Goal: Transaction & Acquisition: Book appointment/travel/reservation

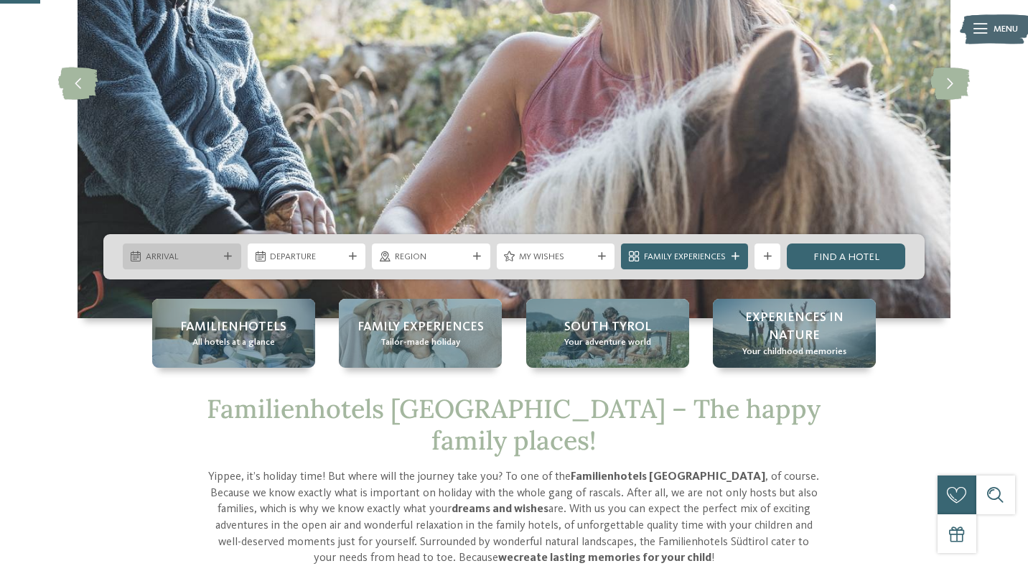
click at [227, 253] on icon at bounding box center [228, 257] width 8 height 8
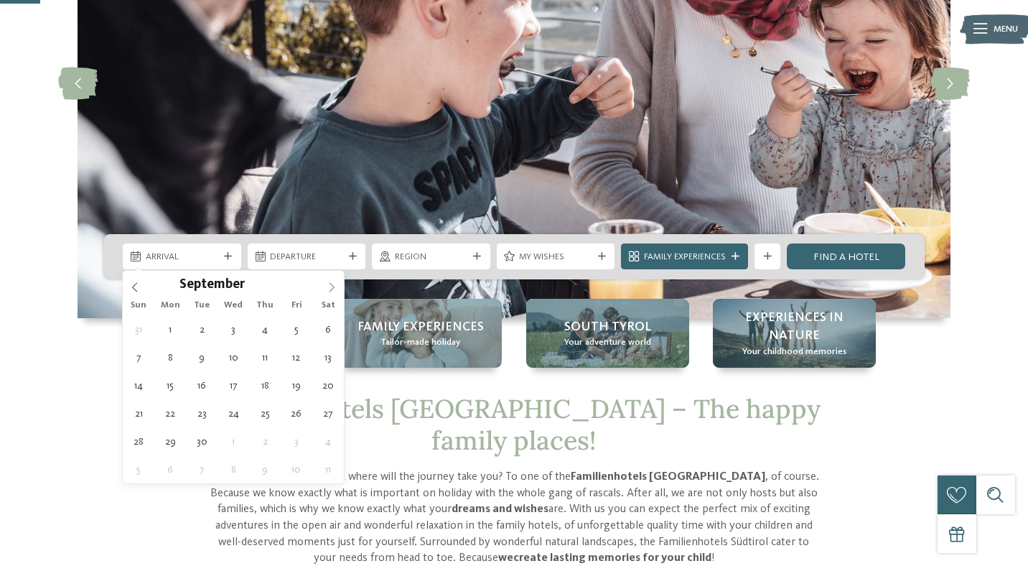
click at [333, 288] on icon at bounding box center [332, 287] width 10 height 10
type input "****"
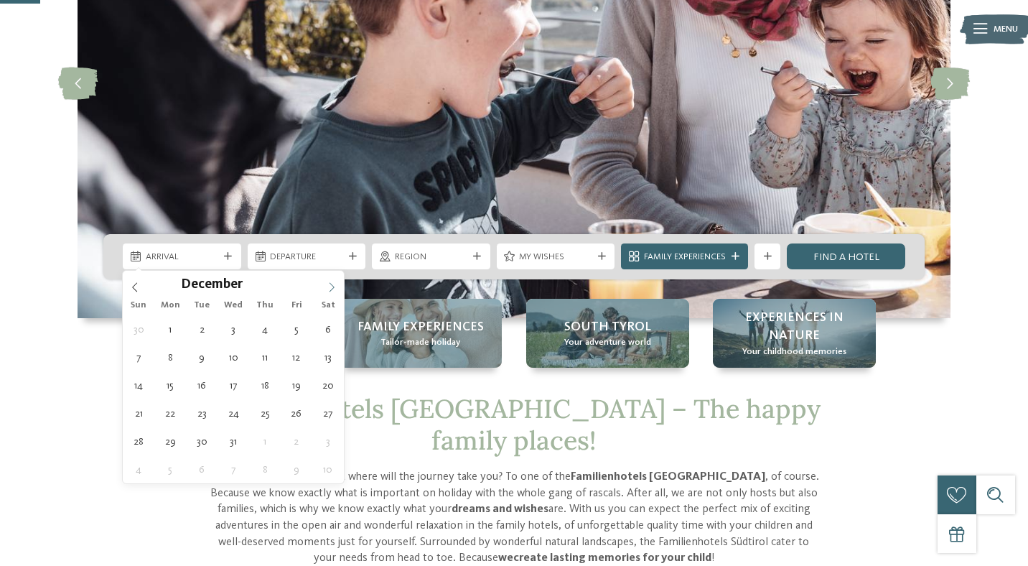
click at [333, 288] on icon at bounding box center [332, 287] width 10 height 10
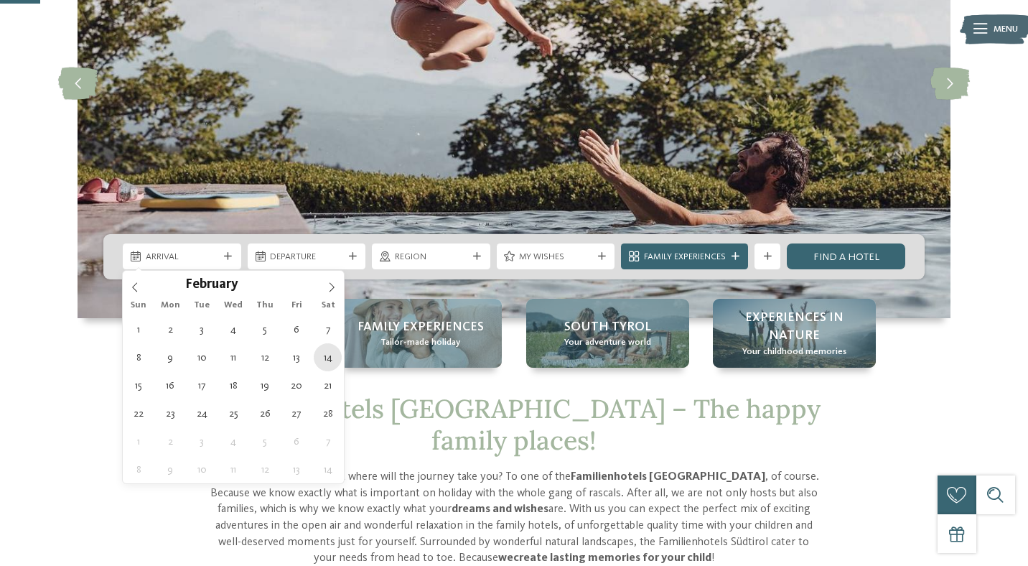
type div "14.02.2026"
type input "****"
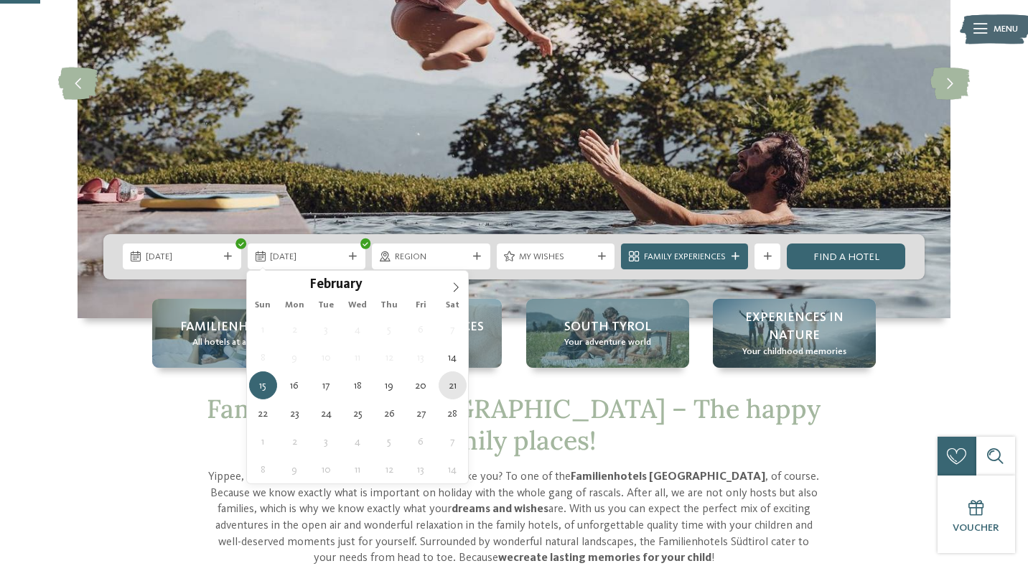
type div "21.02.2026"
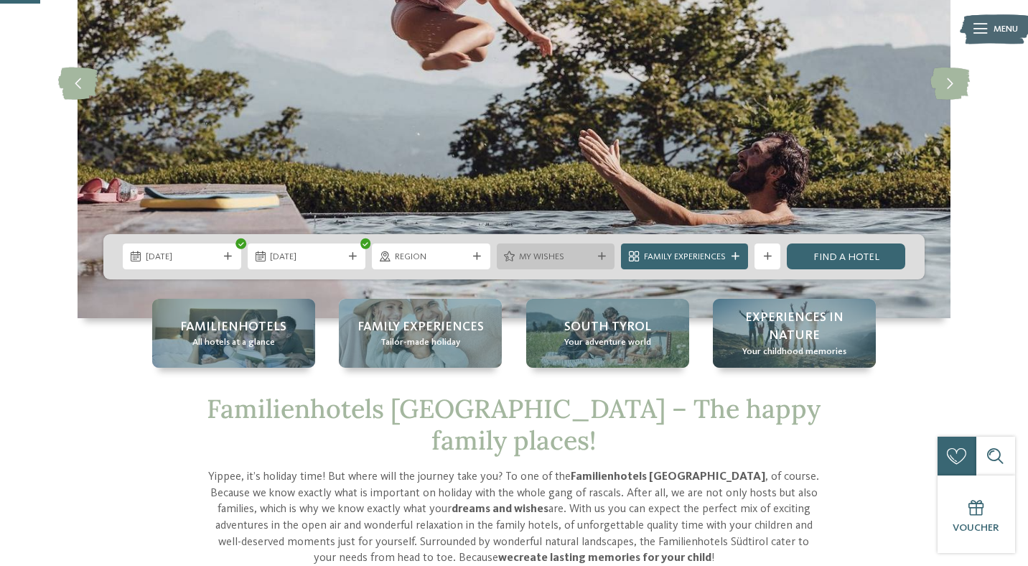
click at [601, 256] on icon at bounding box center [602, 257] width 8 height 8
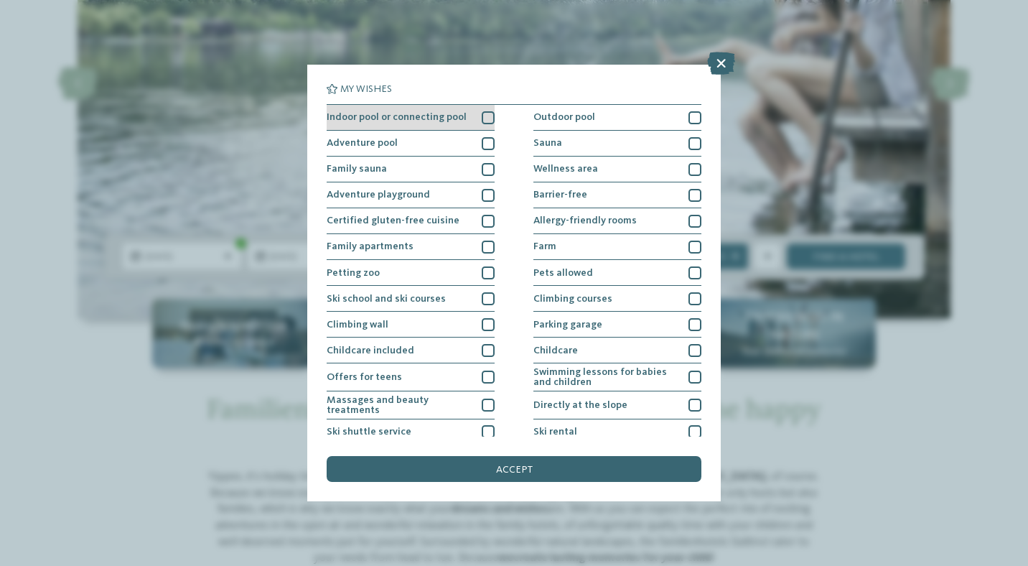
click at [491, 118] on div at bounding box center [488, 117] width 13 height 13
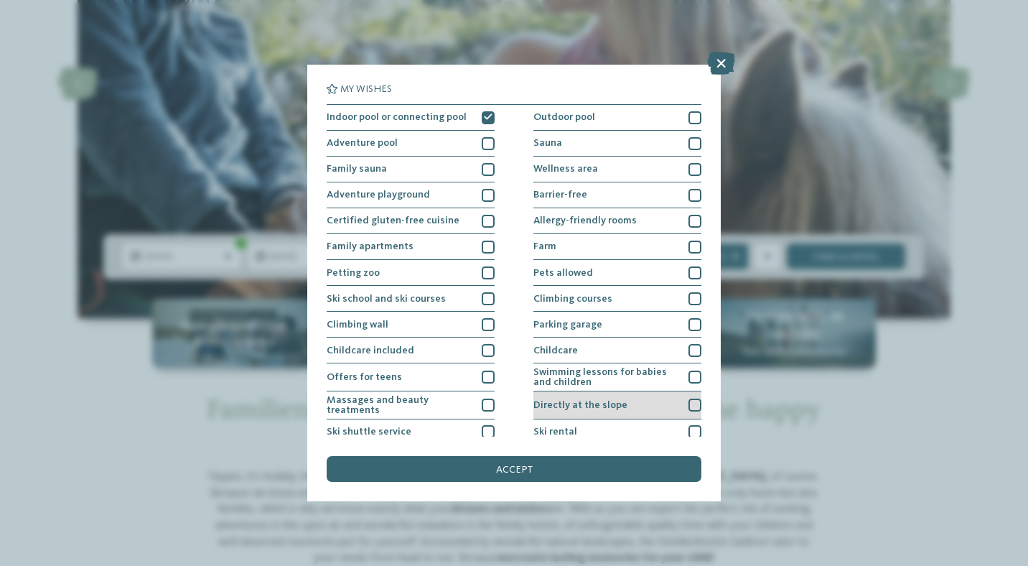
click at [696, 404] on div at bounding box center [695, 404] width 13 height 13
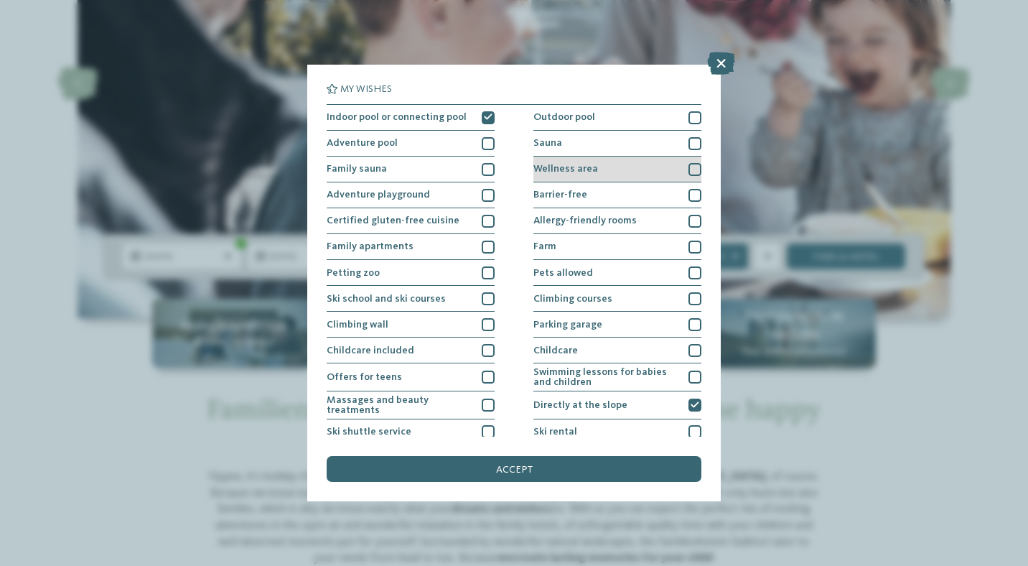
click at [697, 164] on div at bounding box center [695, 169] width 13 height 13
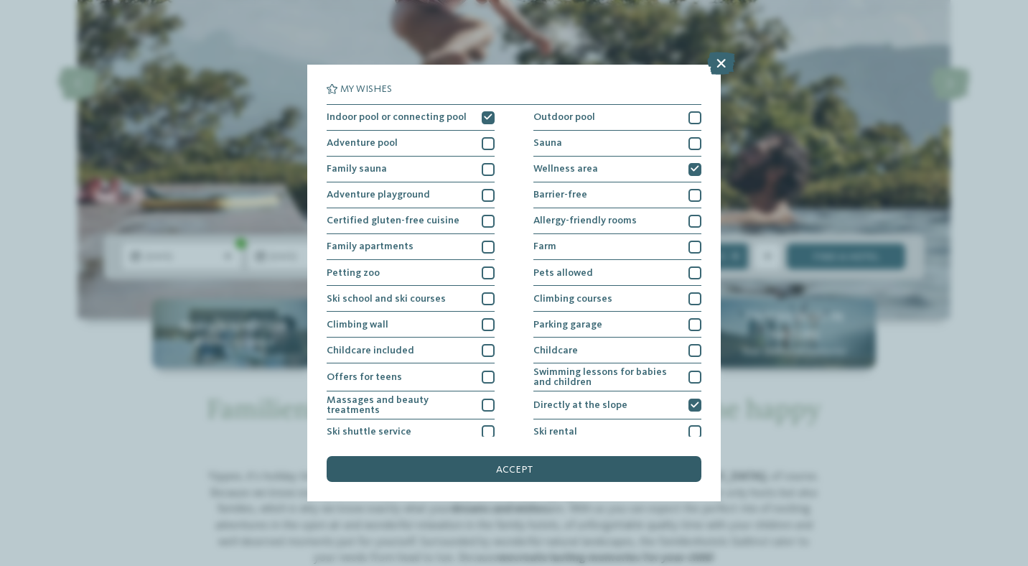
click at [516, 469] on span "accept" at bounding box center [514, 470] width 37 height 10
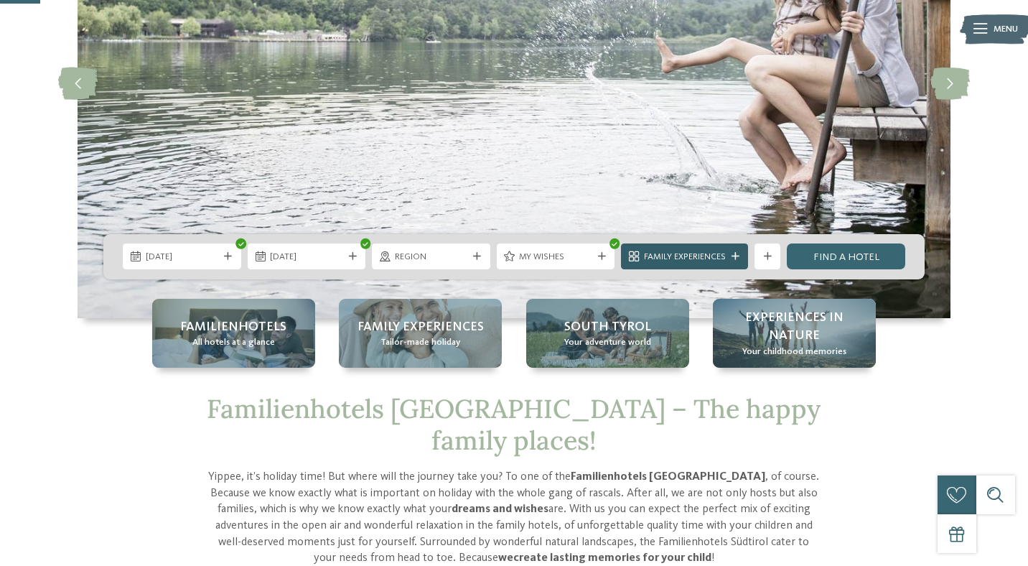
click at [734, 255] on icon at bounding box center [736, 257] width 8 height 8
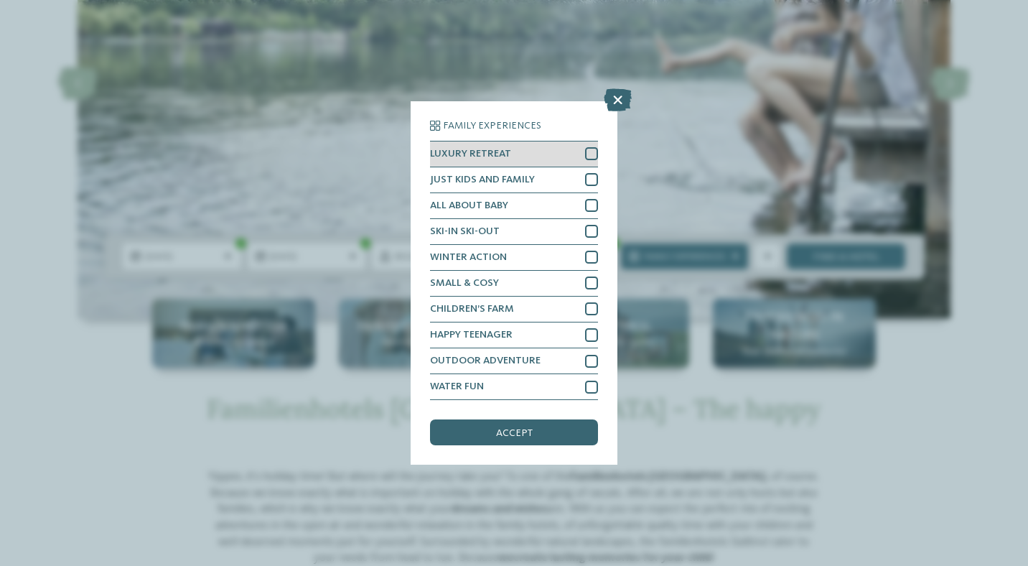
click at [594, 155] on div at bounding box center [591, 153] width 13 height 13
click at [594, 155] on icon at bounding box center [591, 154] width 9 height 8
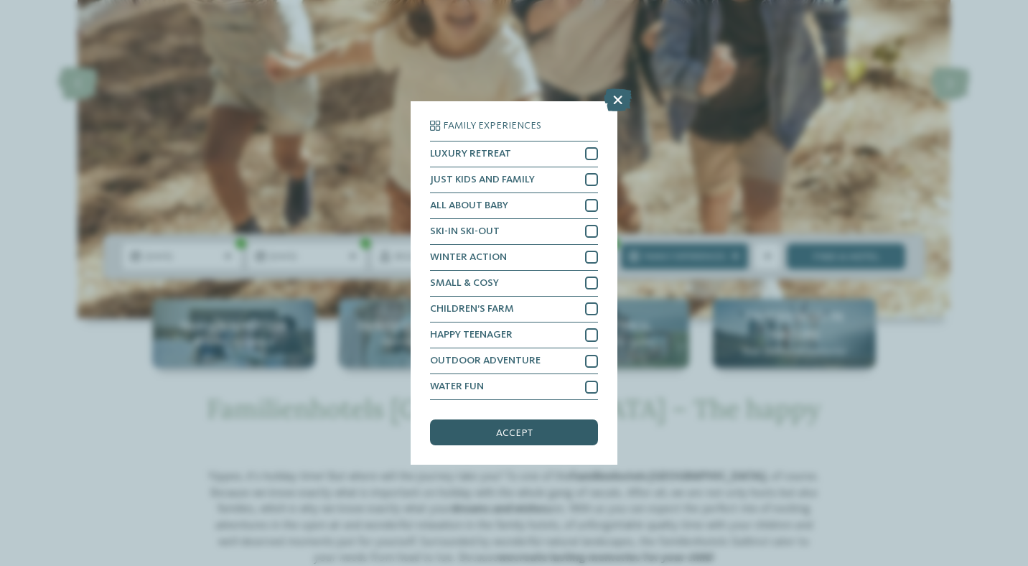
click at [534, 423] on div "accept" at bounding box center [514, 432] width 168 height 26
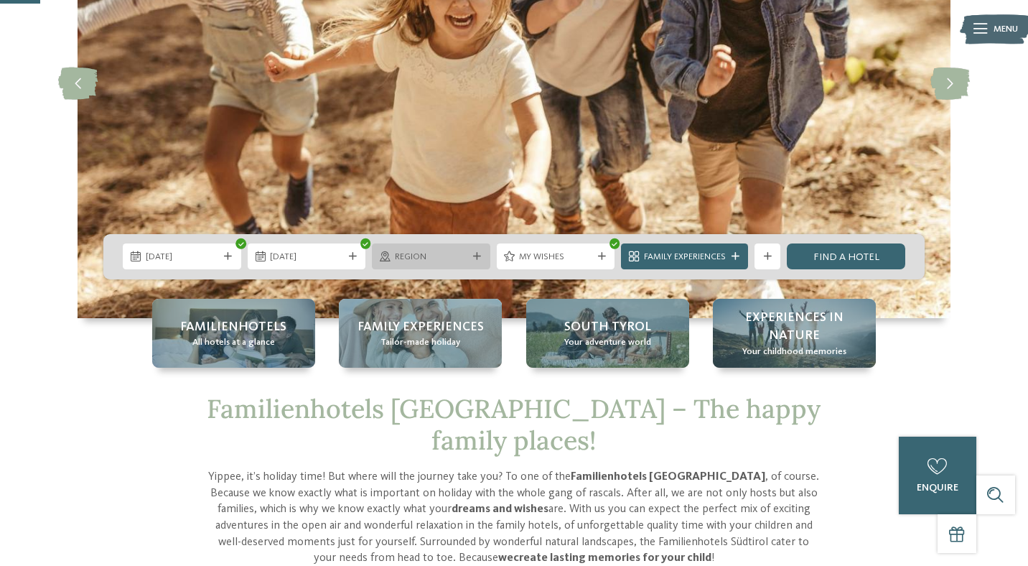
click at [479, 256] on icon at bounding box center [477, 257] width 8 height 8
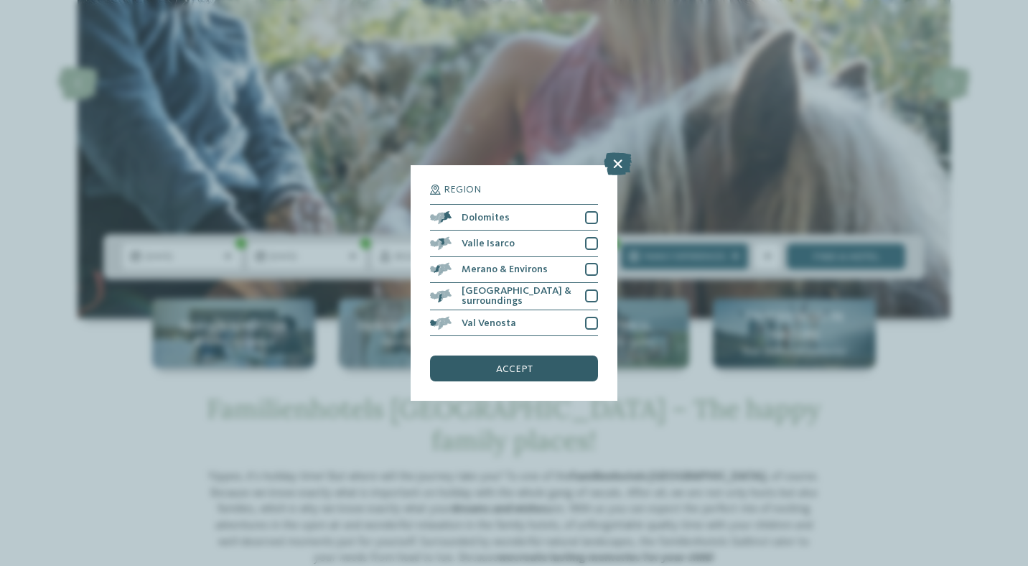
click at [538, 370] on div "accept" at bounding box center [514, 368] width 168 height 26
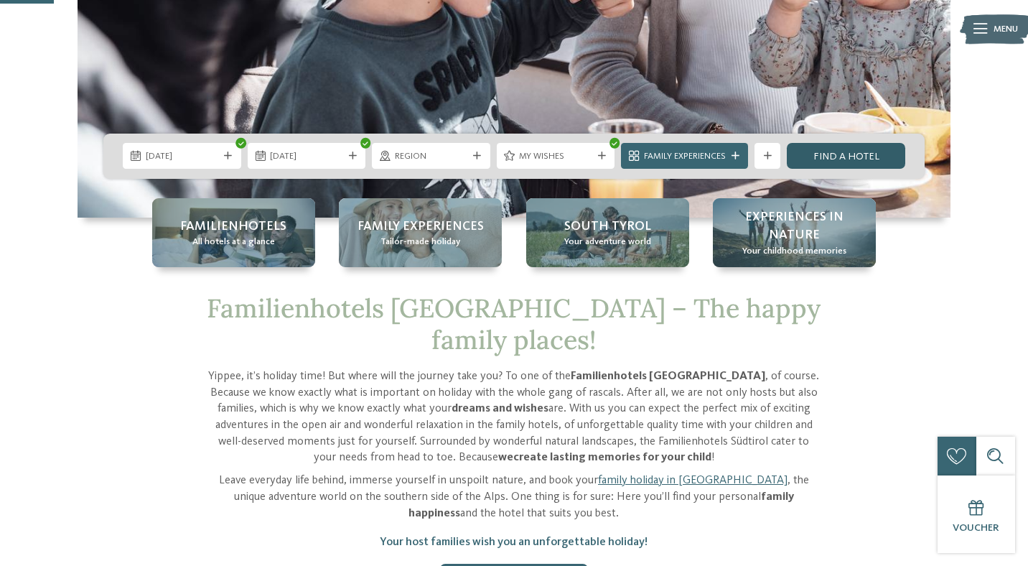
scroll to position [302, 0]
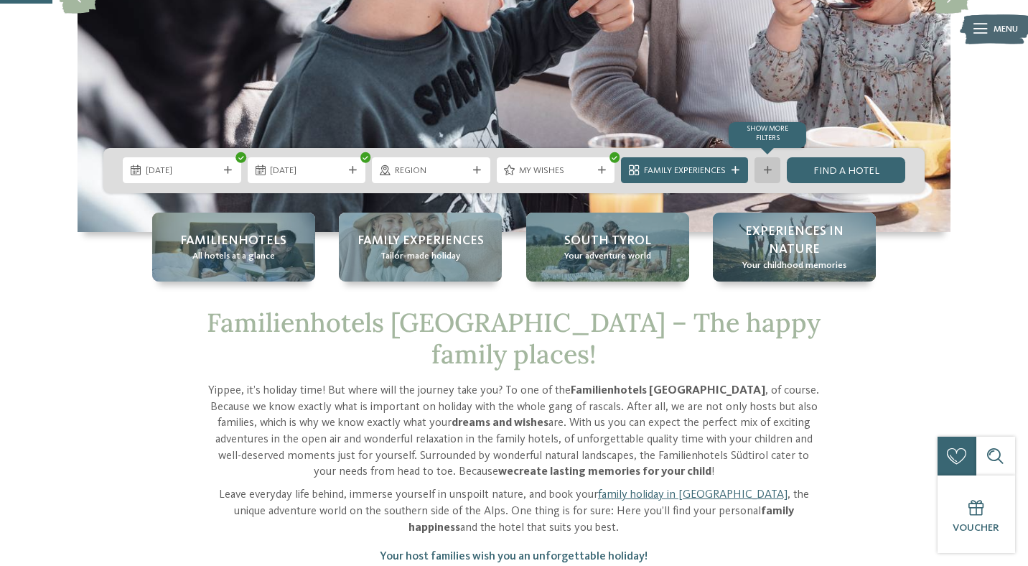
click at [767, 174] on div "Show more filters" at bounding box center [768, 170] width 26 height 26
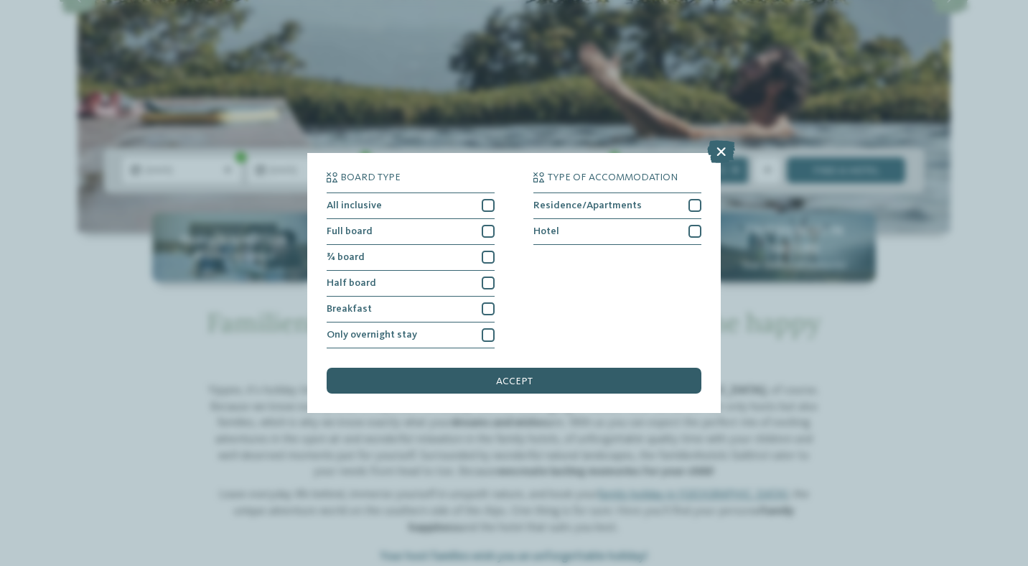
click at [597, 378] on div "accept" at bounding box center [514, 381] width 375 height 26
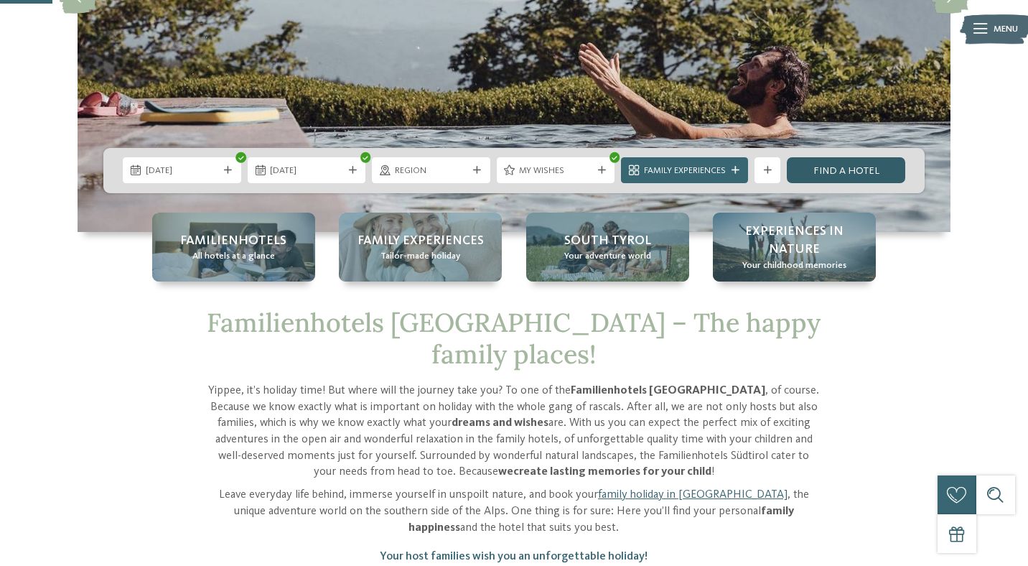
click at [862, 169] on link "Find a hotel" at bounding box center [846, 170] width 118 height 26
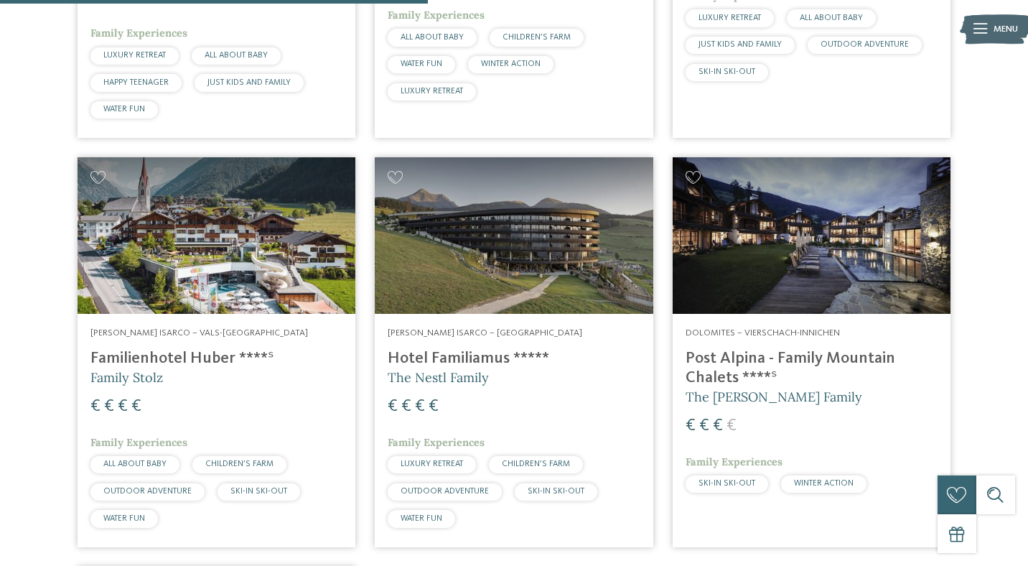
scroll to position [797, 0]
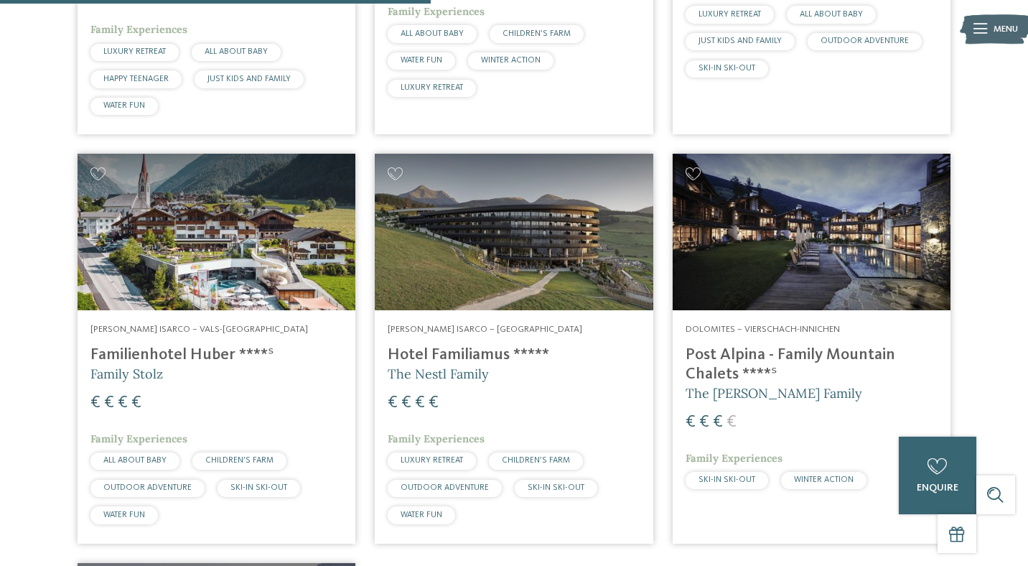
click at [783, 345] on h4 "Post Alpina - Family Mountain Chalets ****ˢ" at bounding box center [812, 364] width 252 height 39
click at [790, 345] on h4 "Post Alpina - Family Mountain Chalets ****ˢ" at bounding box center [812, 364] width 252 height 39
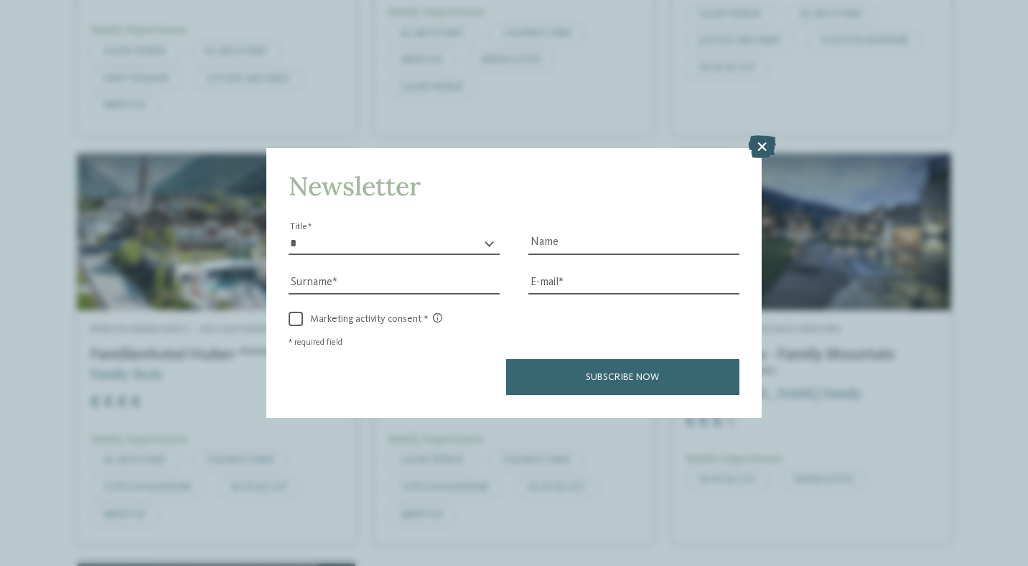
click at [765, 146] on icon at bounding box center [762, 147] width 28 height 23
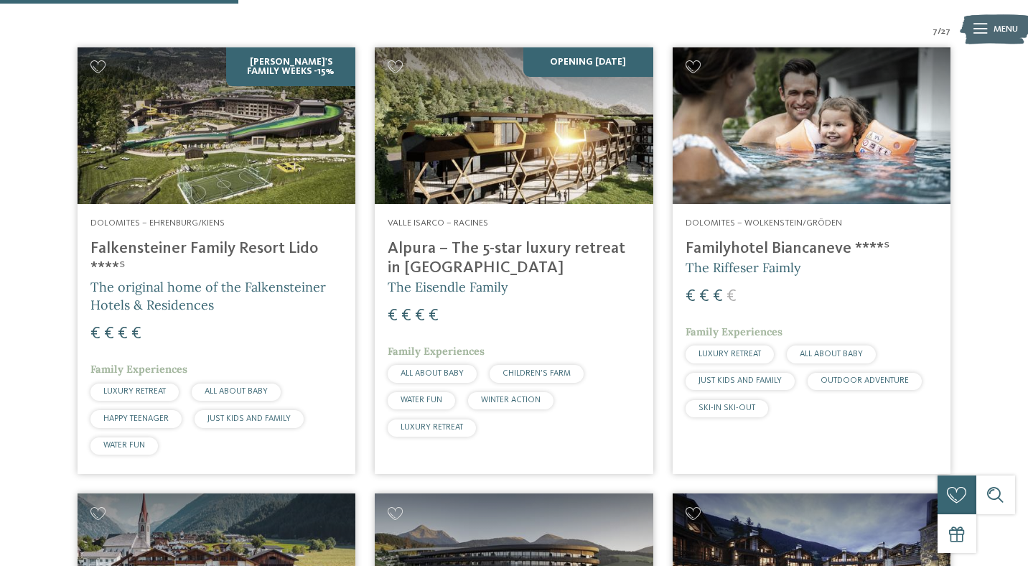
scroll to position [431, 0]
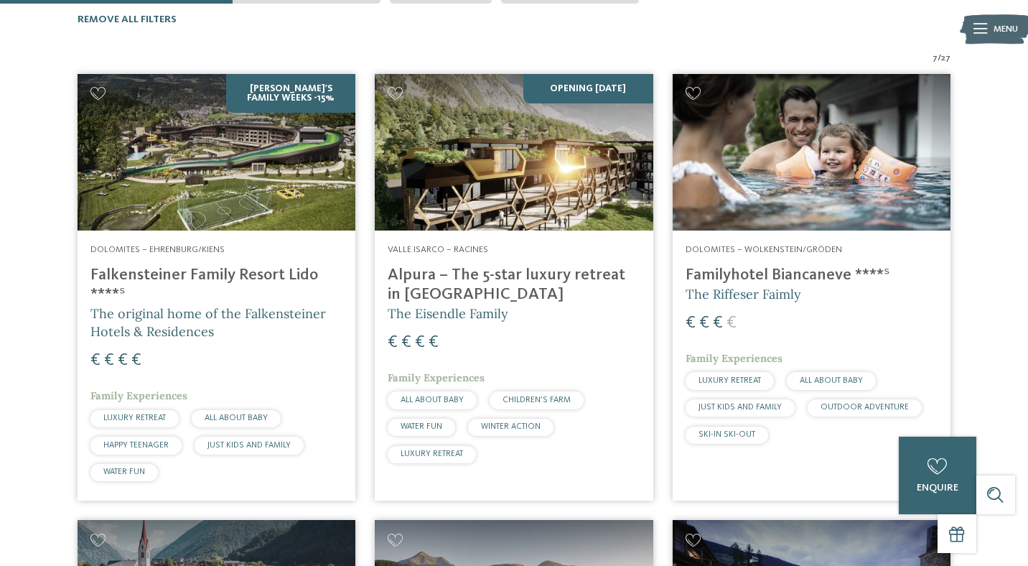
click at [246, 266] on h4 "Falkensteiner Family Resort Lido ****ˢ" at bounding box center [216, 285] width 252 height 39
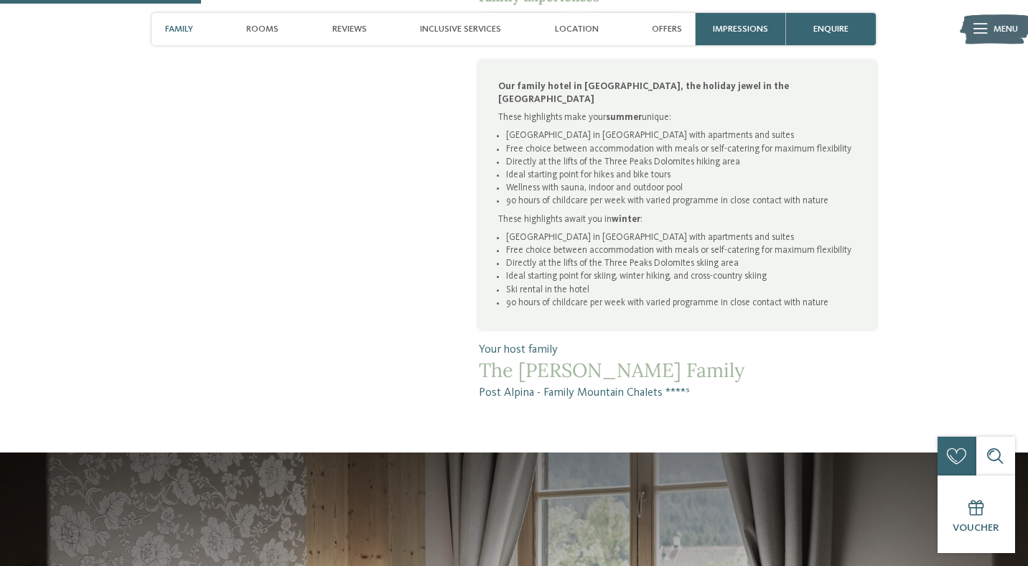
scroll to position [828, 0]
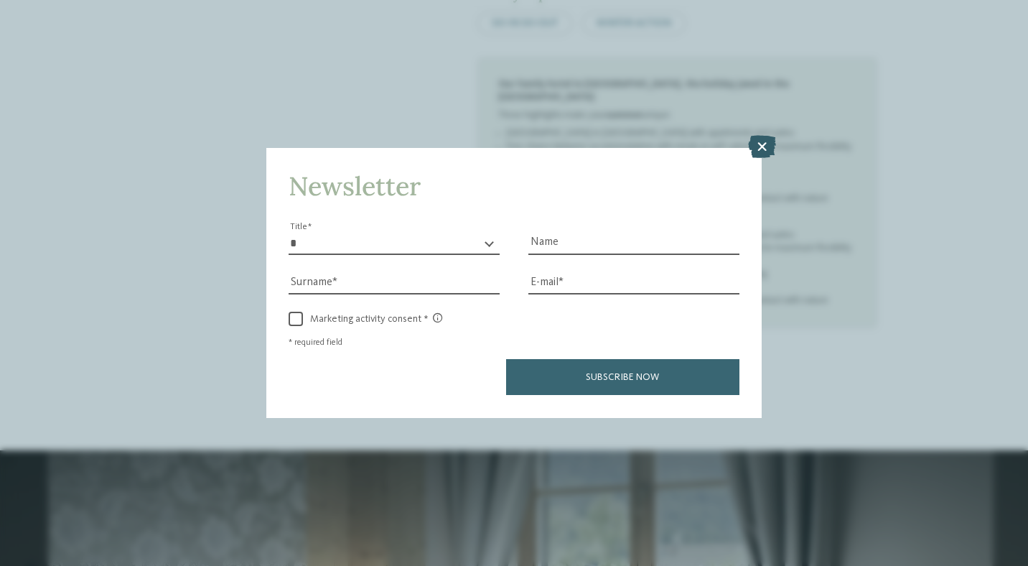
click at [757, 148] on icon at bounding box center [762, 147] width 28 height 23
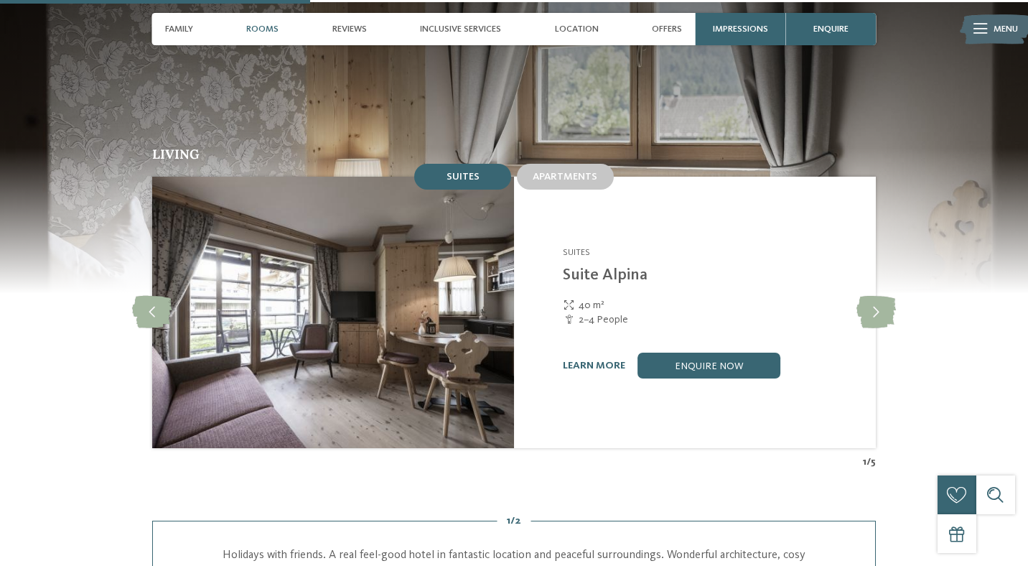
scroll to position [1281, 0]
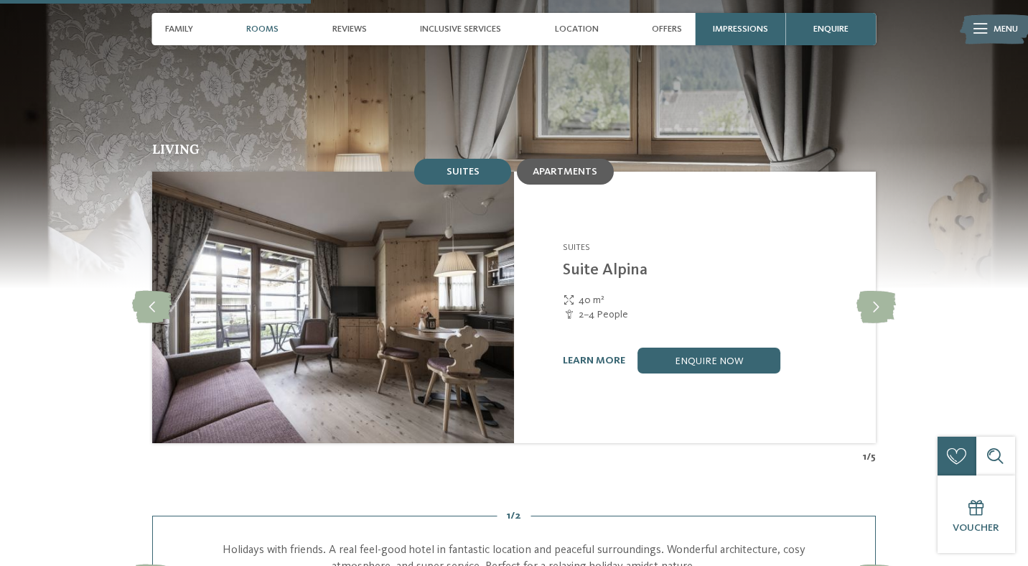
click at [561, 159] on div "Apartments" at bounding box center [565, 172] width 97 height 26
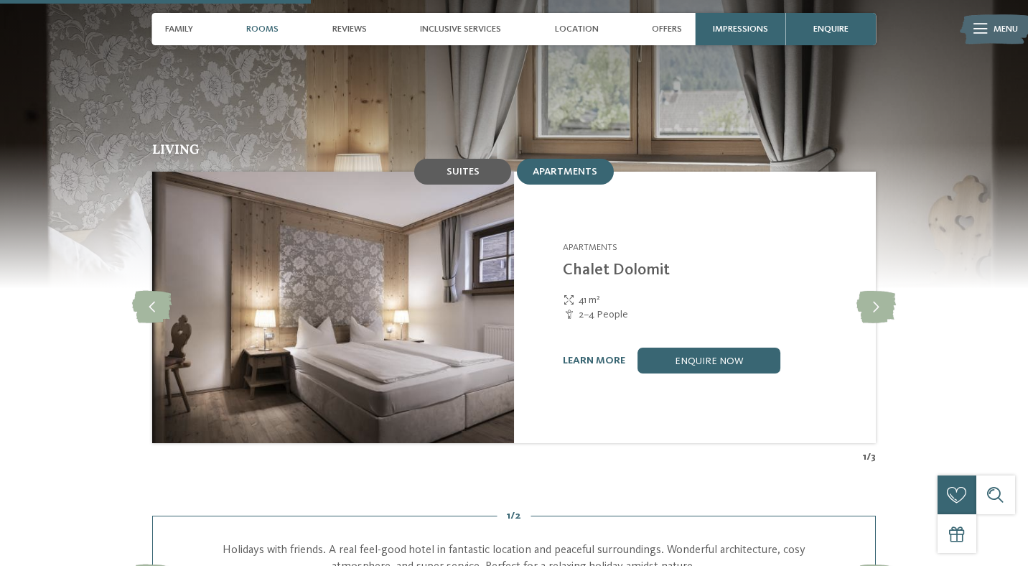
click at [457, 159] on div "Suites" at bounding box center [462, 172] width 97 height 26
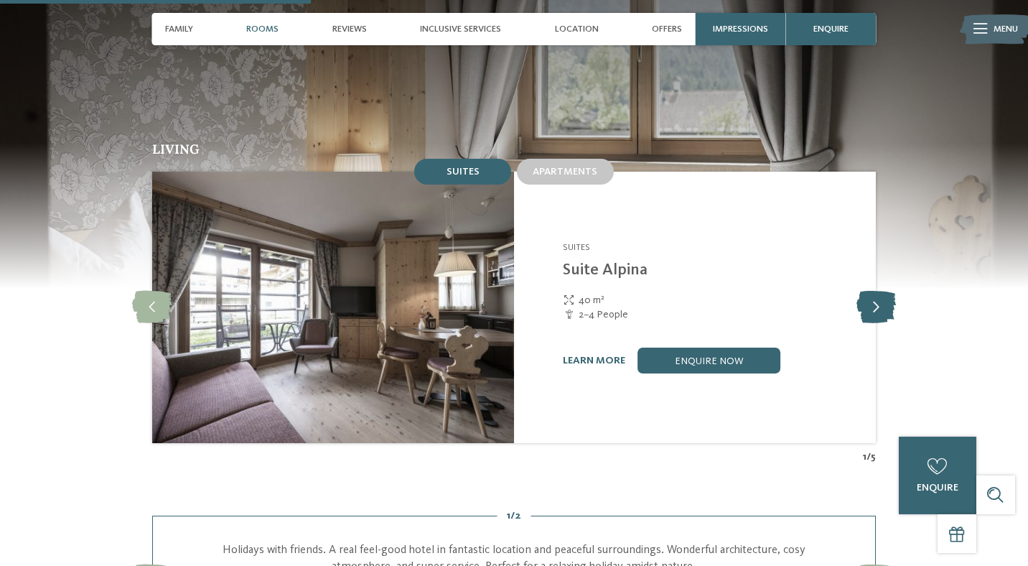
click at [888, 291] on icon at bounding box center [876, 307] width 39 height 32
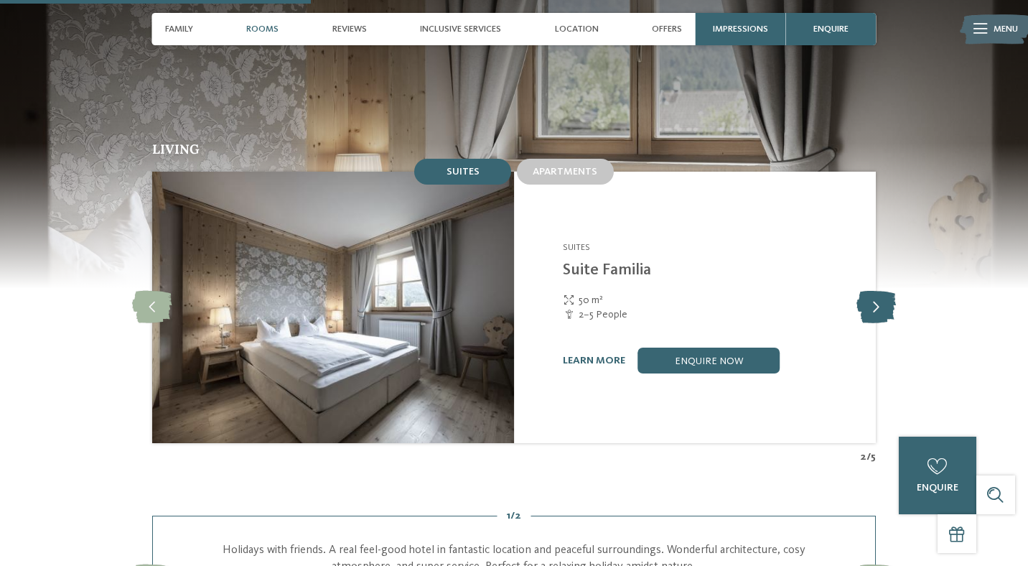
click at [888, 291] on icon at bounding box center [876, 307] width 39 height 32
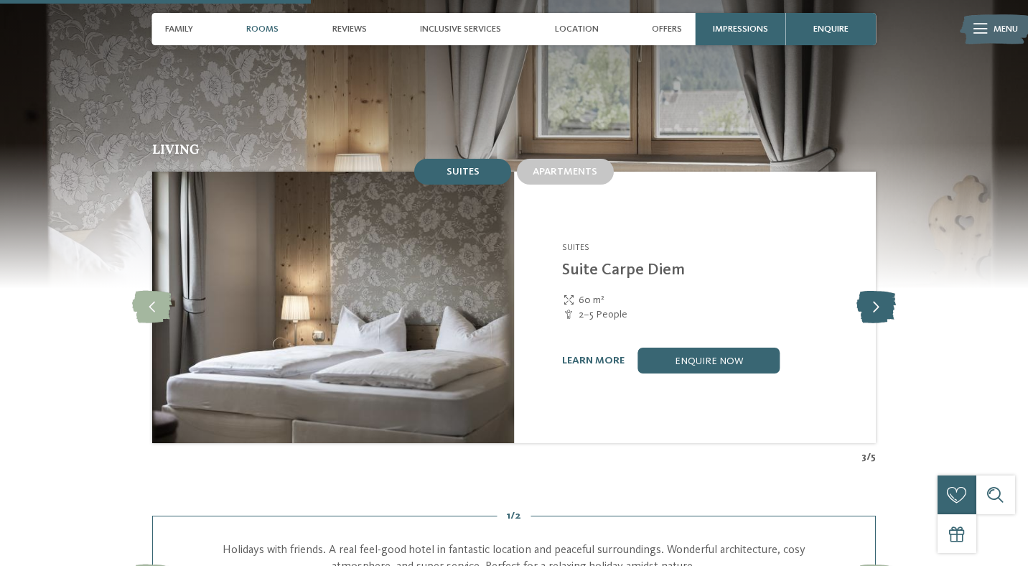
click at [888, 291] on icon at bounding box center [876, 307] width 39 height 32
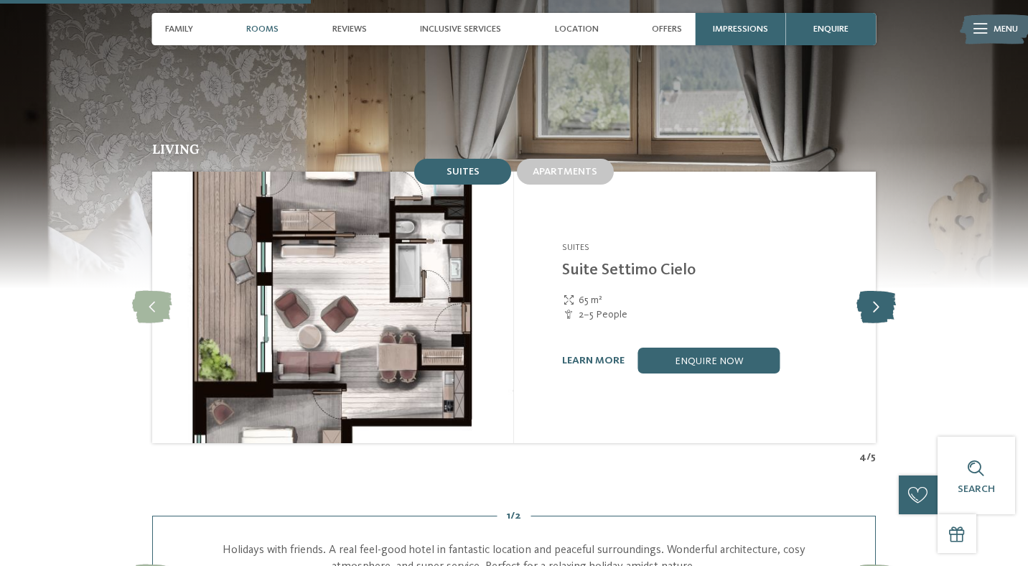
click at [888, 291] on icon at bounding box center [876, 307] width 39 height 32
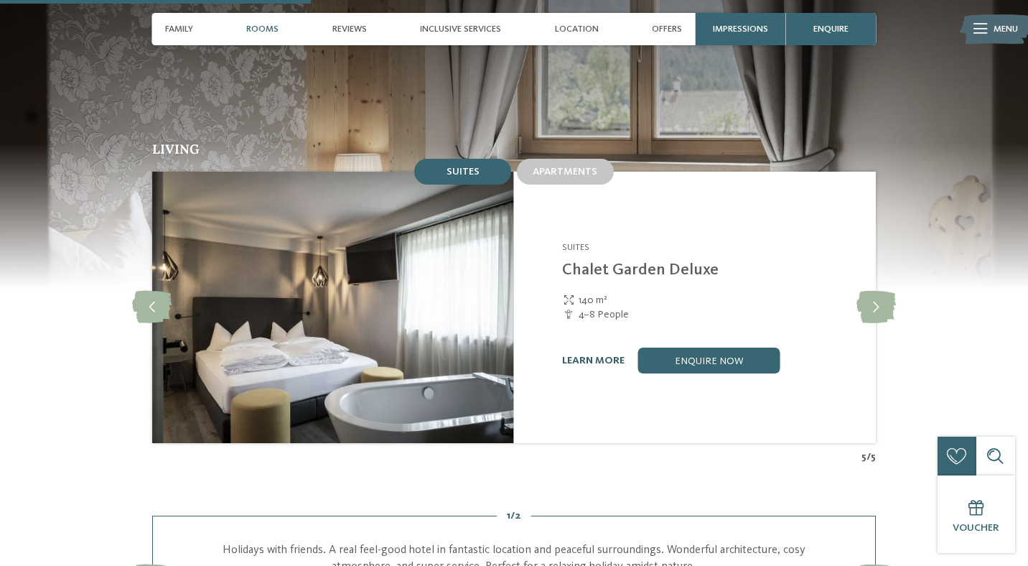
click at [592, 355] on link "learn more" at bounding box center [593, 360] width 62 height 10
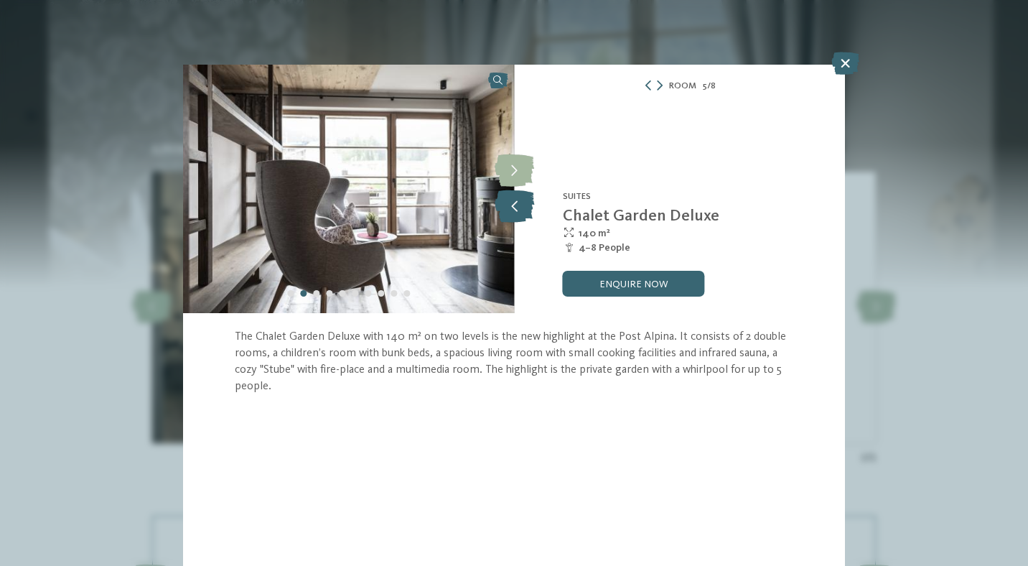
click at [521, 203] on icon at bounding box center [514, 206] width 39 height 32
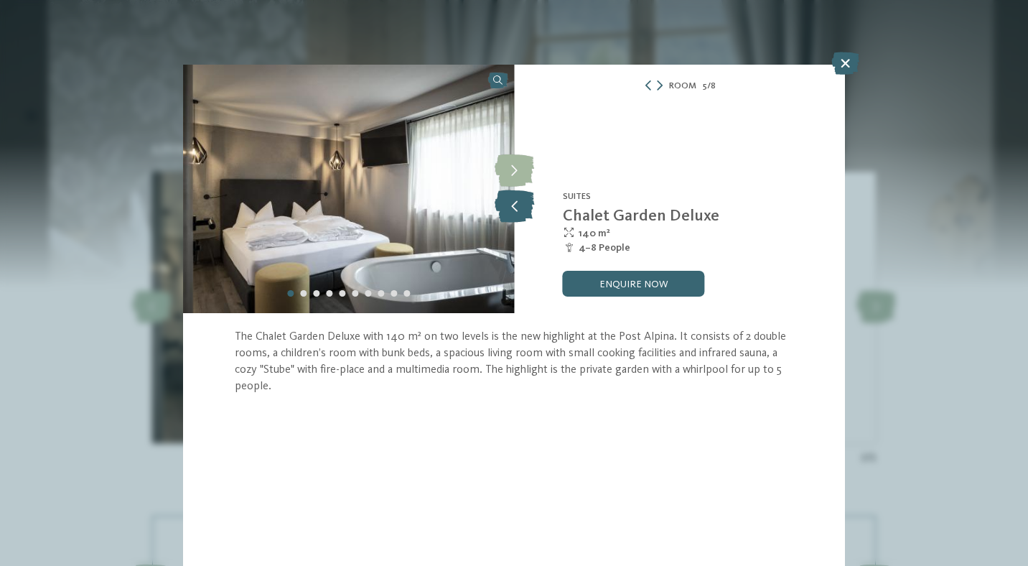
click at [521, 203] on icon at bounding box center [514, 206] width 39 height 32
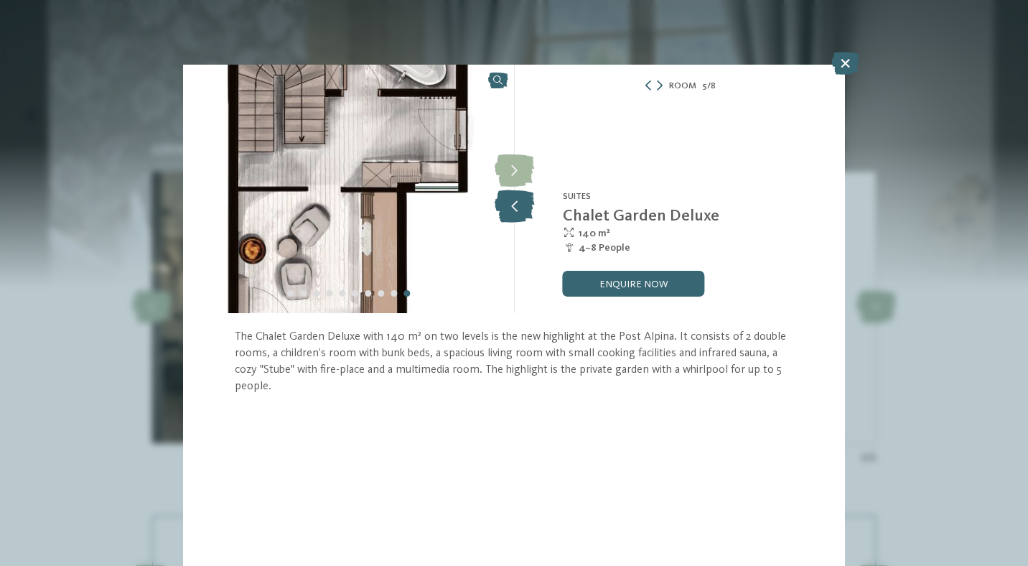
click at [521, 203] on icon at bounding box center [514, 206] width 39 height 32
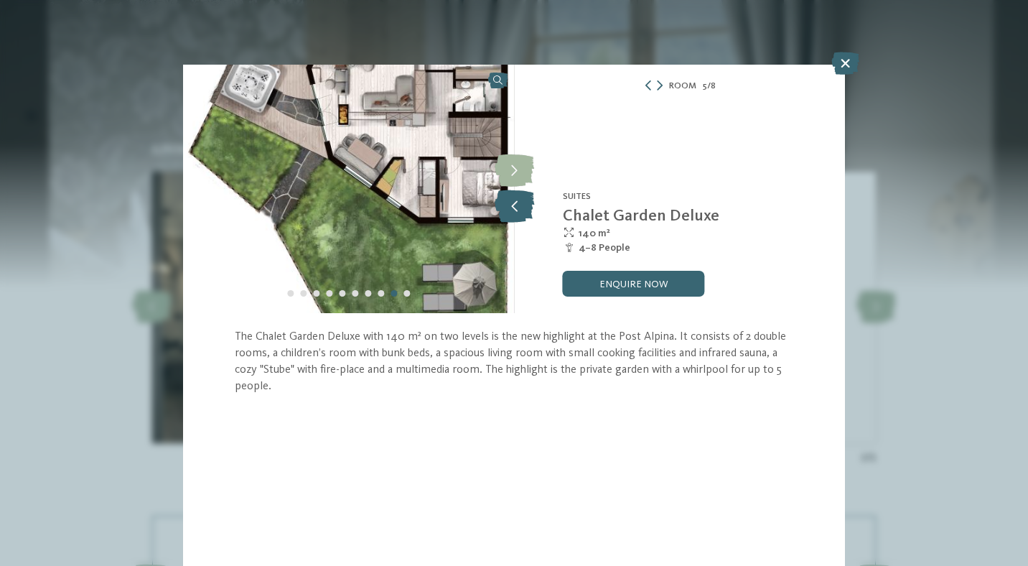
click at [520, 209] on icon at bounding box center [514, 206] width 39 height 32
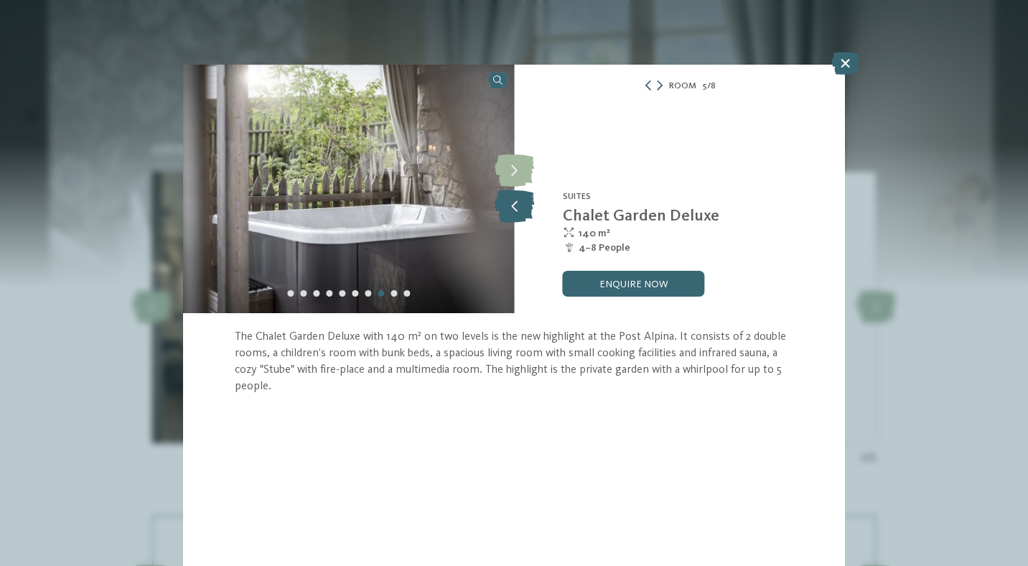
click at [520, 209] on icon at bounding box center [514, 206] width 39 height 32
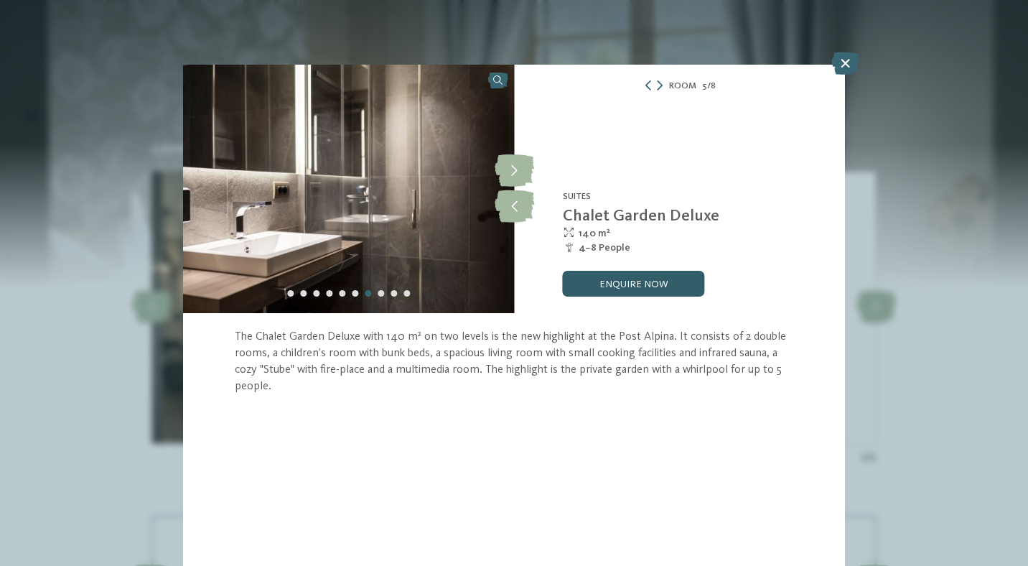
click at [649, 287] on link "enquire now" at bounding box center [634, 284] width 142 height 26
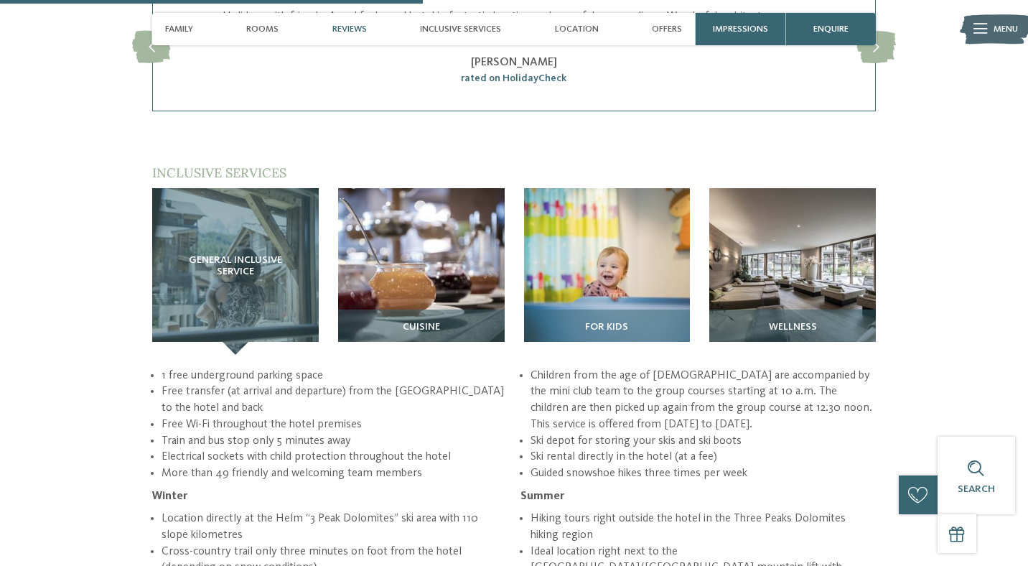
scroll to position [1811, 0]
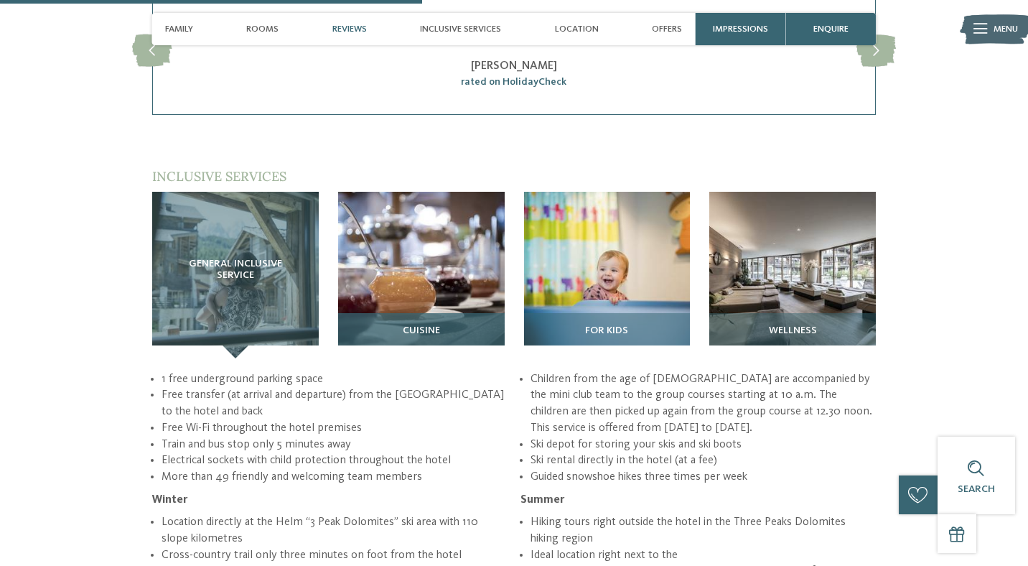
click at [401, 247] on img at bounding box center [421, 275] width 167 height 167
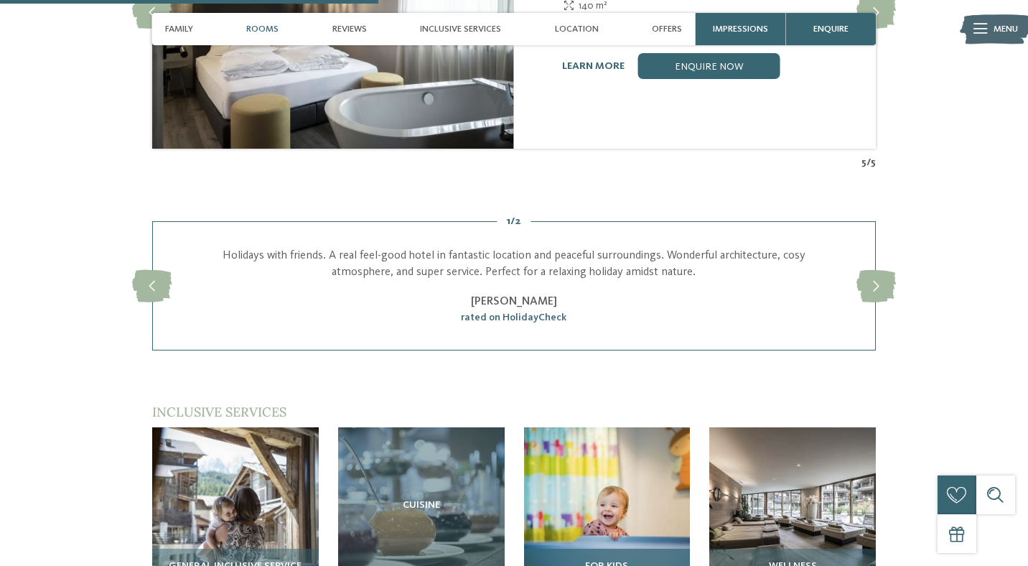
scroll to position [1527, 0]
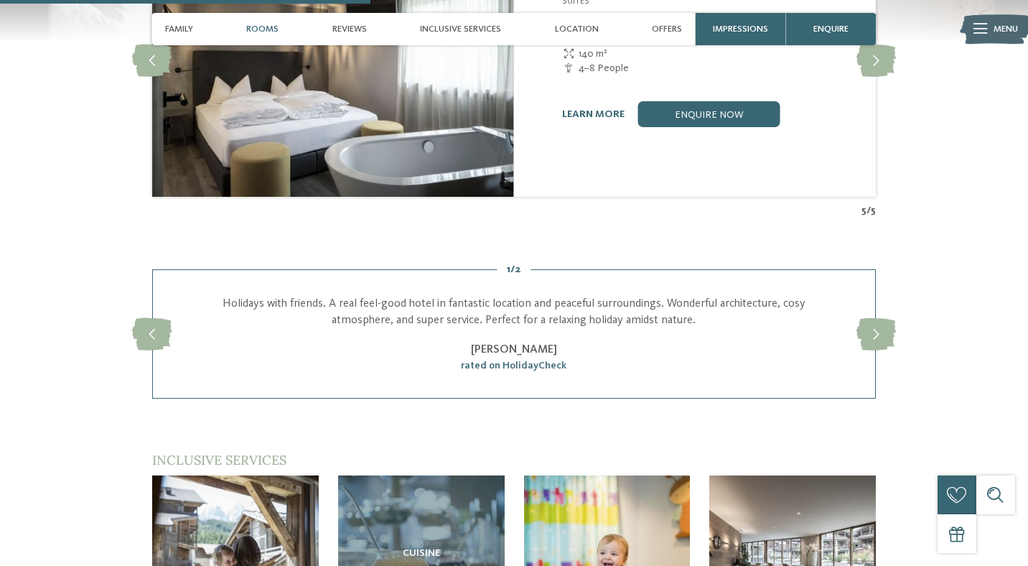
click at [793, 489] on img at bounding box center [792, 558] width 167 height 167
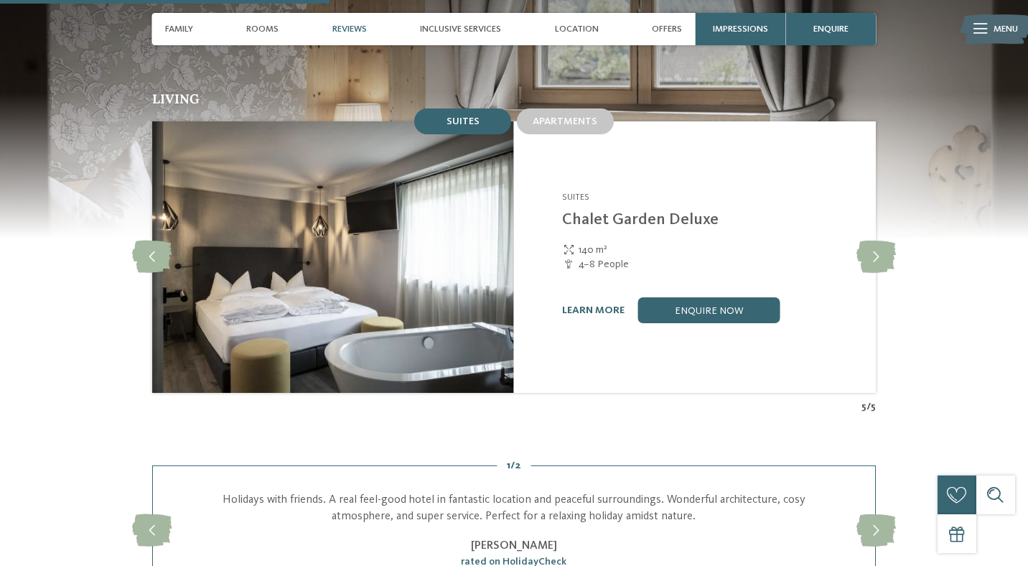
scroll to position [1342, 0]
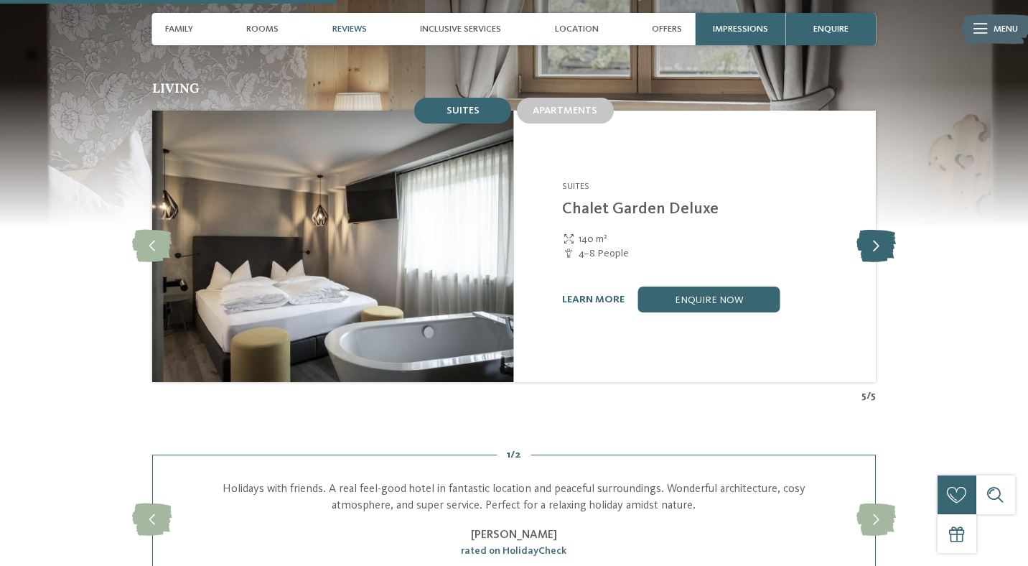
click at [883, 230] on icon at bounding box center [876, 246] width 39 height 32
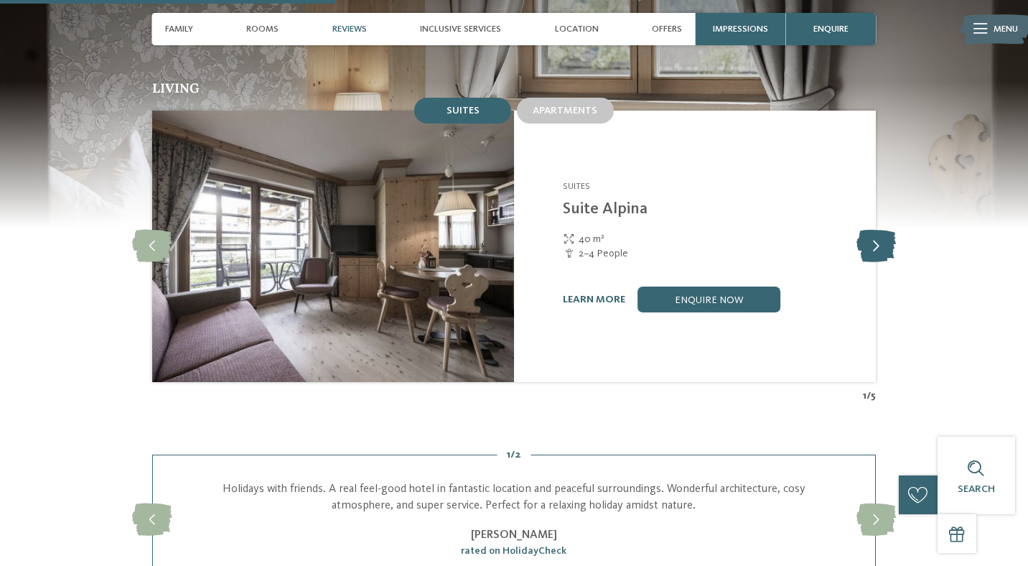
click at [883, 230] on icon at bounding box center [876, 246] width 39 height 32
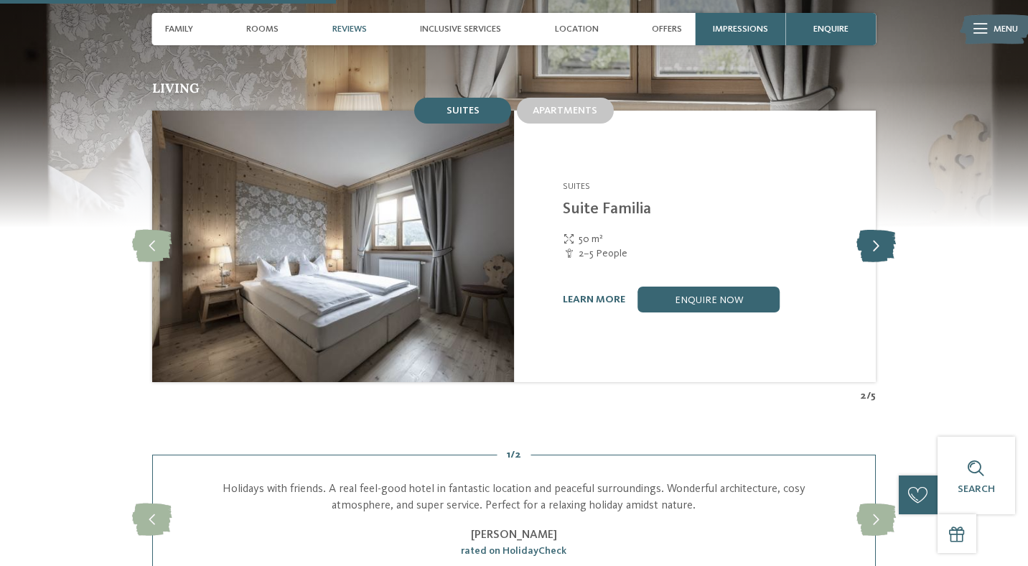
click at [883, 230] on icon at bounding box center [876, 246] width 39 height 32
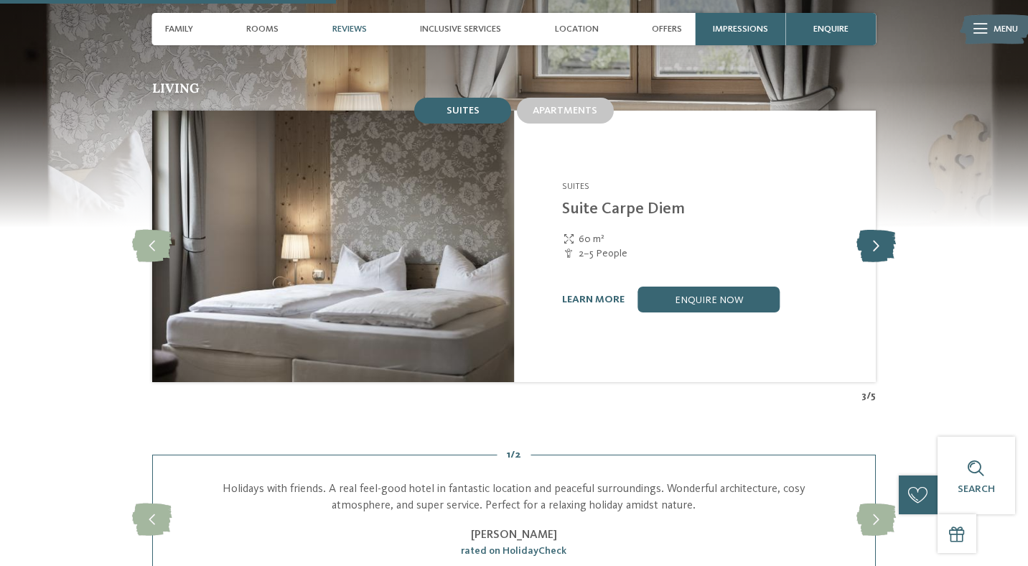
click at [883, 230] on icon at bounding box center [876, 246] width 39 height 32
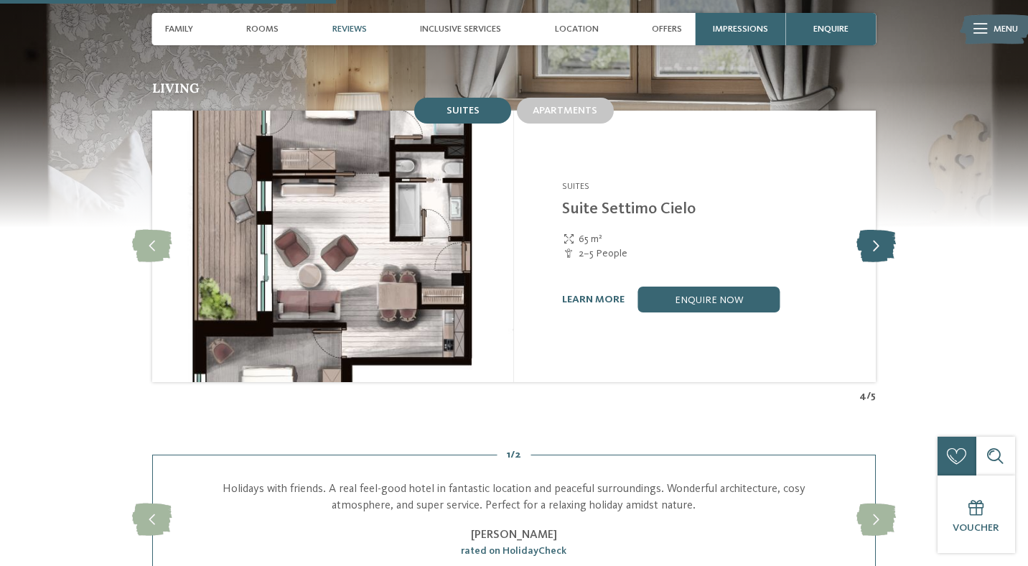
click at [883, 230] on icon at bounding box center [876, 246] width 39 height 32
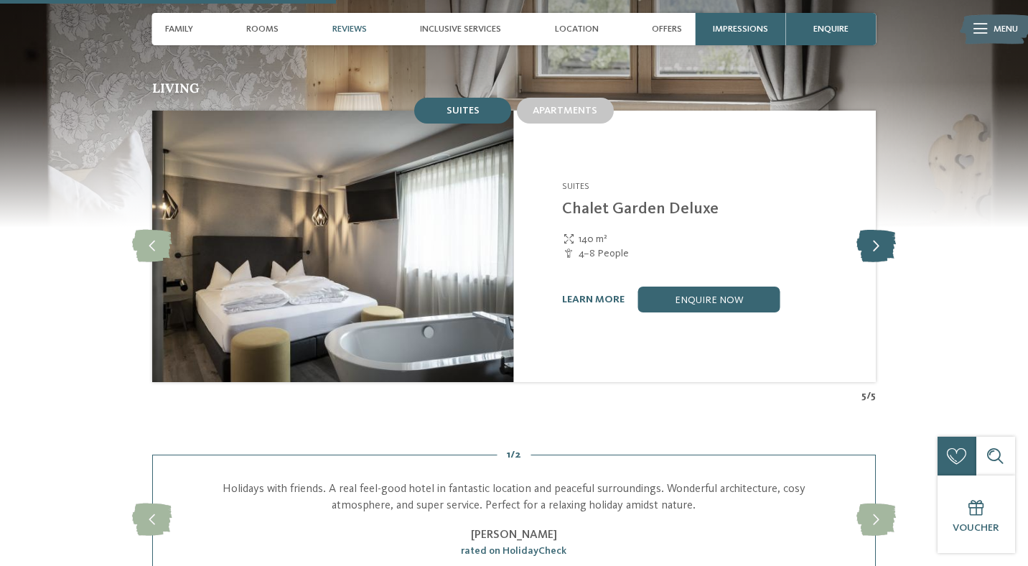
click at [883, 230] on icon at bounding box center [876, 246] width 39 height 32
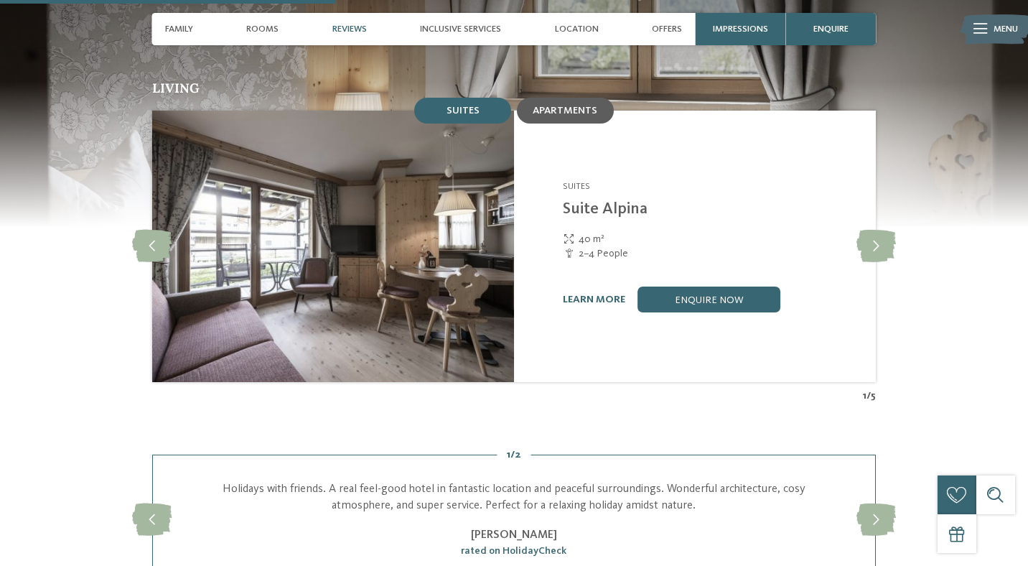
click at [574, 106] on span "Apartments" at bounding box center [565, 111] width 65 height 10
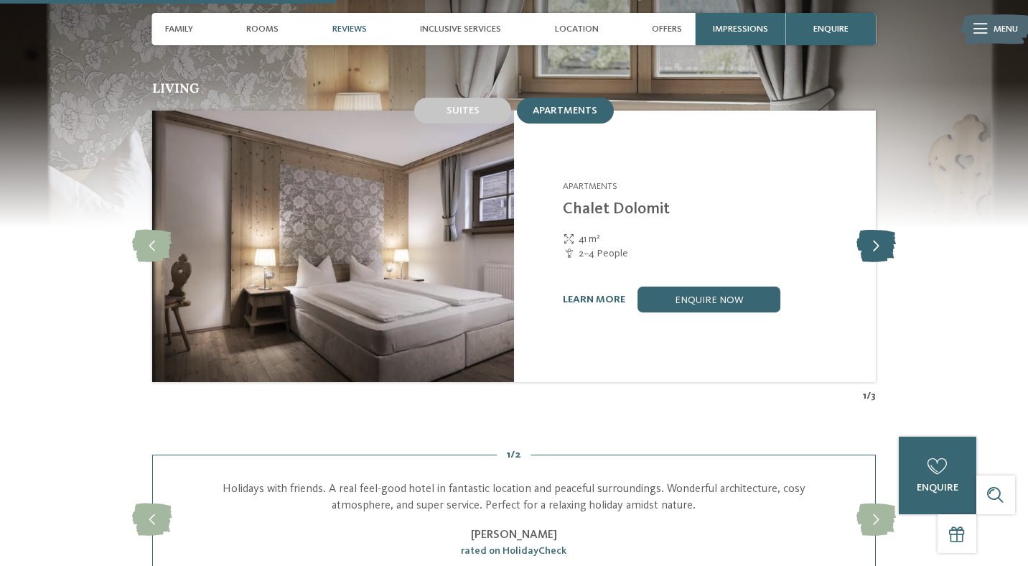
click at [883, 230] on icon at bounding box center [876, 246] width 39 height 32
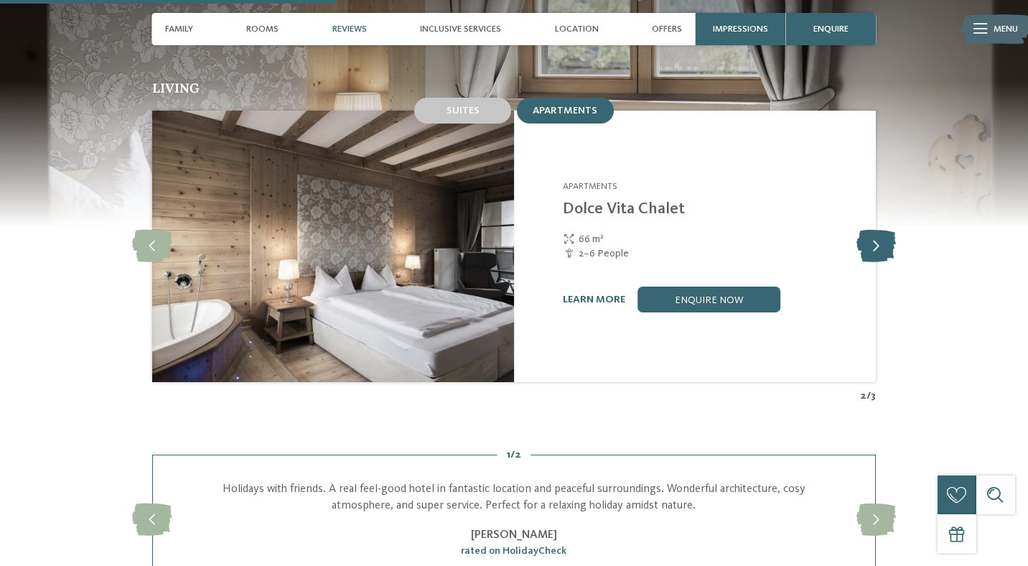
click at [883, 230] on icon at bounding box center [876, 246] width 39 height 32
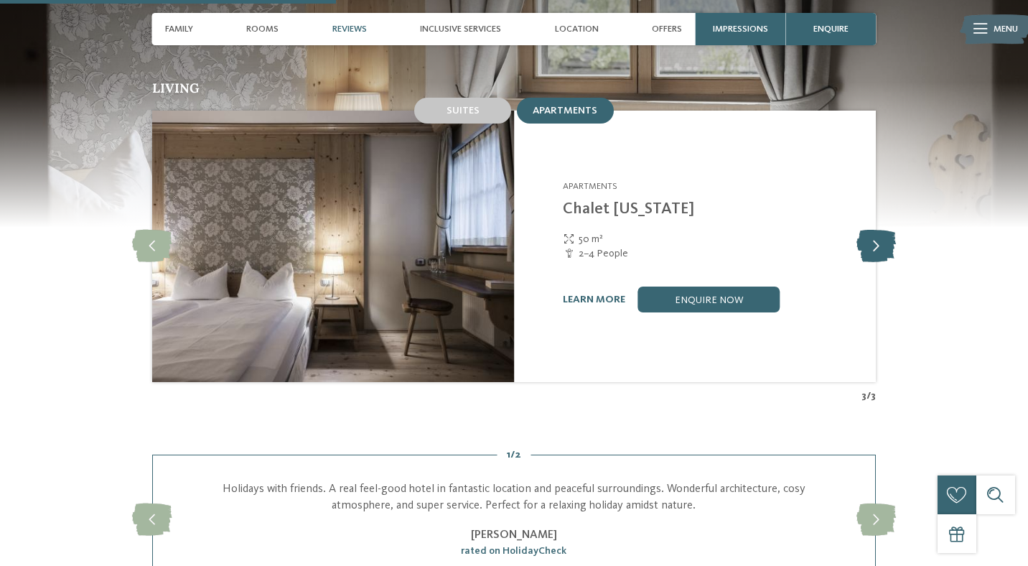
click at [883, 230] on icon at bounding box center [876, 246] width 39 height 32
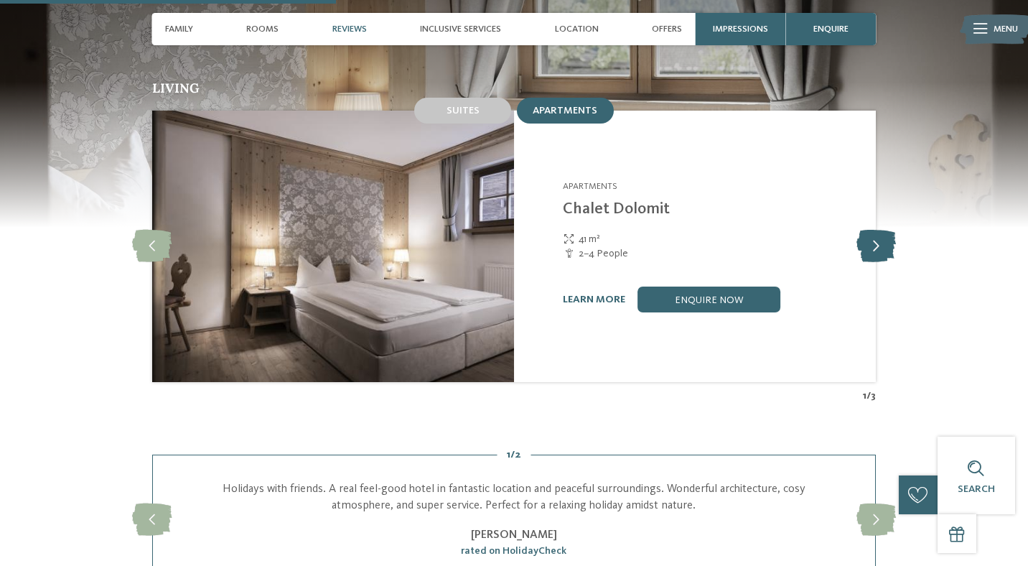
click at [883, 230] on icon at bounding box center [876, 246] width 39 height 32
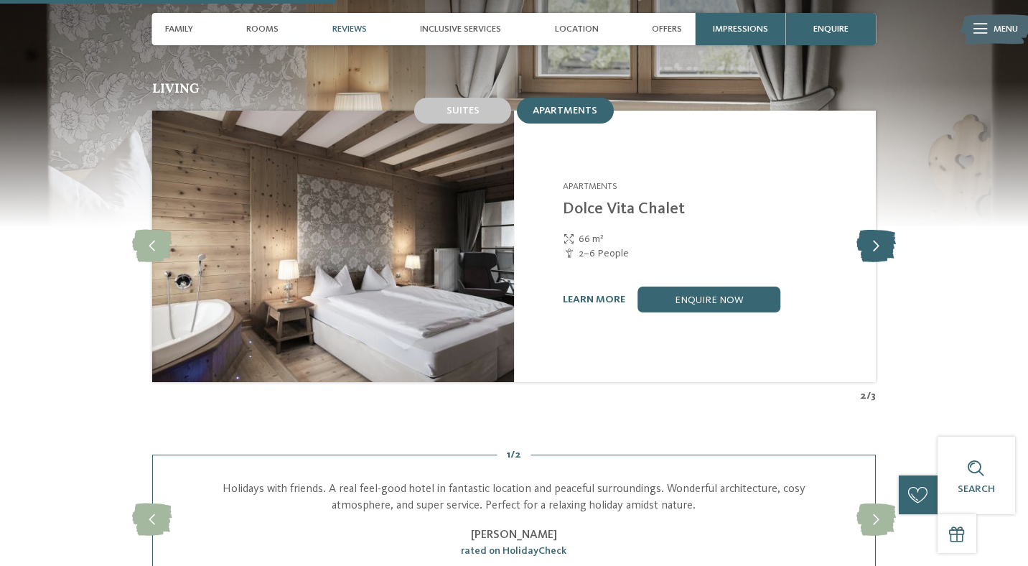
click at [883, 230] on icon at bounding box center [876, 246] width 39 height 32
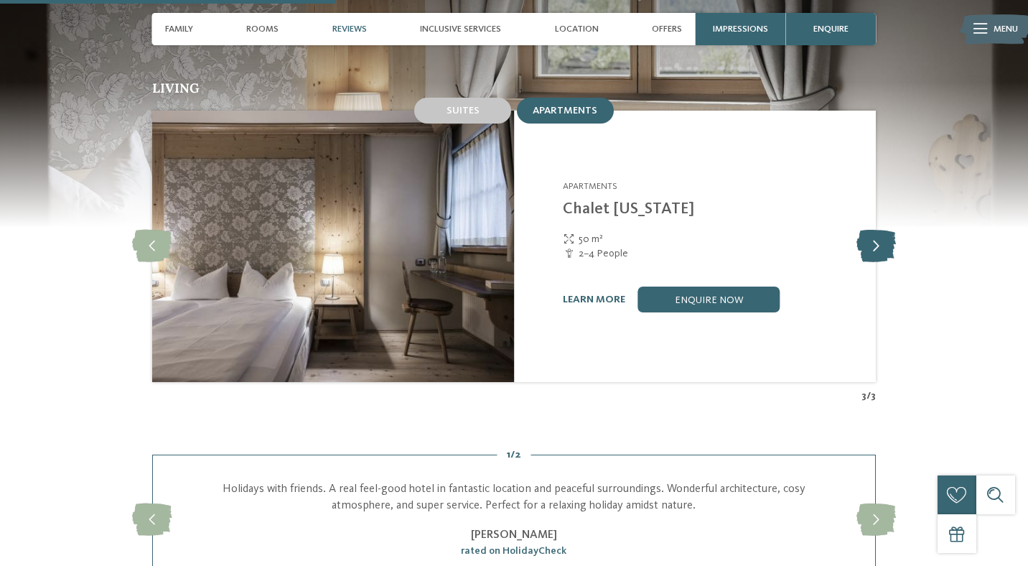
click at [883, 230] on icon at bounding box center [876, 246] width 39 height 32
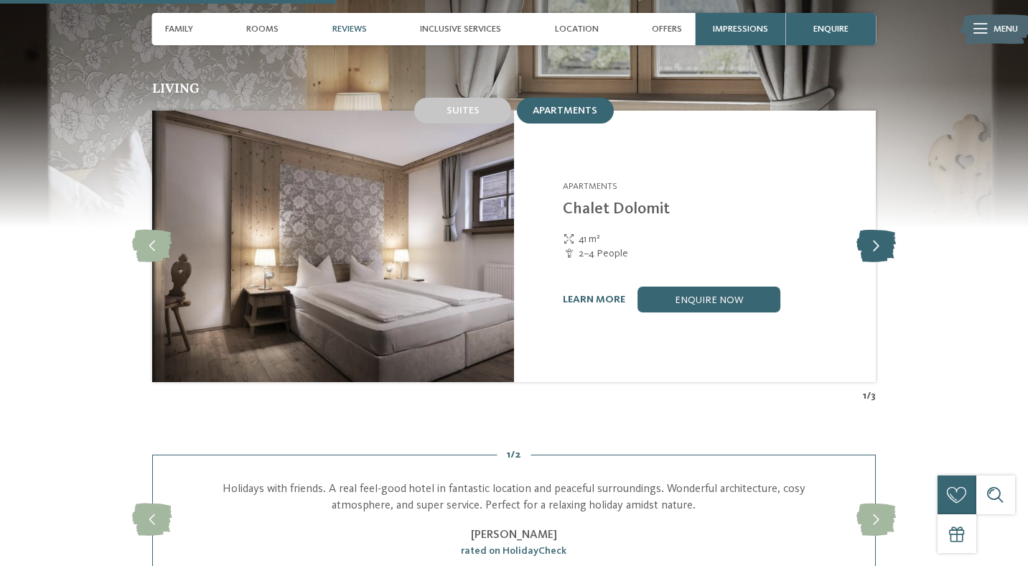
click at [883, 230] on icon at bounding box center [876, 246] width 39 height 32
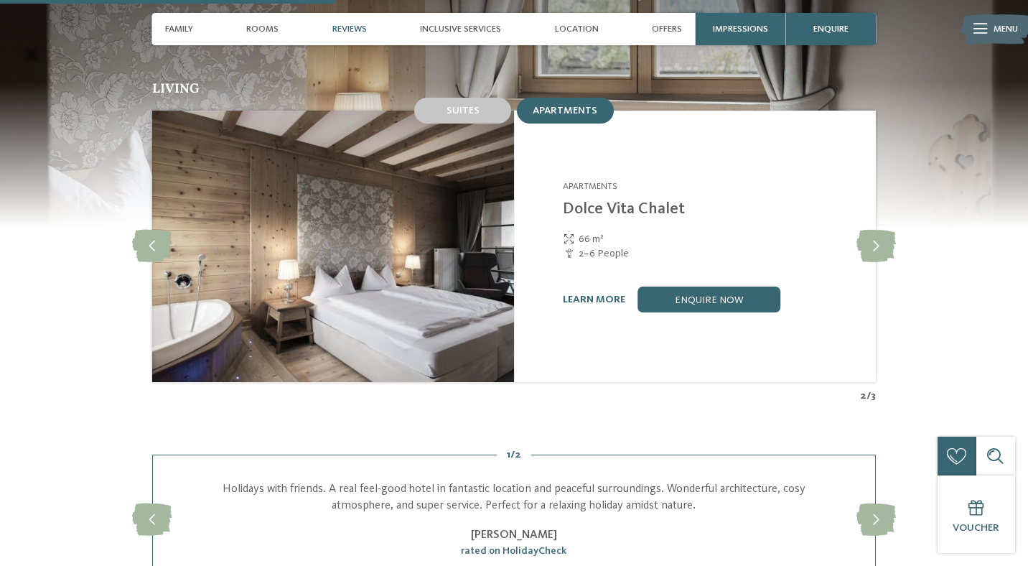
click at [637, 201] on link "Dolce Vita Chalet" at bounding box center [624, 209] width 122 height 16
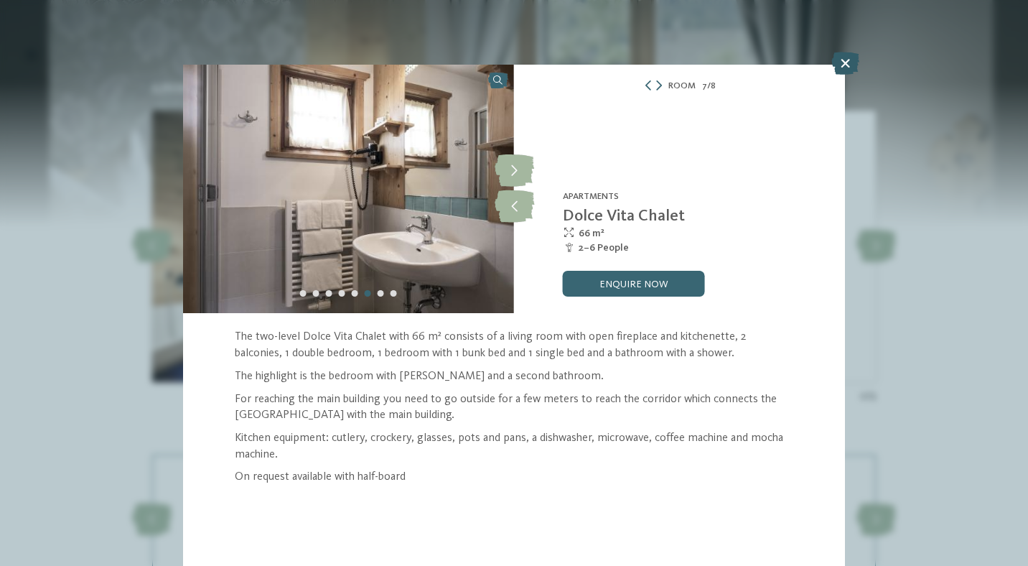
click at [853, 64] on icon at bounding box center [845, 63] width 28 height 23
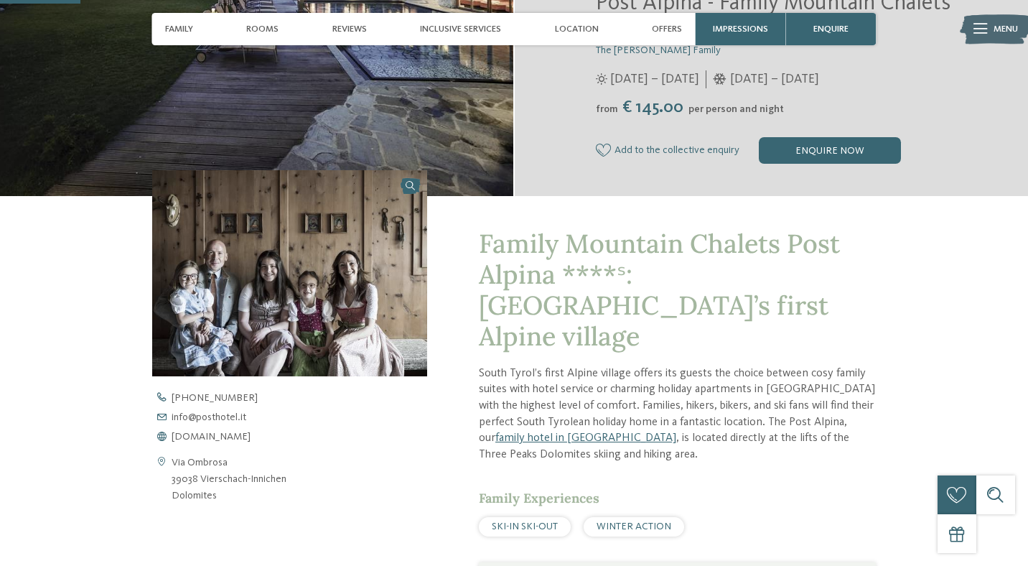
scroll to position [327, 0]
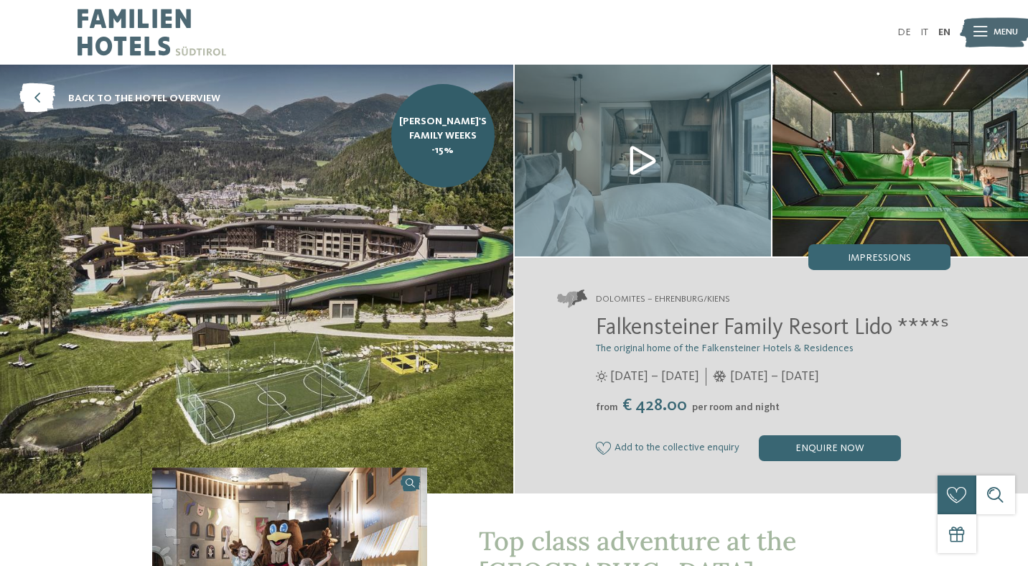
click at [648, 168] on img at bounding box center [643, 161] width 256 height 192
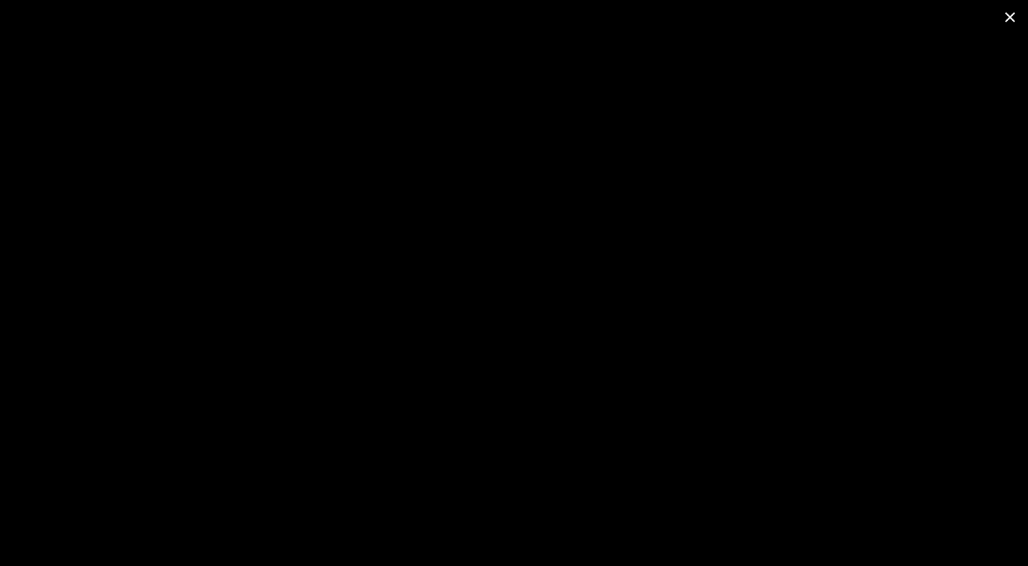
click at [1009, 15] on span at bounding box center [1010, 17] width 36 height 34
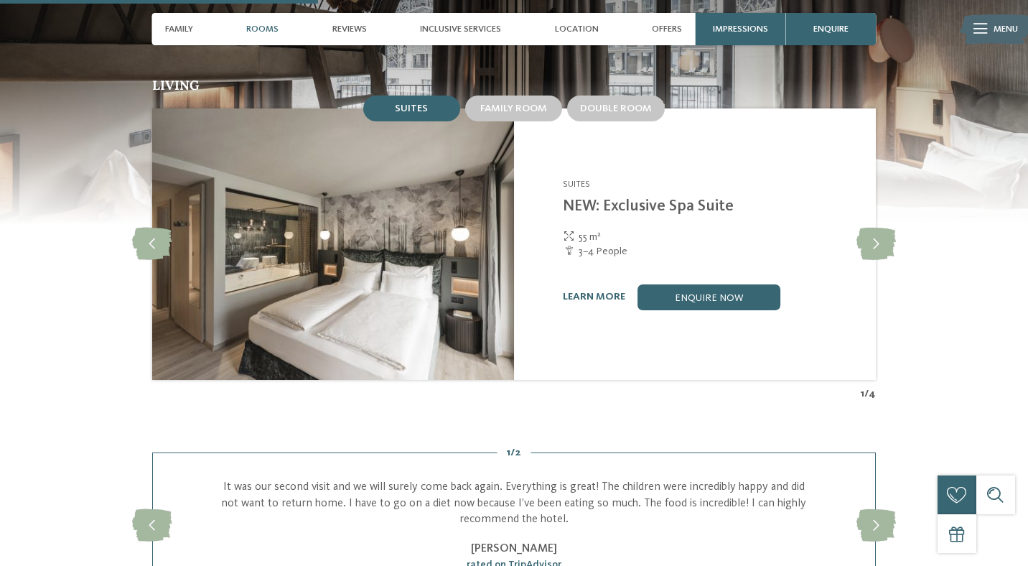
scroll to position [1386, 0]
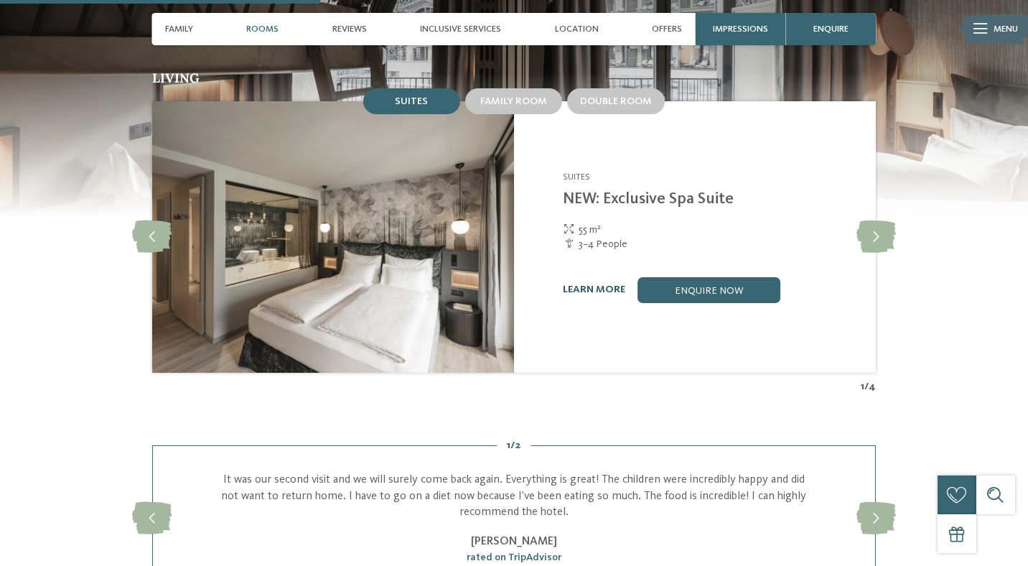
click at [594, 284] on link "learn more" at bounding box center [594, 289] width 62 height 10
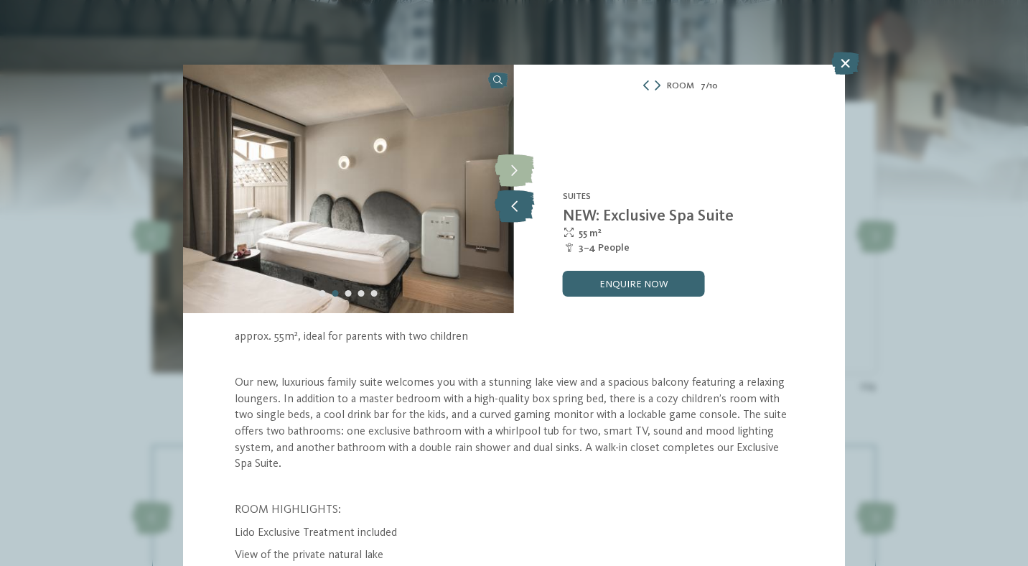
click at [509, 215] on icon at bounding box center [514, 206] width 39 height 32
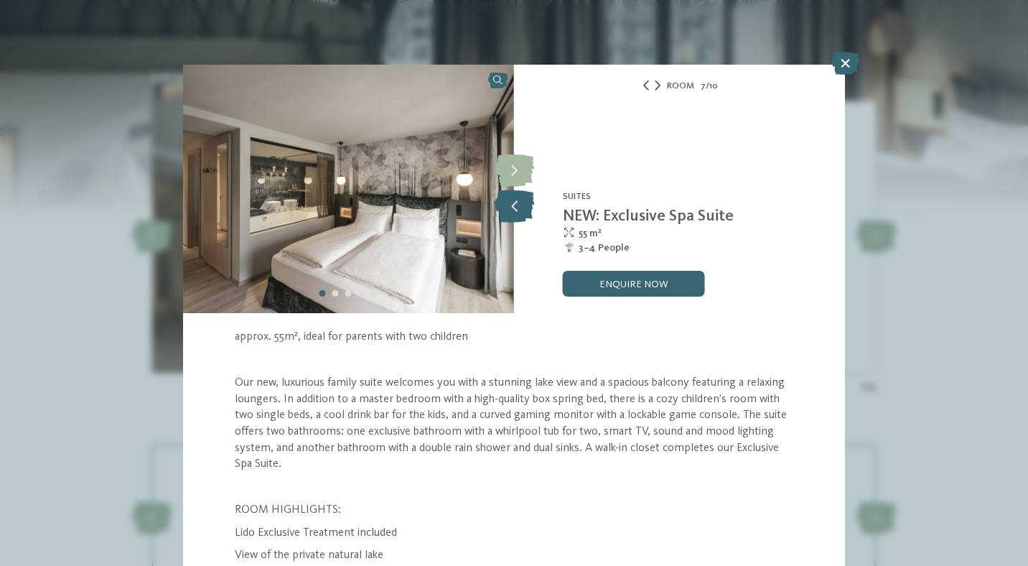
click at [509, 215] on icon at bounding box center [514, 206] width 39 height 32
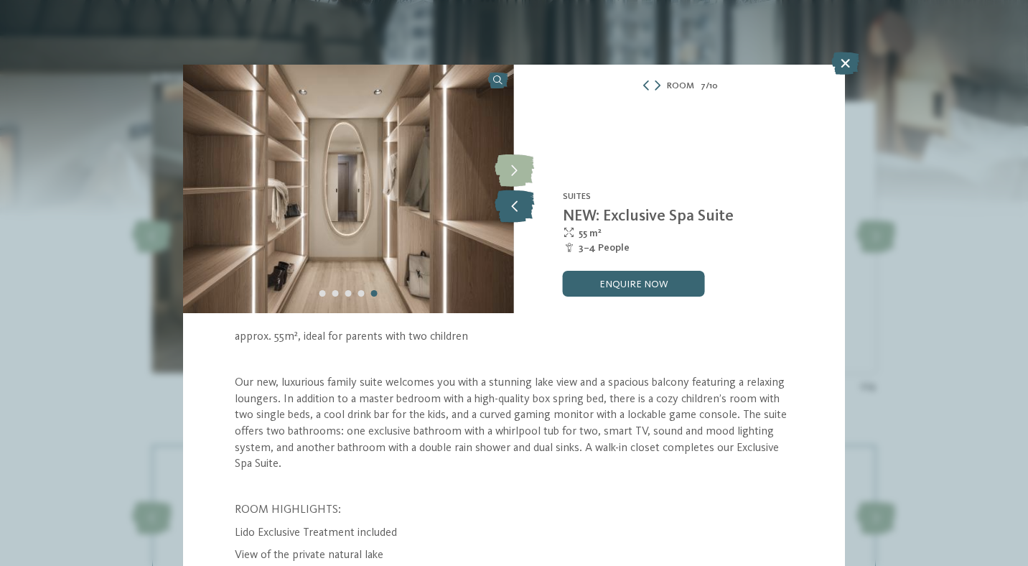
click at [509, 215] on icon at bounding box center [514, 206] width 39 height 32
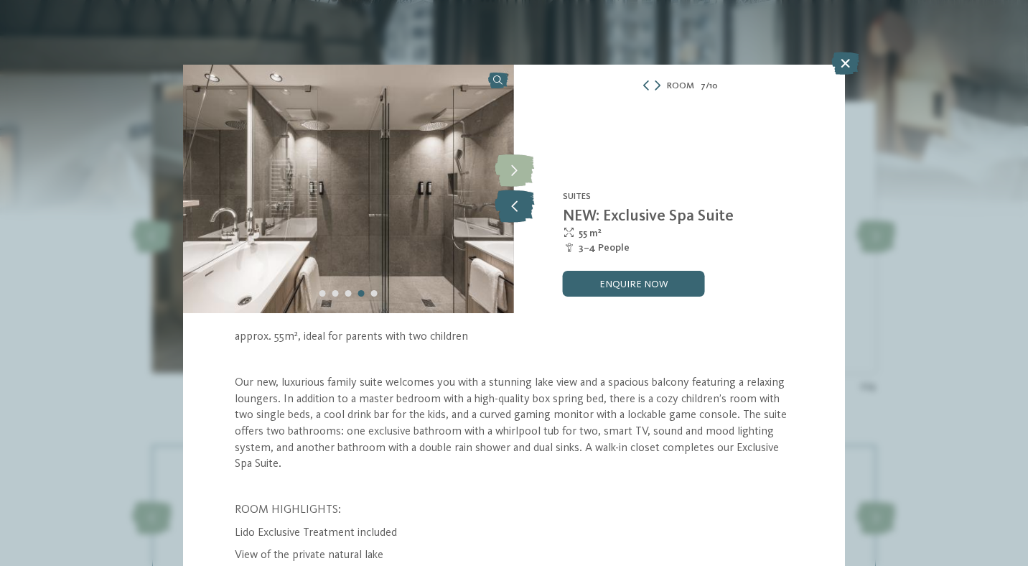
click at [509, 215] on icon at bounding box center [514, 206] width 39 height 32
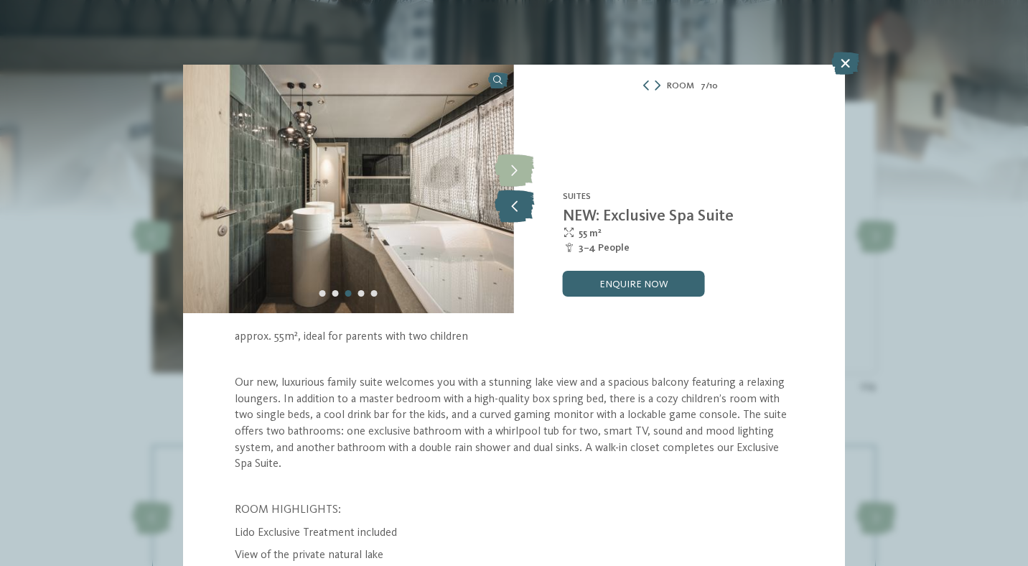
click at [509, 215] on icon at bounding box center [514, 206] width 39 height 32
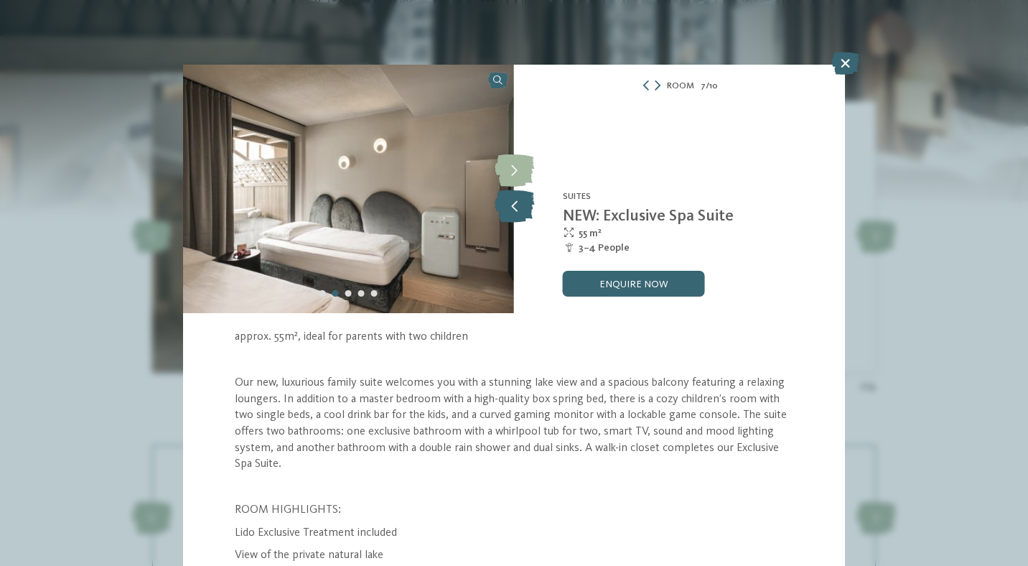
click at [509, 215] on icon at bounding box center [514, 206] width 39 height 32
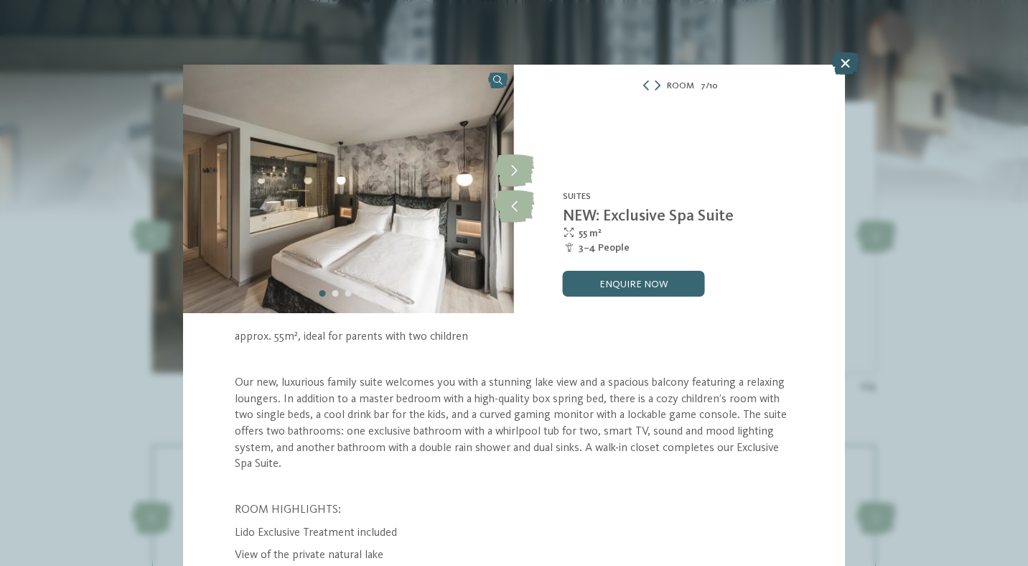
click at [846, 60] on icon at bounding box center [845, 63] width 28 height 23
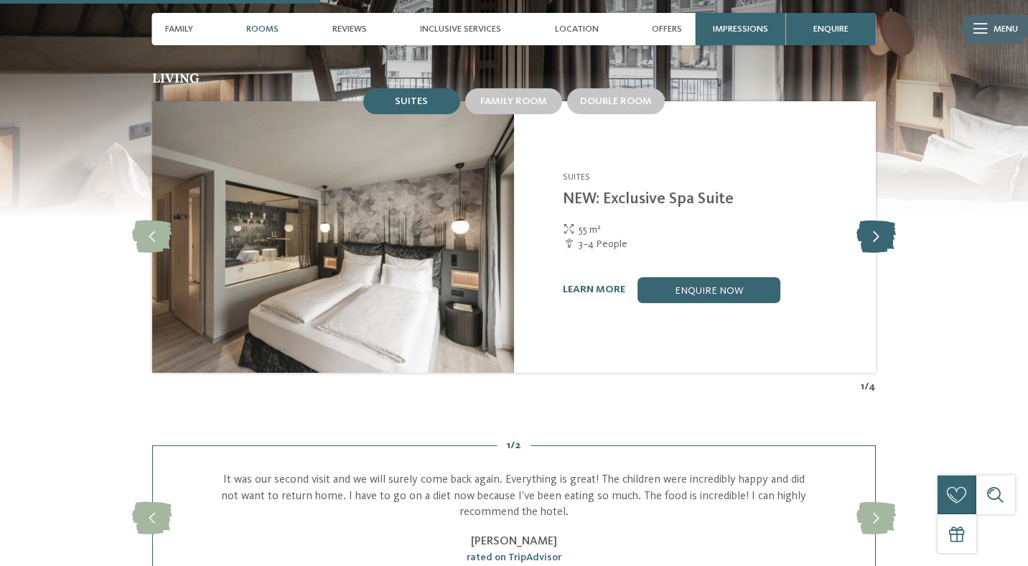
click at [880, 221] on icon at bounding box center [876, 236] width 39 height 32
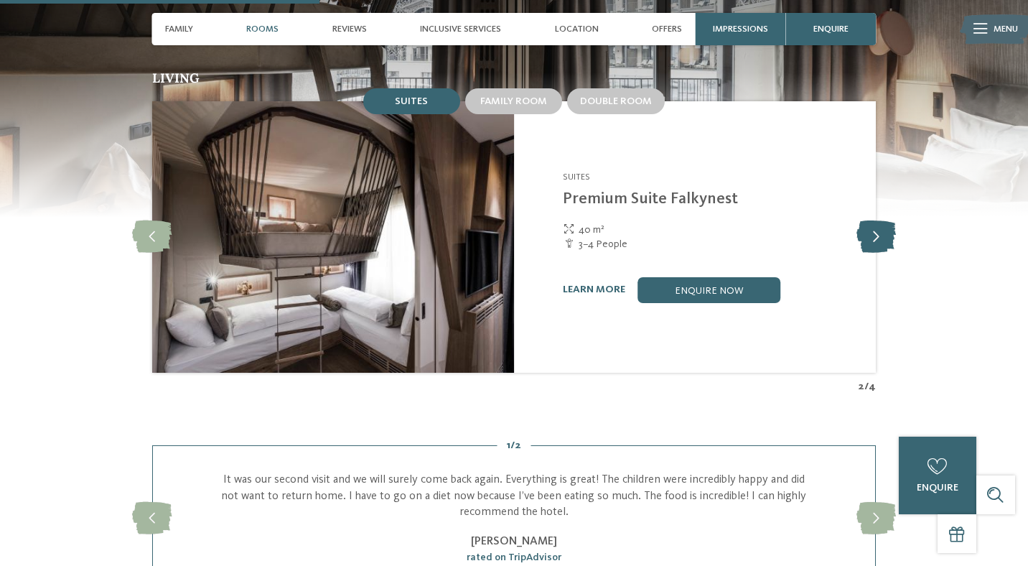
click at [884, 223] on icon at bounding box center [876, 236] width 39 height 32
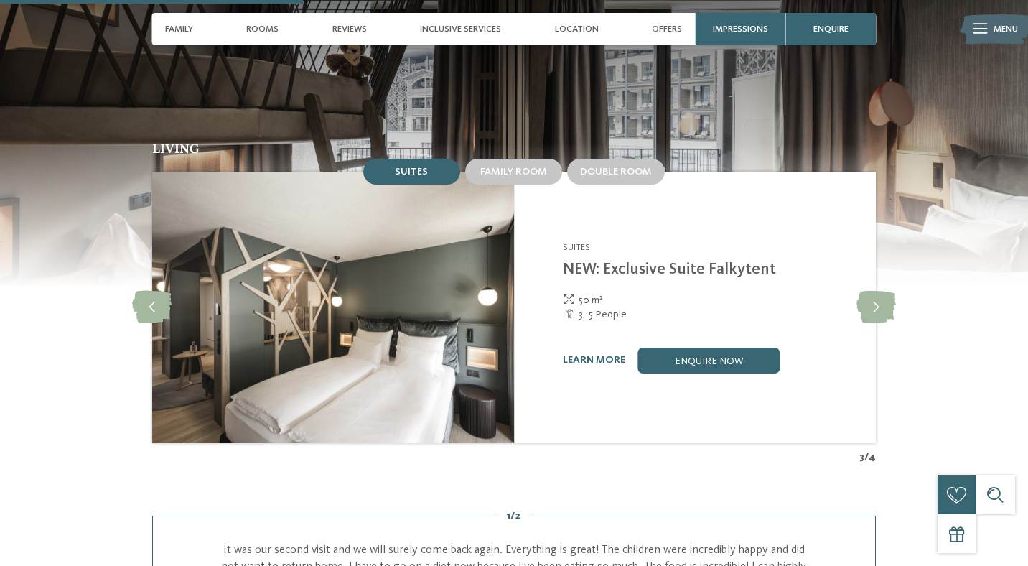
scroll to position [1312, 0]
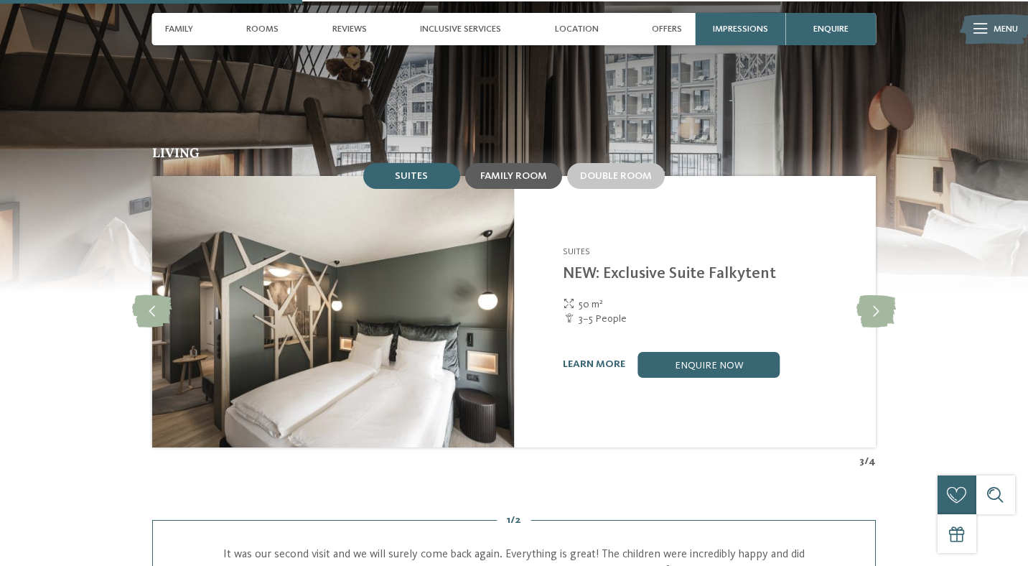
click at [510, 171] on span "Family room" at bounding box center [513, 176] width 67 height 10
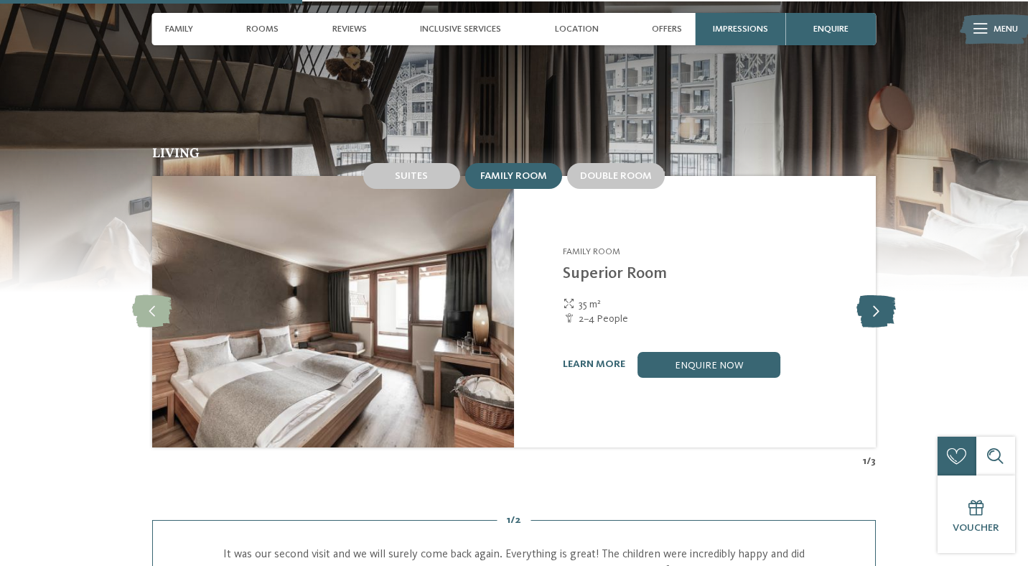
click at [883, 298] on icon at bounding box center [876, 311] width 39 height 32
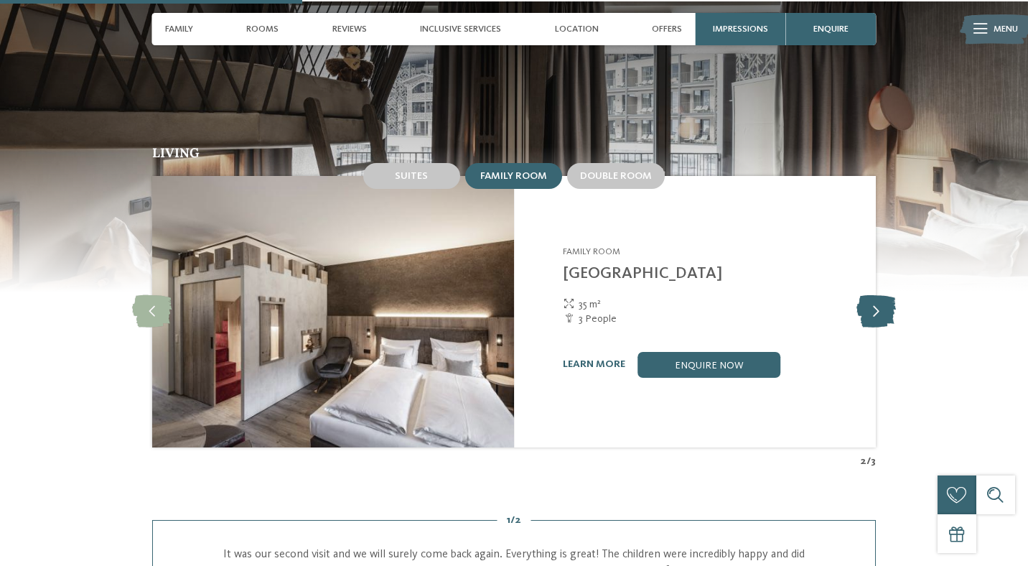
click at [877, 303] on icon at bounding box center [876, 311] width 39 height 32
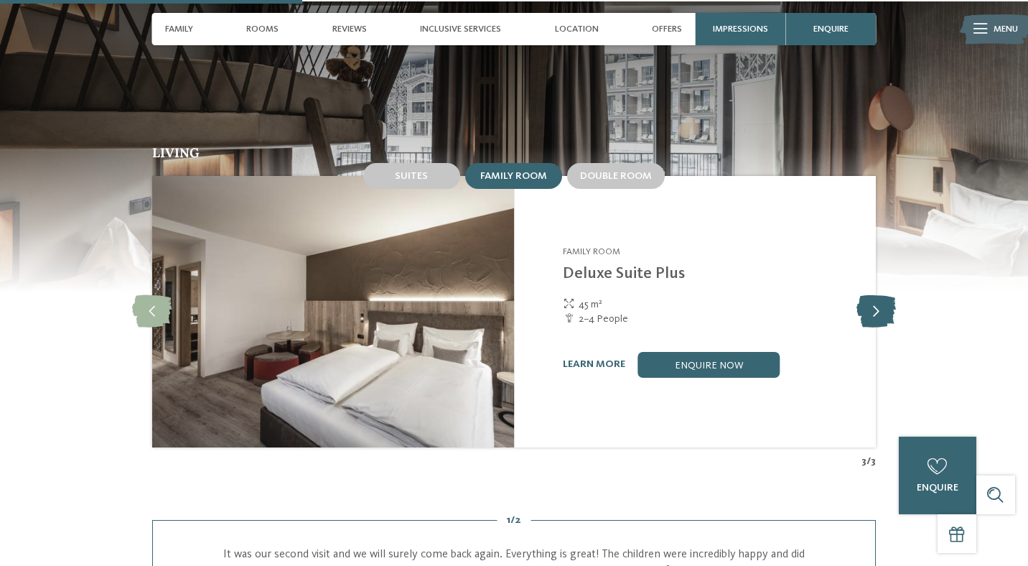
click at [874, 304] on icon at bounding box center [876, 311] width 39 height 32
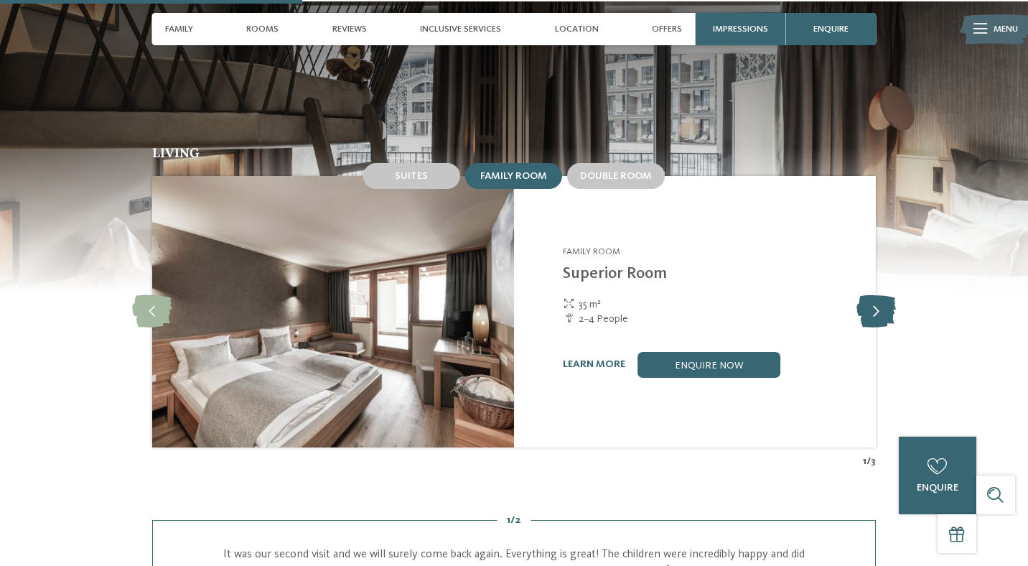
click at [874, 304] on icon at bounding box center [876, 311] width 39 height 32
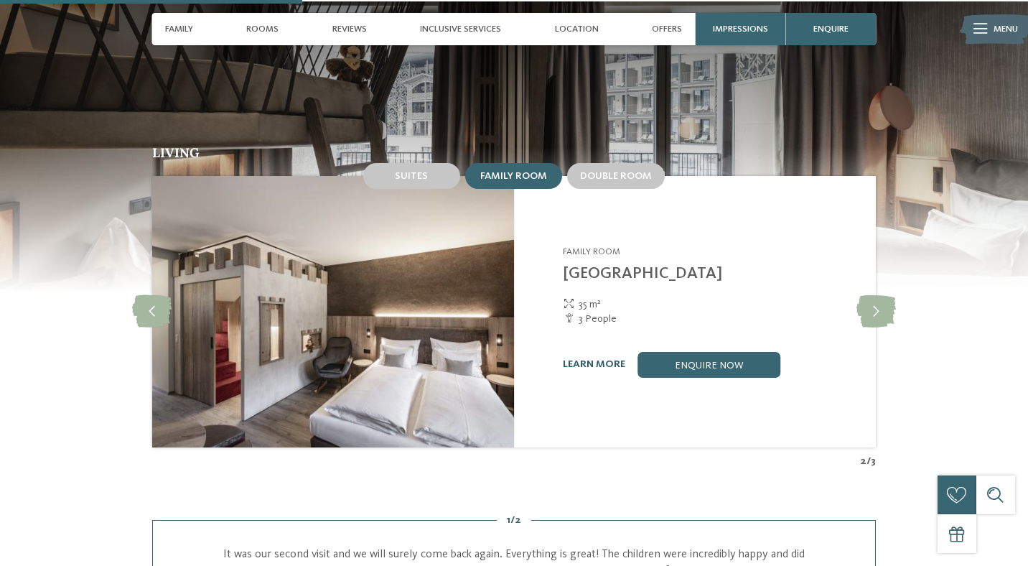
click at [597, 359] on link "learn more" at bounding box center [594, 364] width 62 height 10
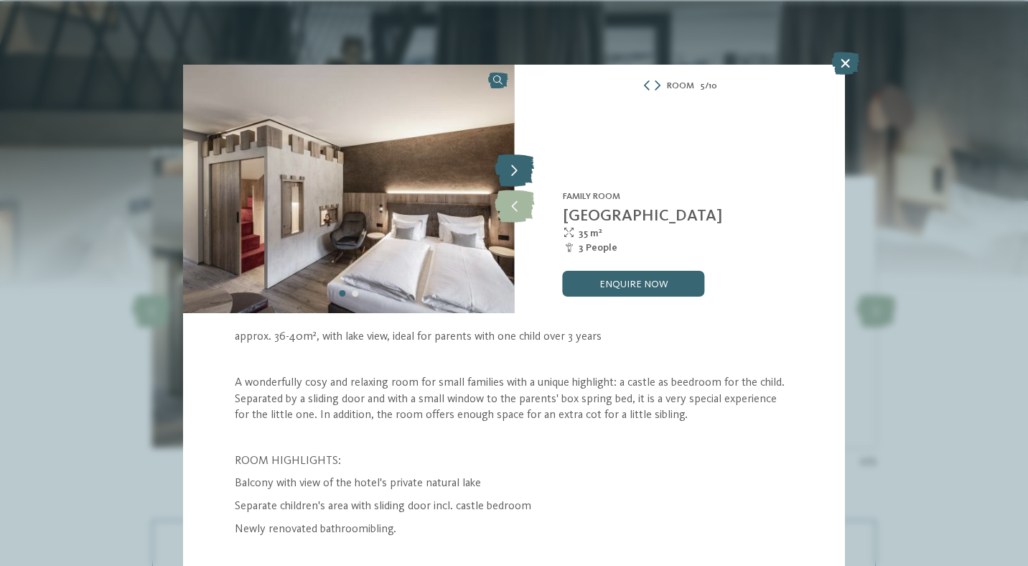
click at [511, 177] on icon at bounding box center [514, 171] width 39 height 32
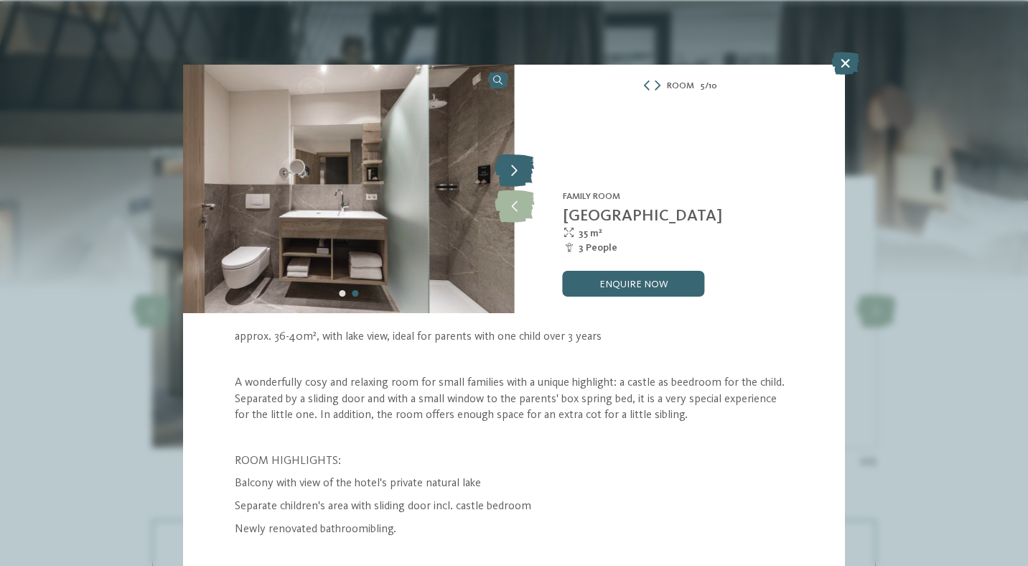
click at [511, 177] on icon at bounding box center [514, 171] width 39 height 32
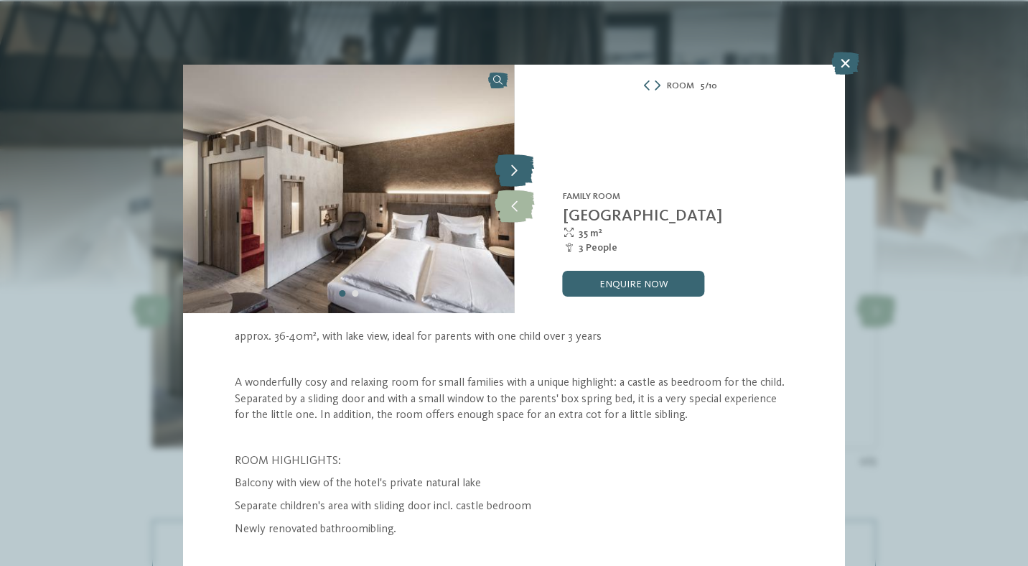
click at [511, 177] on icon at bounding box center [514, 171] width 39 height 32
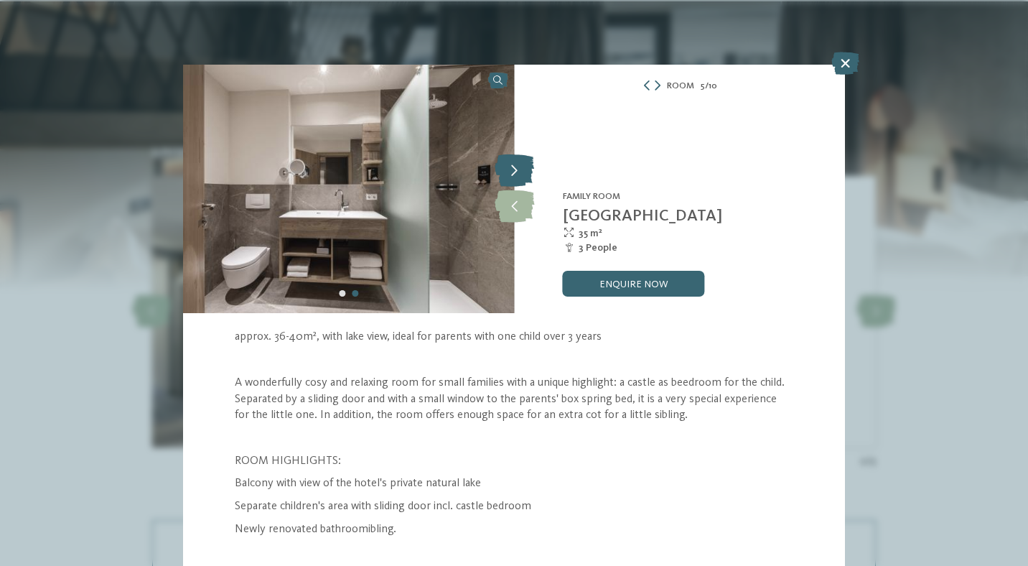
click at [511, 177] on icon at bounding box center [514, 171] width 39 height 32
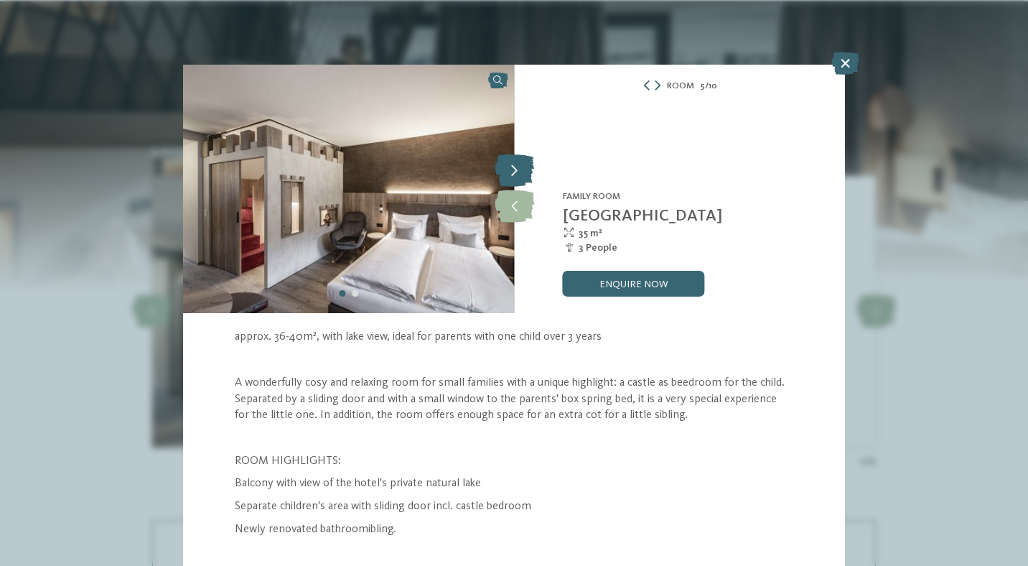
click at [511, 177] on icon at bounding box center [514, 171] width 39 height 32
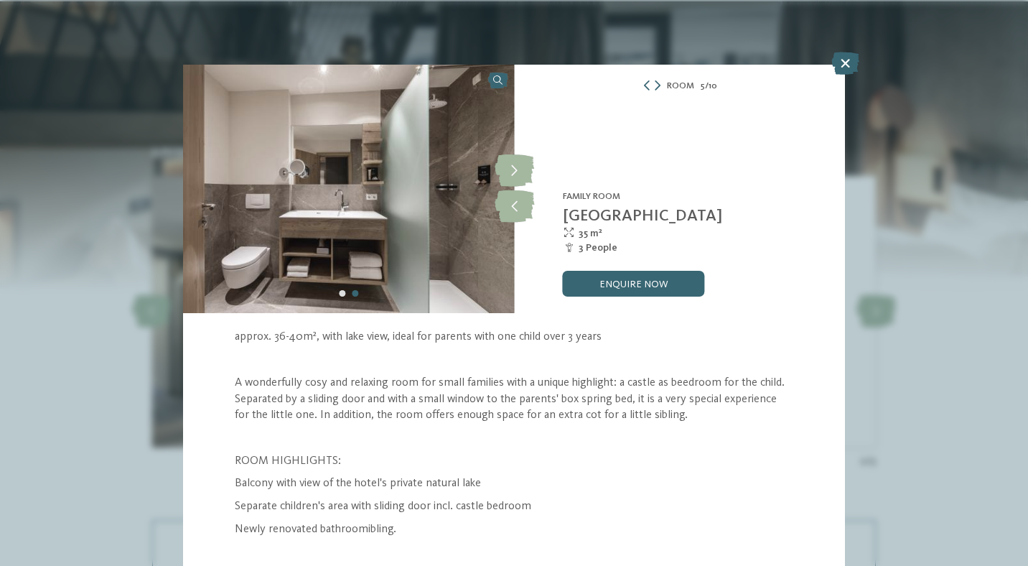
scroll to position [20, 0]
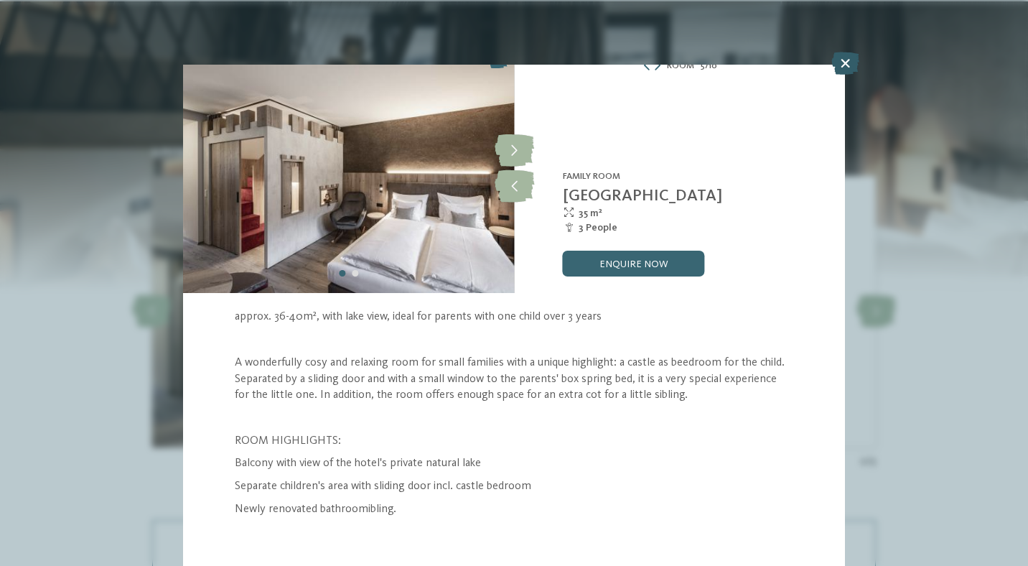
click at [845, 64] on icon at bounding box center [845, 63] width 28 height 23
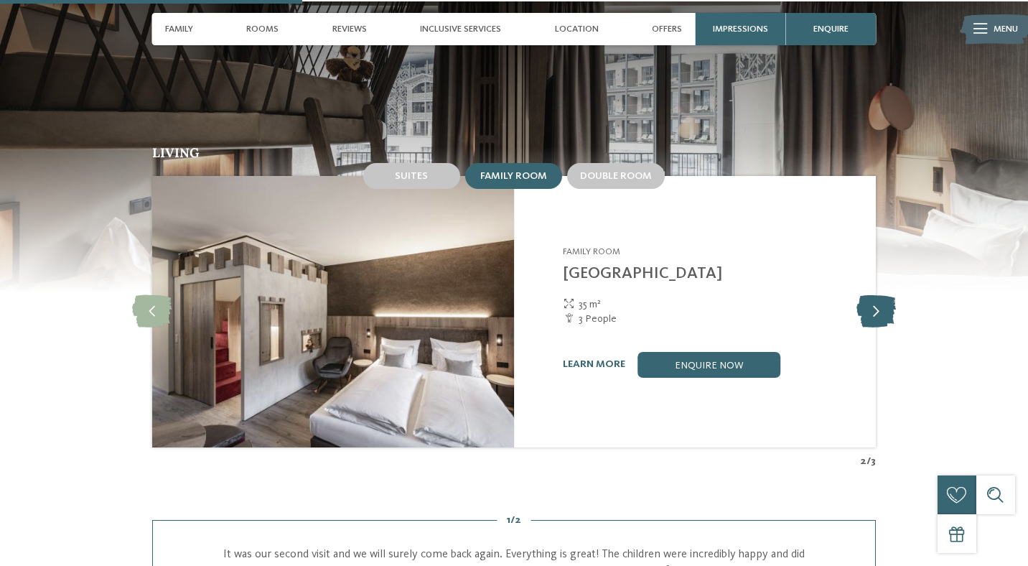
click at [884, 296] on icon at bounding box center [876, 311] width 39 height 32
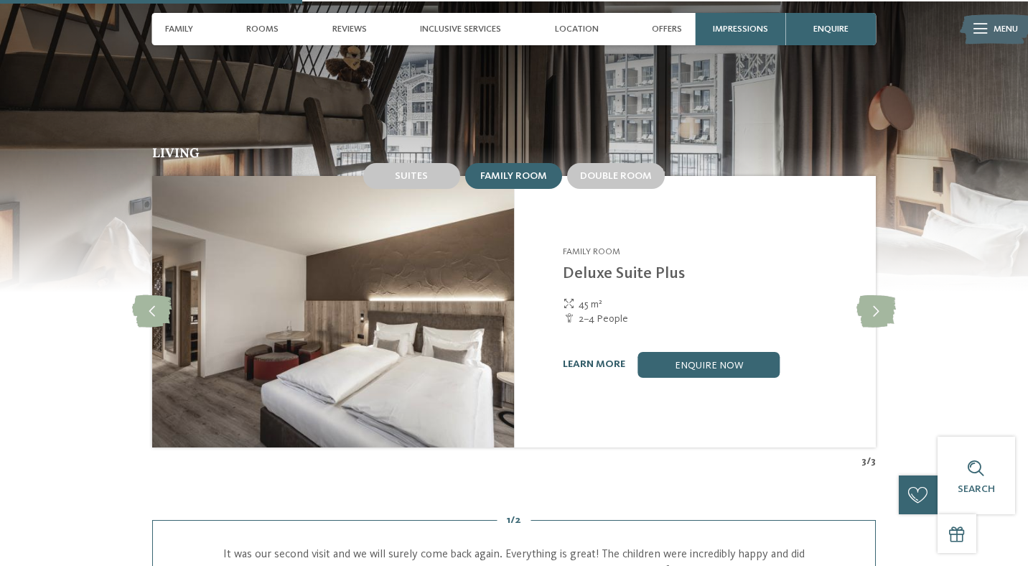
click at [579, 359] on link "learn more" at bounding box center [594, 364] width 62 height 10
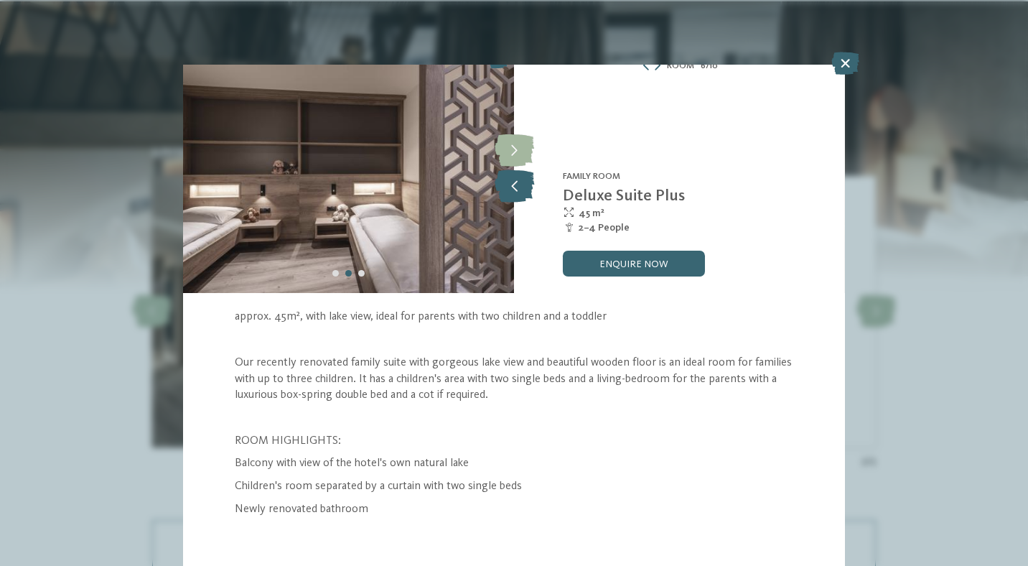
click at [518, 186] on icon at bounding box center [514, 186] width 39 height 32
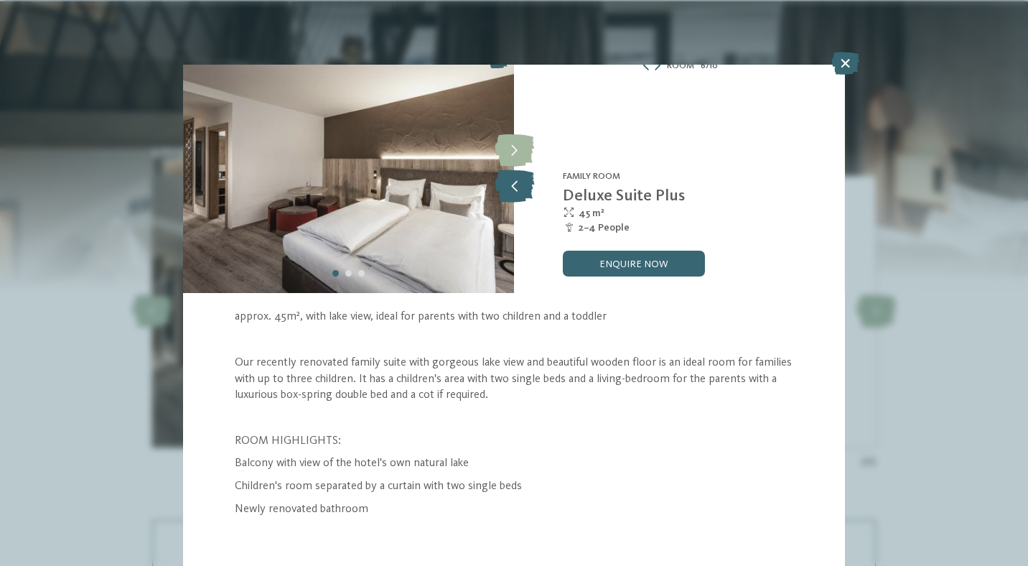
click at [518, 186] on icon at bounding box center [514, 186] width 39 height 32
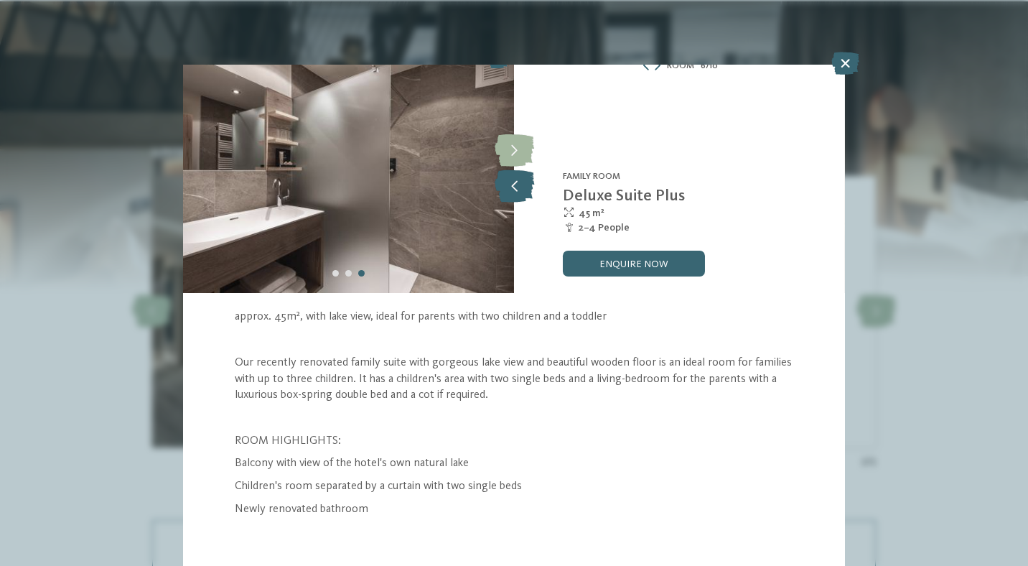
click at [518, 186] on icon at bounding box center [514, 186] width 39 height 32
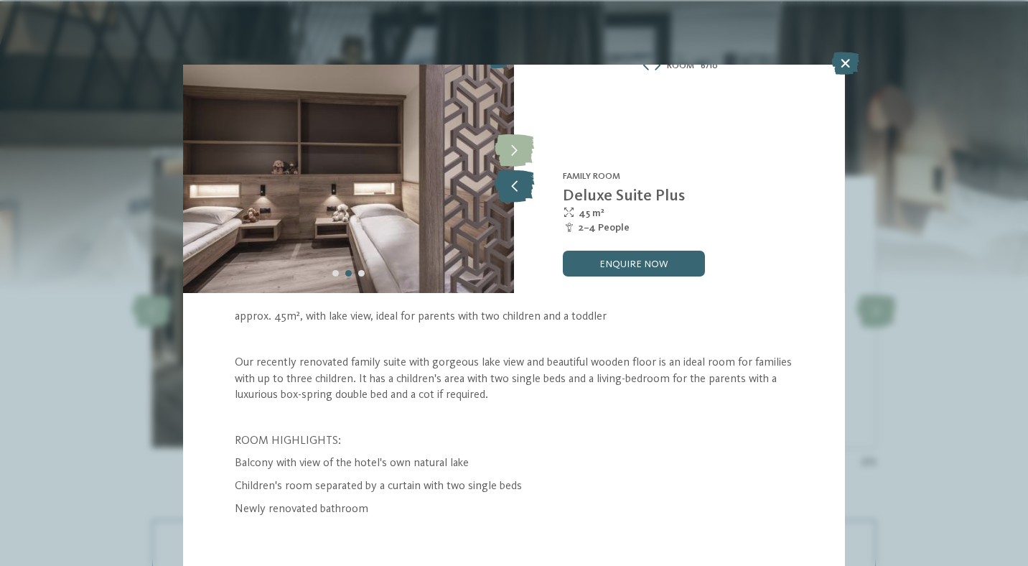
click at [518, 186] on icon at bounding box center [514, 186] width 39 height 32
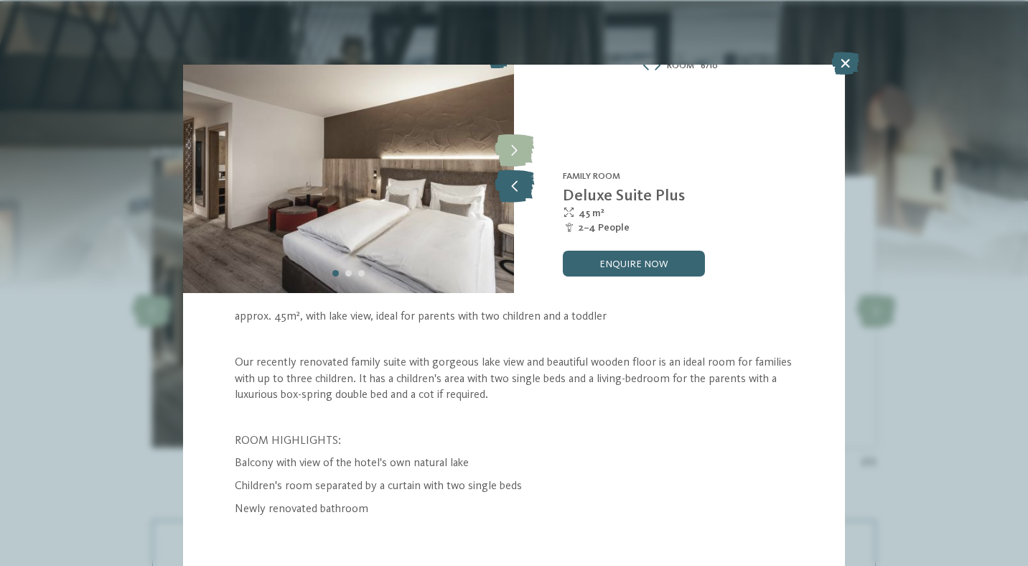
click at [518, 186] on icon at bounding box center [514, 186] width 39 height 32
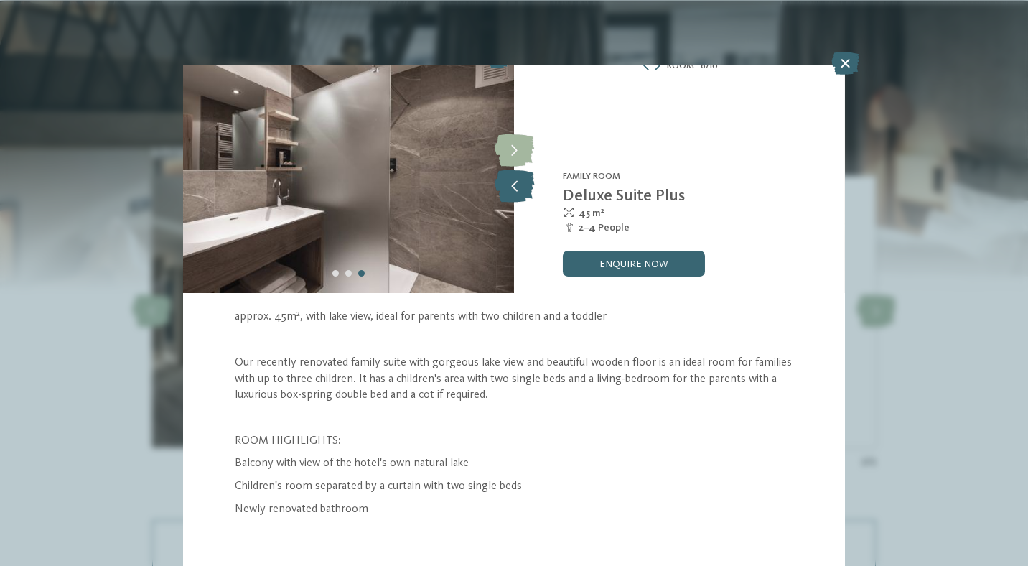
click at [518, 186] on icon at bounding box center [514, 186] width 39 height 32
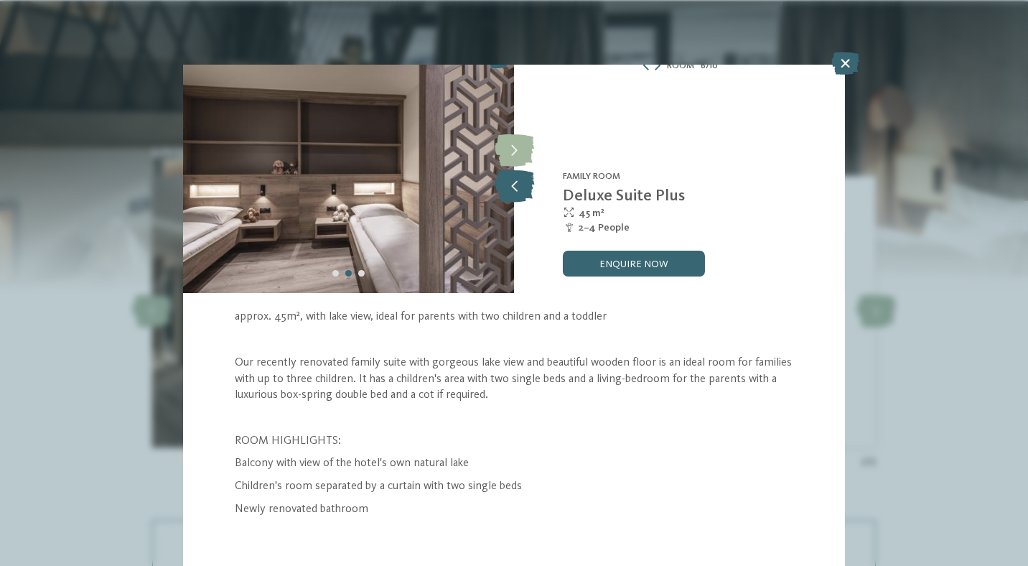
click at [518, 186] on icon at bounding box center [514, 186] width 39 height 32
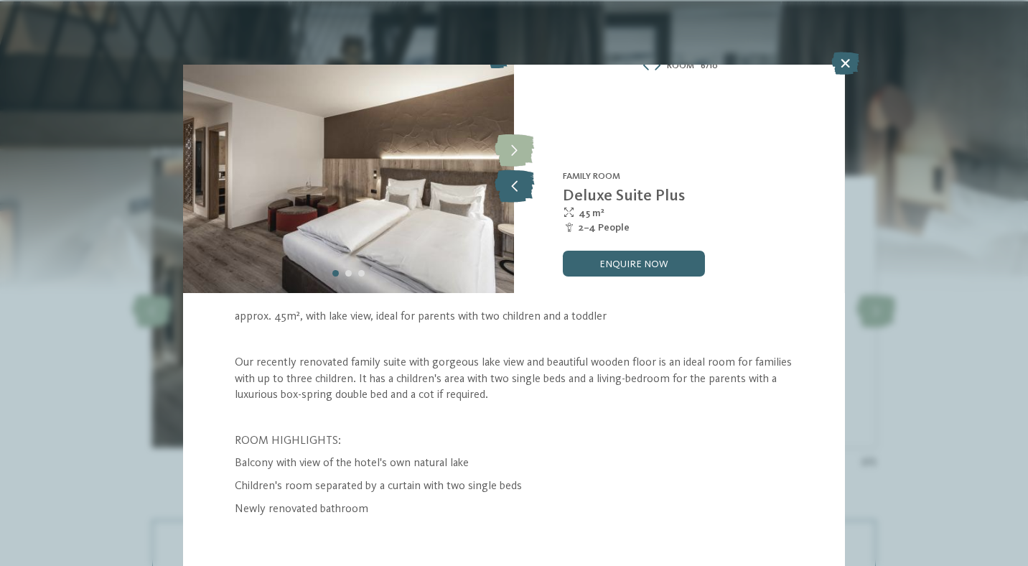
click at [518, 186] on icon at bounding box center [514, 186] width 39 height 32
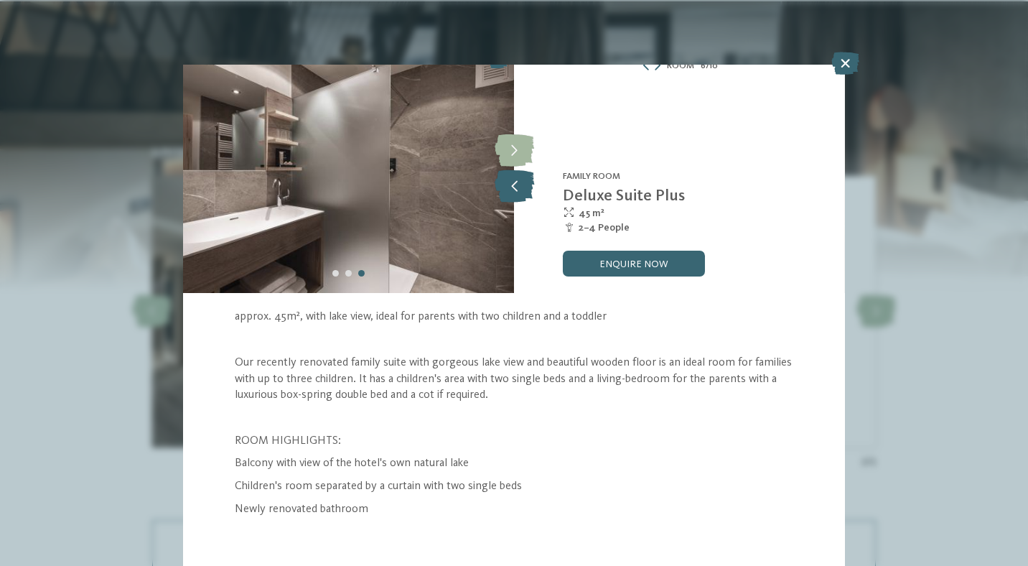
click at [518, 186] on icon at bounding box center [514, 186] width 39 height 32
click at [845, 64] on icon at bounding box center [845, 63] width 28 height 23
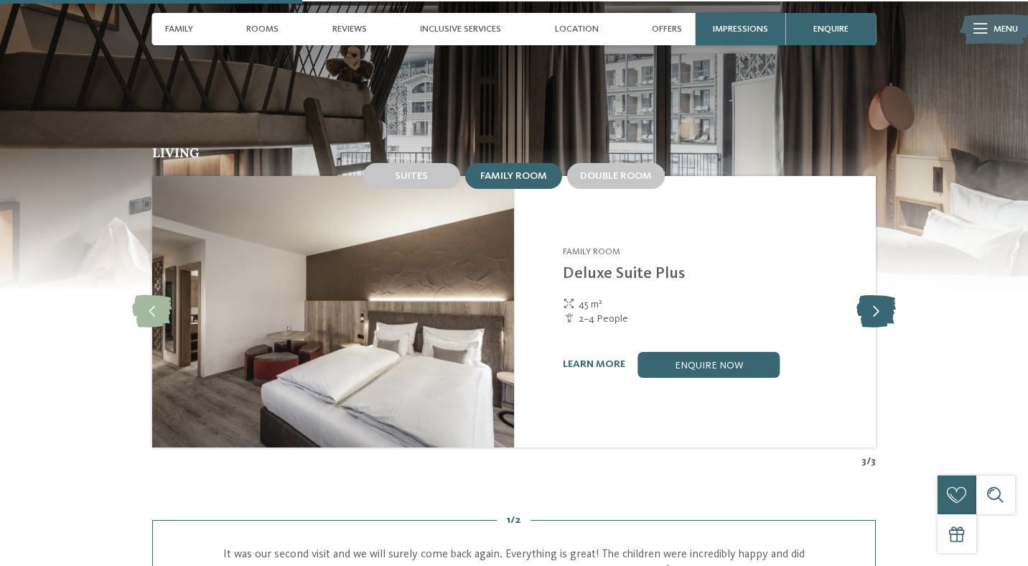
click at [879, 299] on icon at bounding box center [876, 311] width 39 height 32
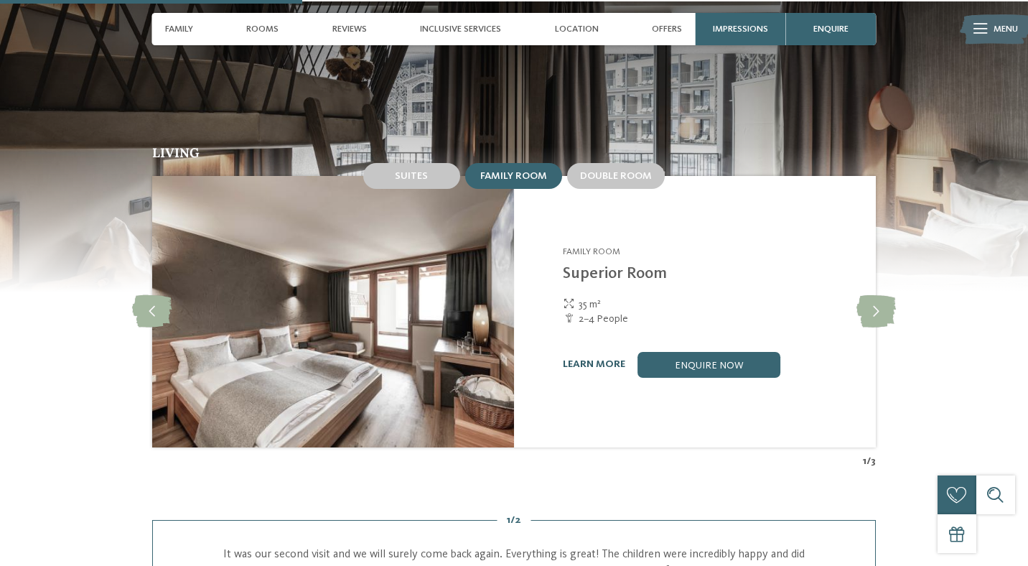
click at [602, 359] on link "learn more" at bounding box center [594, 364] width 62 height 10
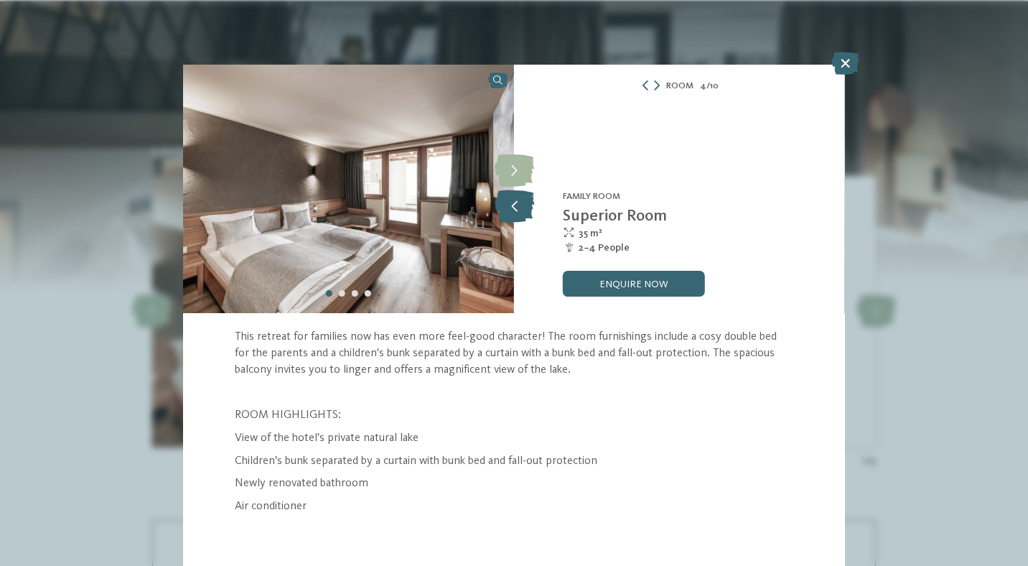
click at [525, 211] on icon at bounding box center [514, 206] width 39 height 32
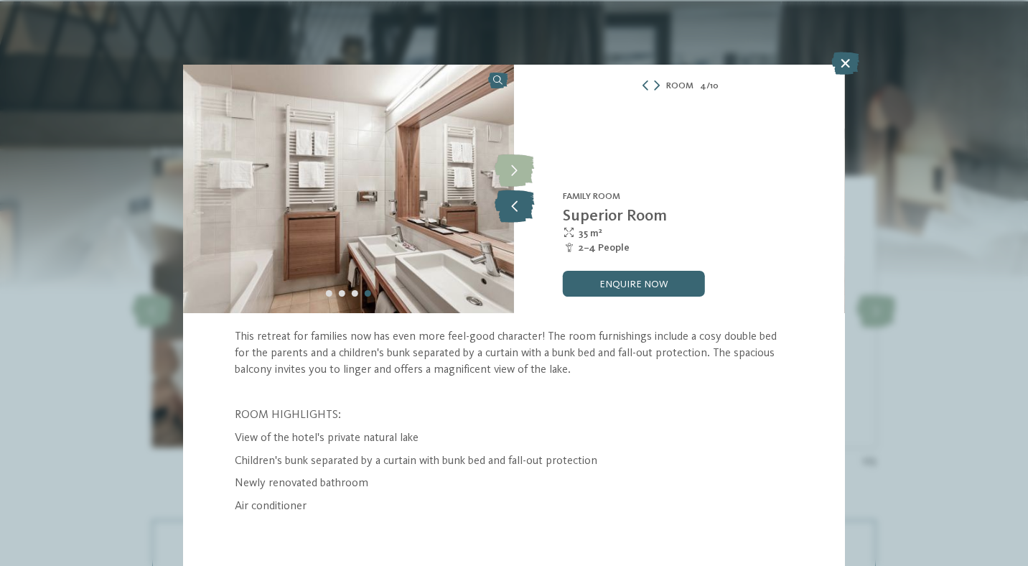
click at [525, 211] on icon at bounding box center [514, 206] width 39 height 32
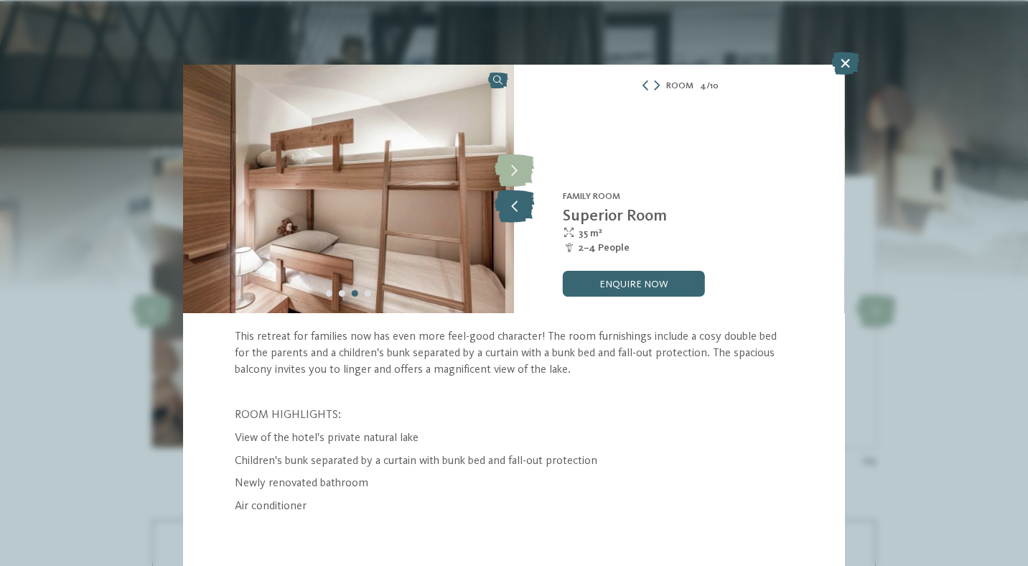
click at [525, 211] on icon at bounding box center [514, 206] width 39 height 32
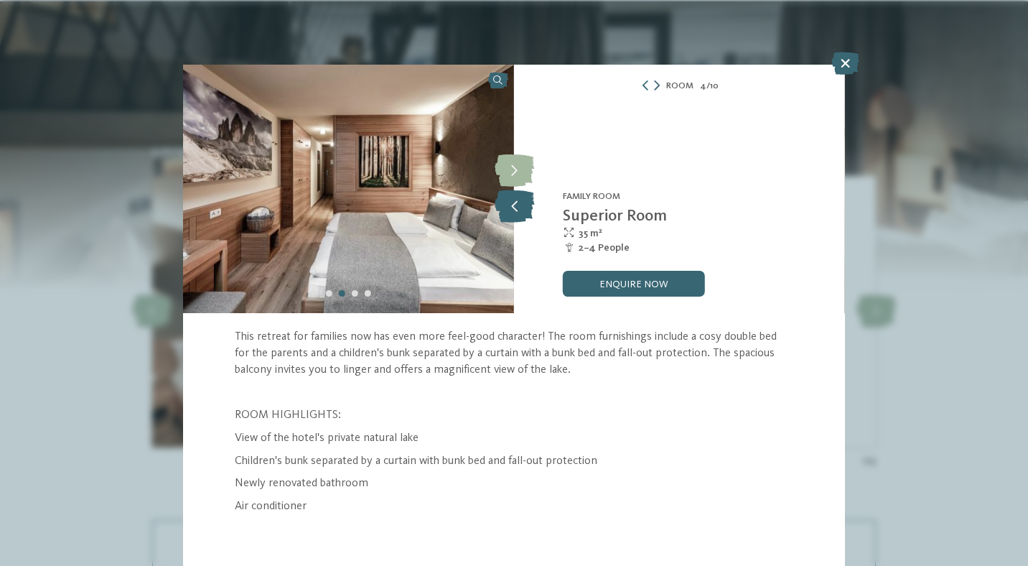
click at [525, 211] on icon at bounding box center [514, 206] width 39 height 32
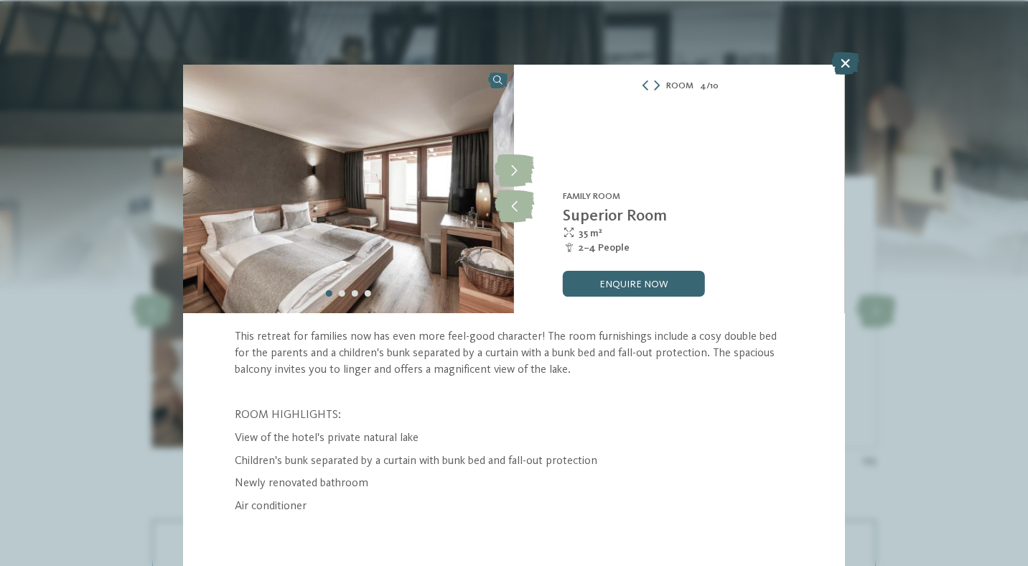
click at [846, 70] on icon at bounding box center [845, 63] width 28 height 23
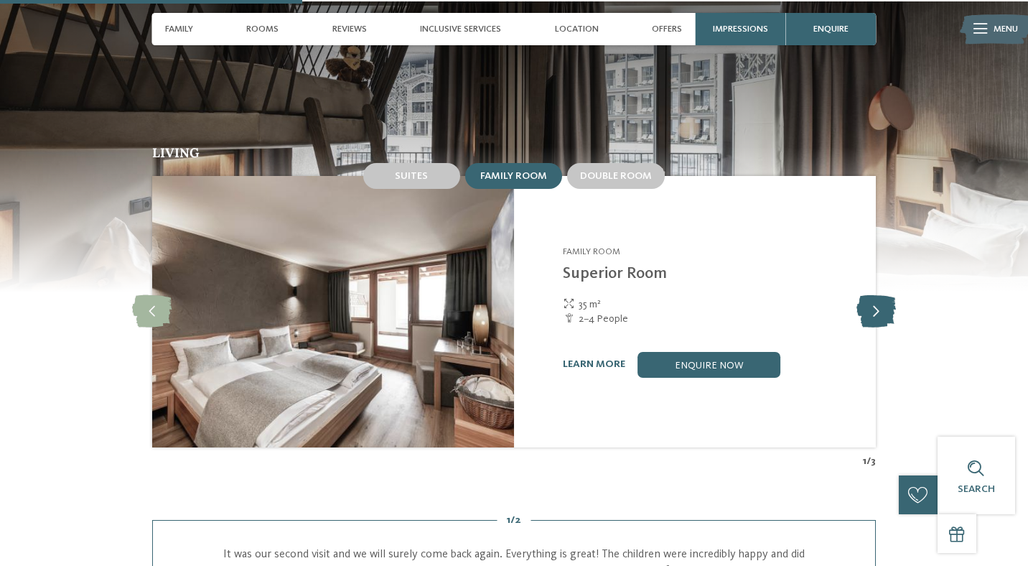
click at [880, 304] on icon at bounding box center [876, 311] width 39 height 32
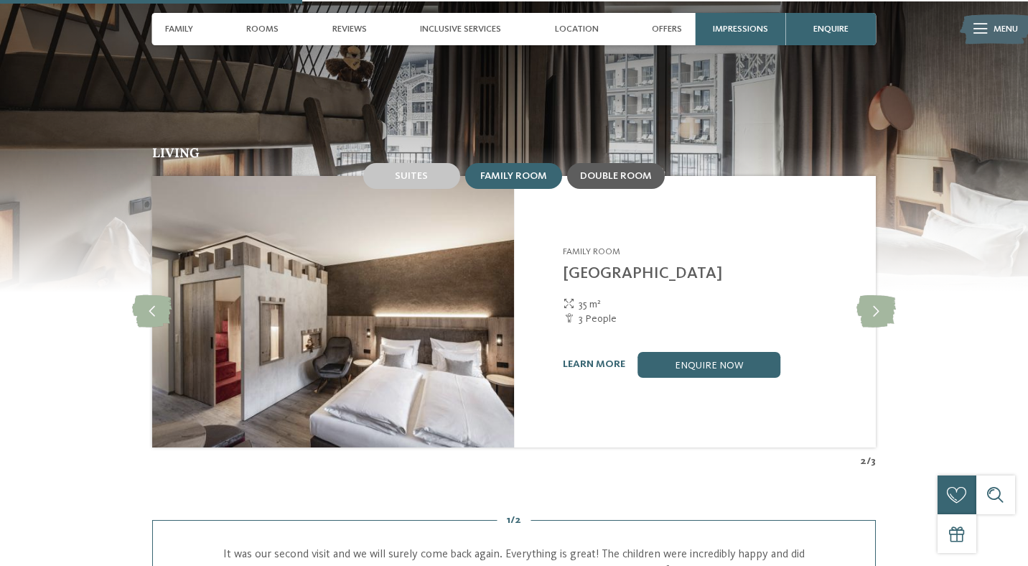
click at [612, 171] on span "Double room" at bounding box center [616, 176] width 72 height 10
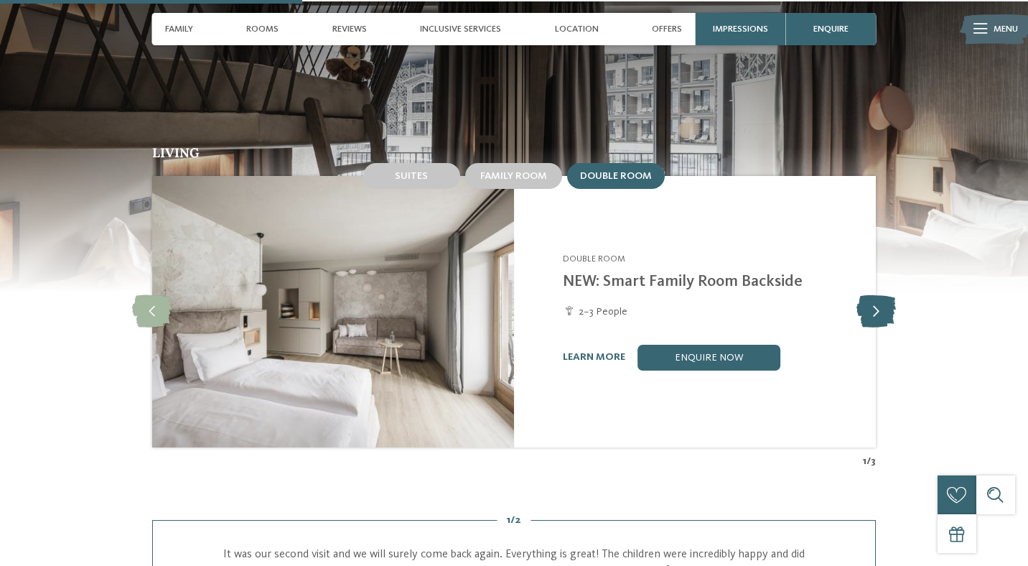
click at [888, 295] on icon at bounding box center [876, 311] width 39 height 32
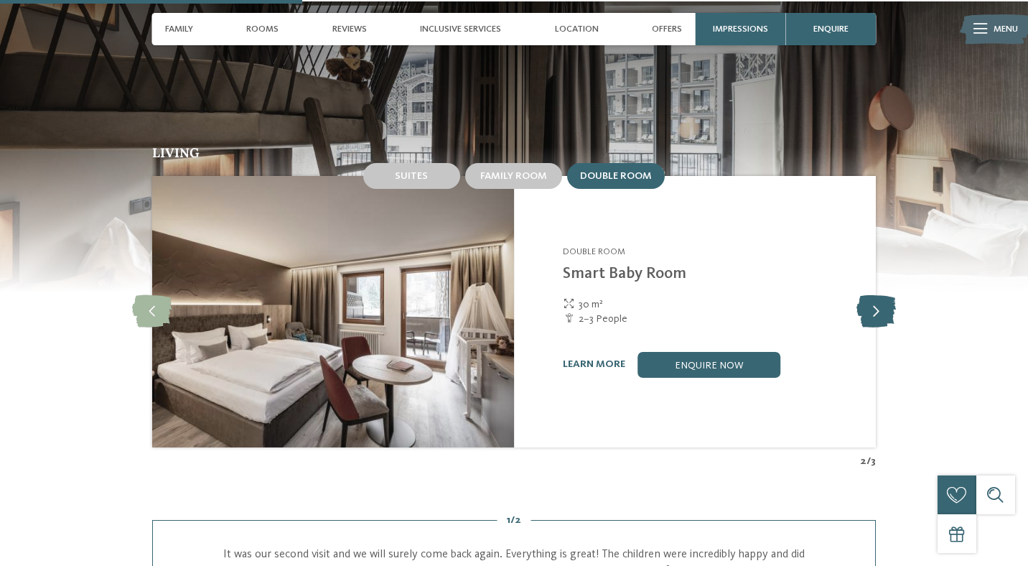
click at [888, 295] on icon at bounding box center [876, 311] width 39 height 32
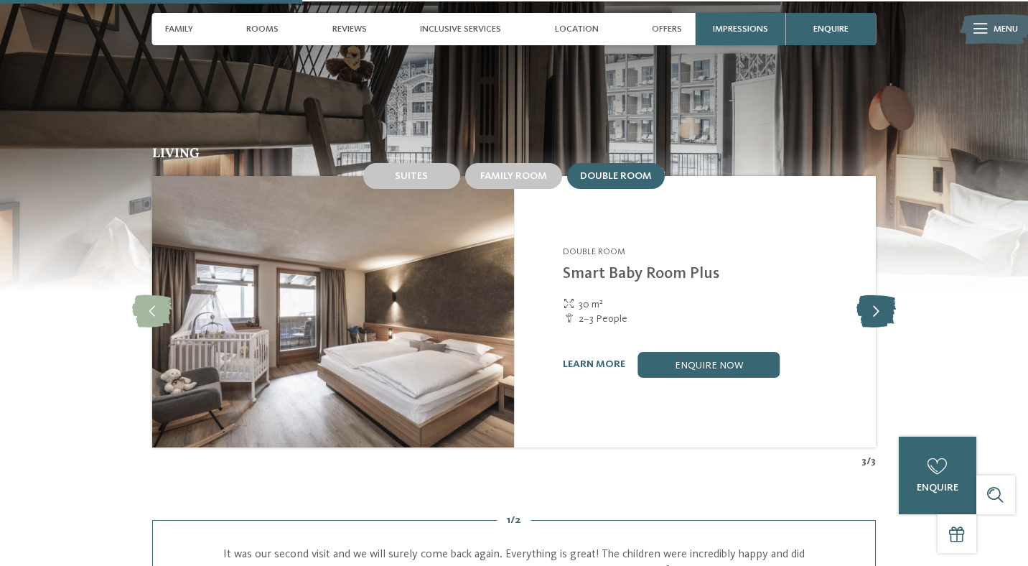
click at [888, 295] on icon at bounding box center [876, 311] width 39 height 32
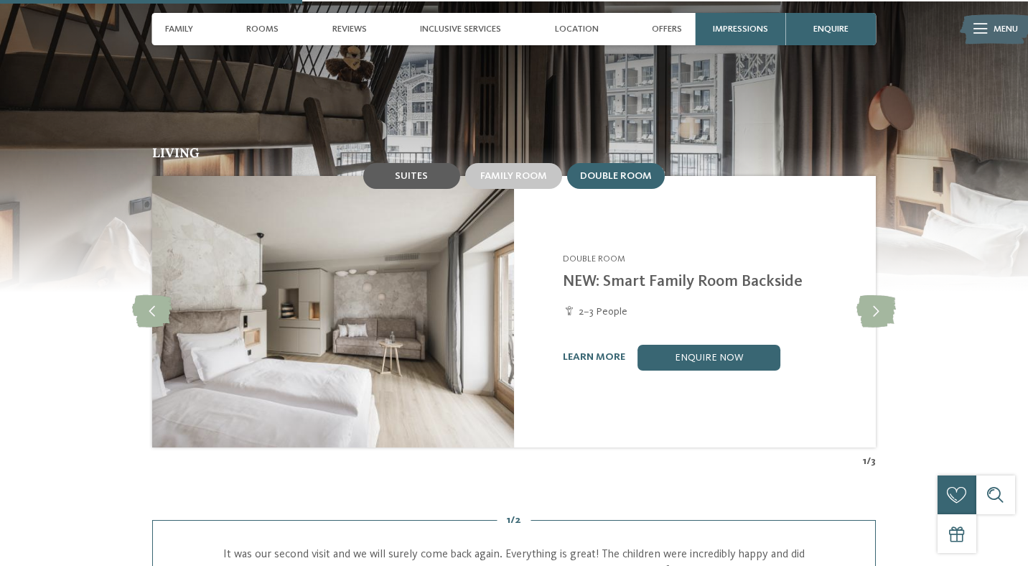
click at [413, 163] on div "Suites" at bounding box center [411, 176] width 97 height 26
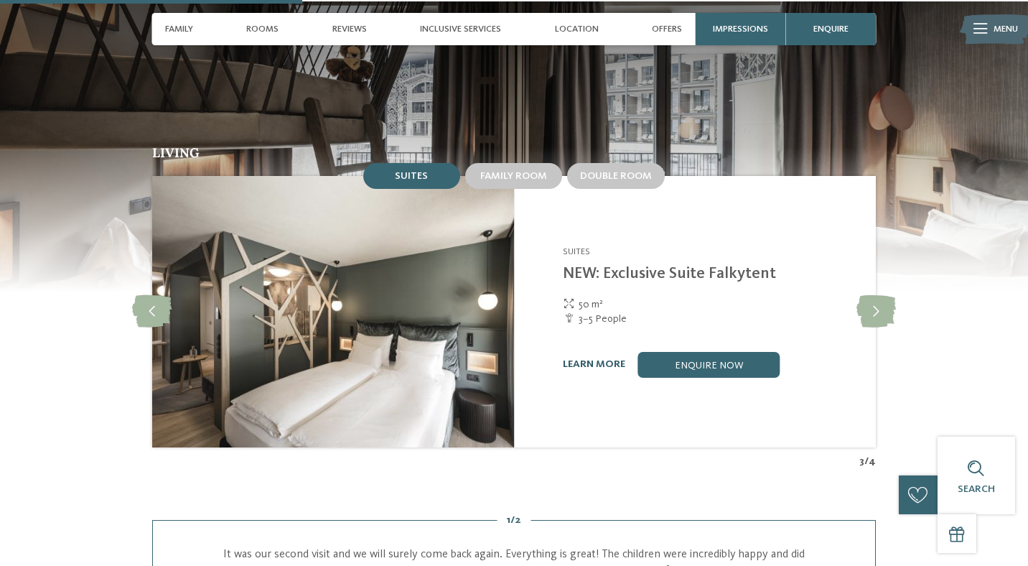
click at [603, 359] on link "learn more" at bounding box center [594, 364] width 62 height 10
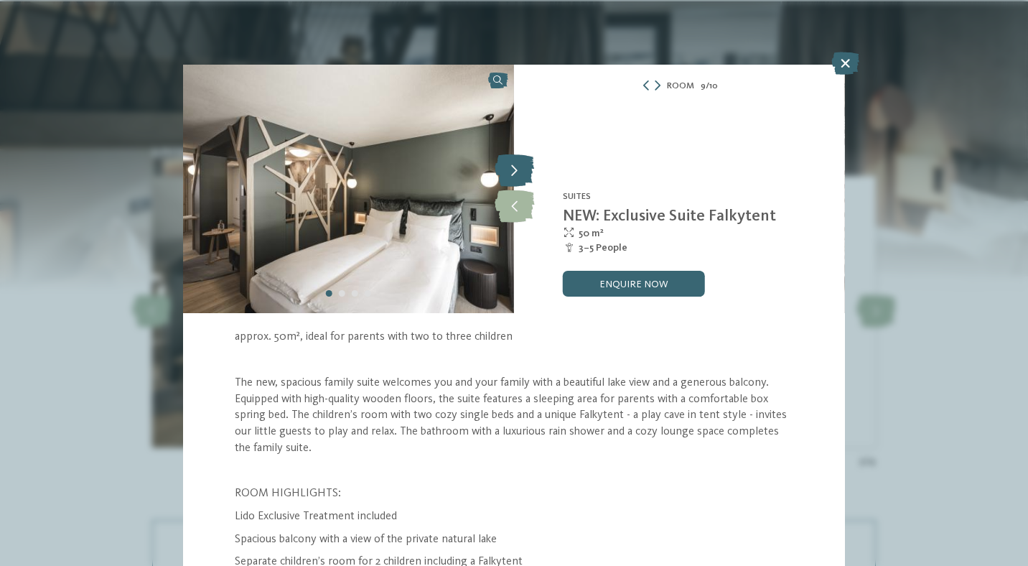
click at [512, 178] on icon at bounding box center [514, 171] width 39 height 32
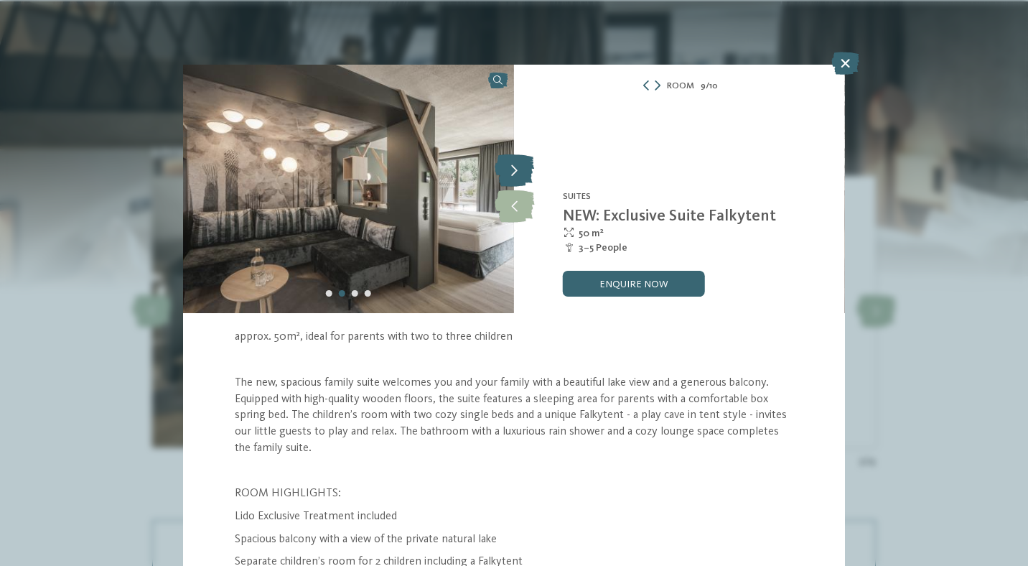
click at [512, 178] on icon at bounding box center [514, 171] width 39 height 32
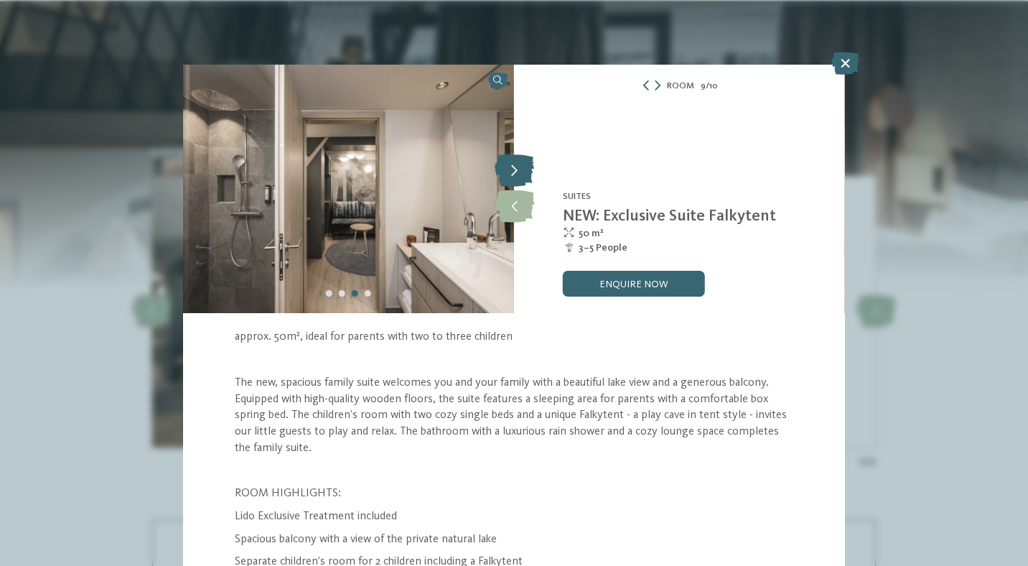
click at [512, 178] on icon at bounding box center [514, 171] width 39 height 32
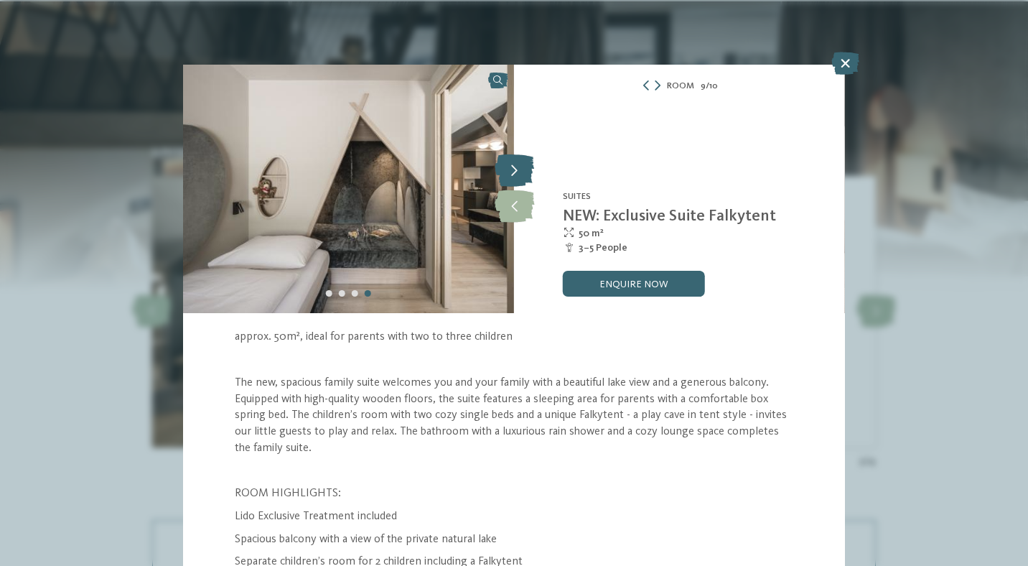
click at [512, 178] on icon at bounding box center [514, 171] width 39 height 32
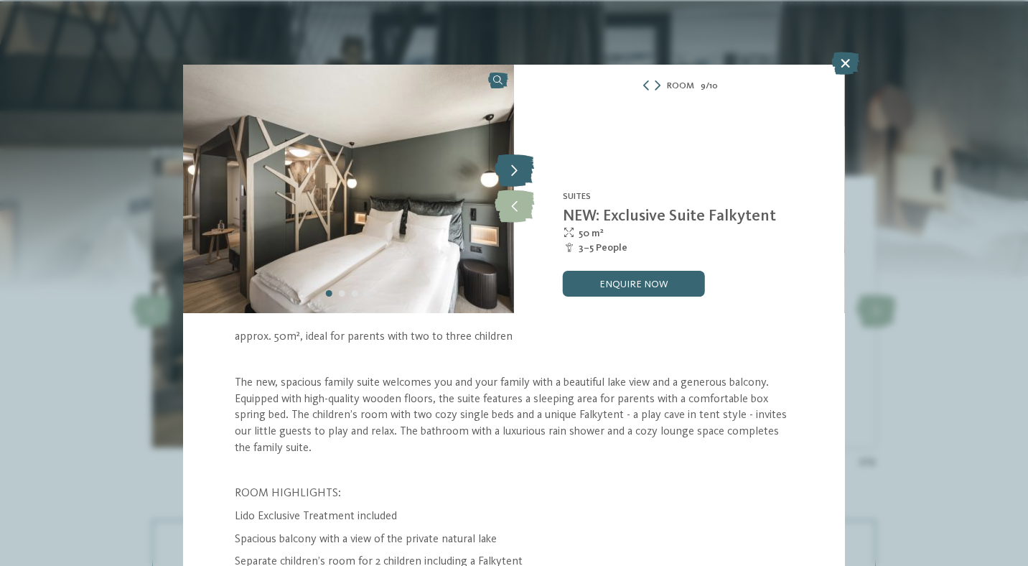
click at [512, 178] on icon at bounding box center [514, 171] width 39 height 32
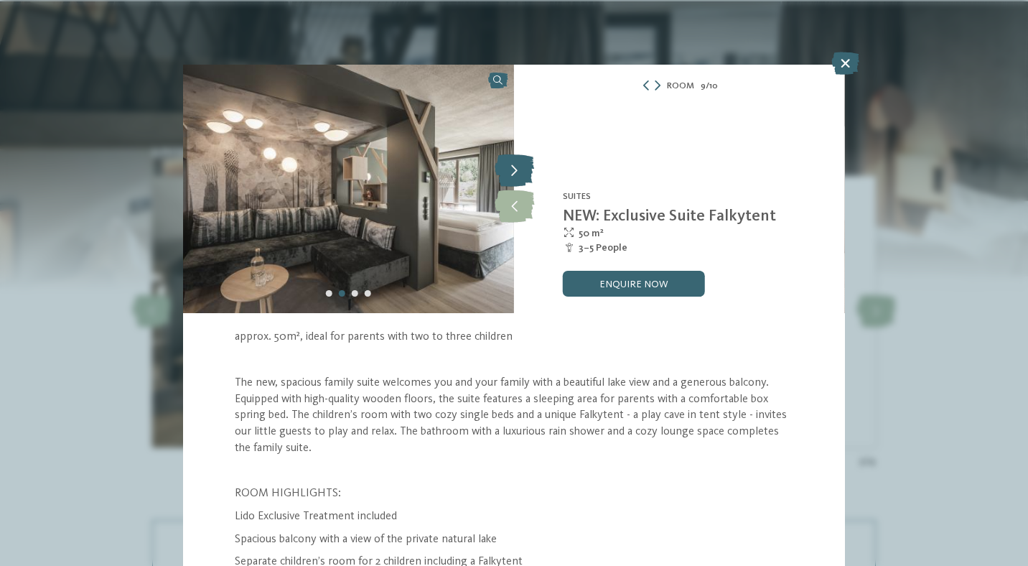
click at [512, 178] on icon at bounding box center [514, 171] width 39 height 32
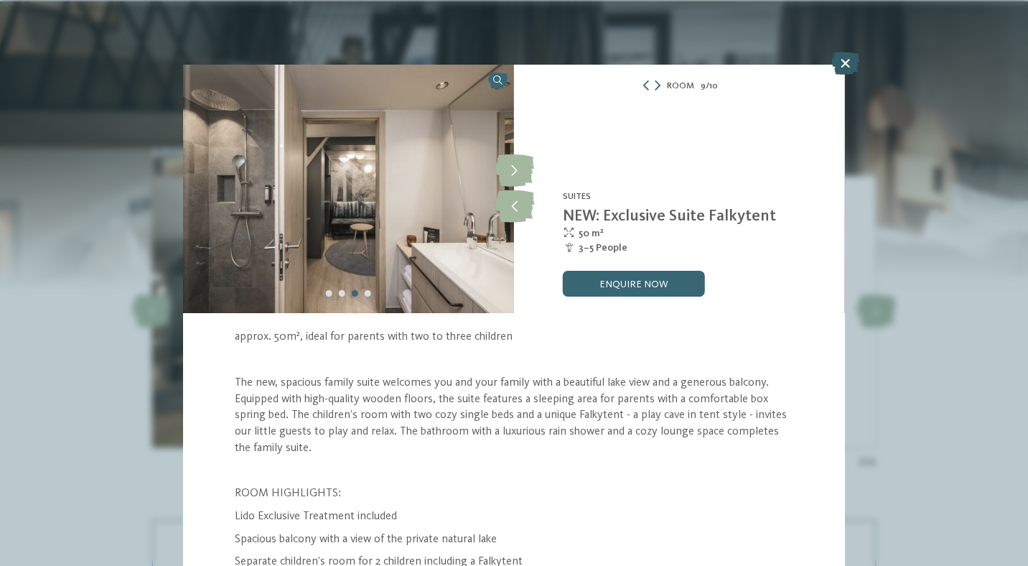
click at [846, 63] on icon at bounding box center [845, 63] width 28 height 23
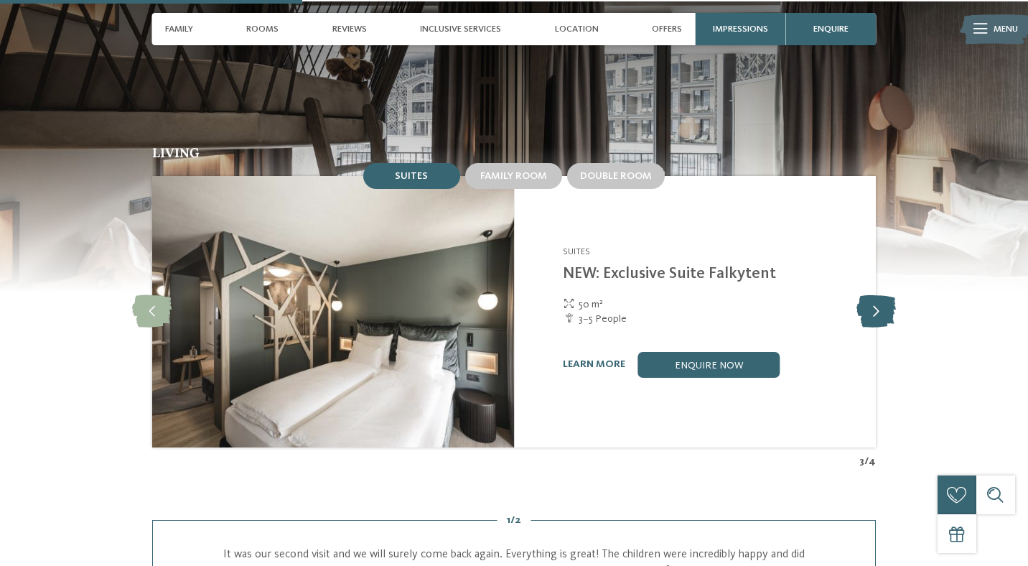
click at [875, 302] on icon at bounding box center [876, 311] width 39 height 32
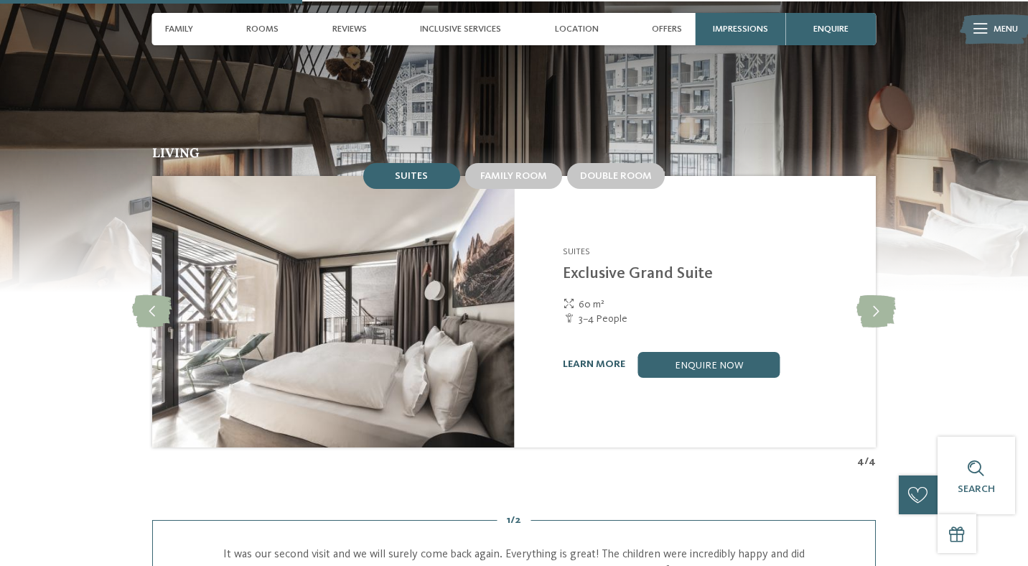
click at [602, 359] on link "learn more" at bounding box center [594, 364] width 62 height 10
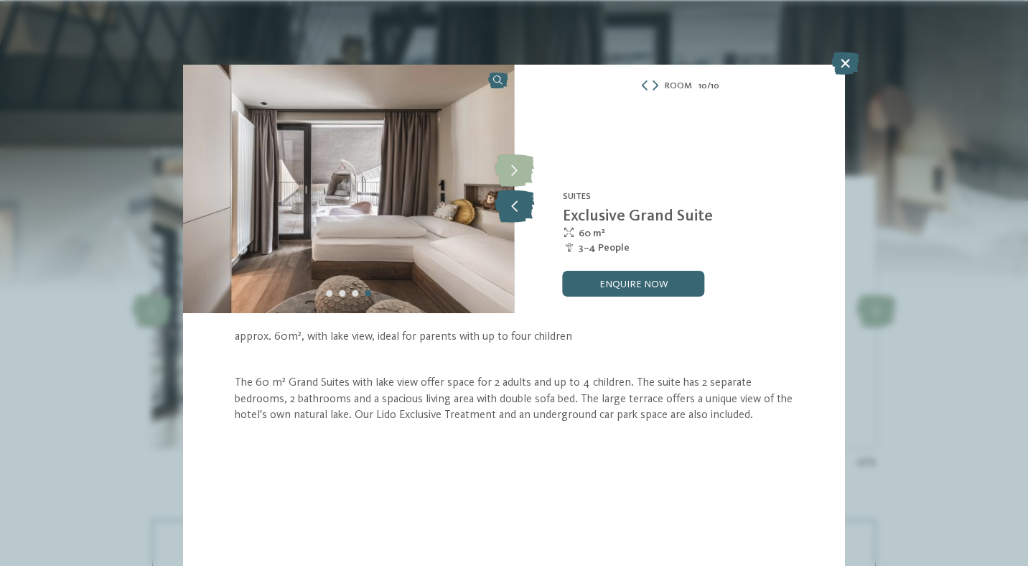
click at [514, 202] on icon at bounding box center [514, 206] width 39 height 32
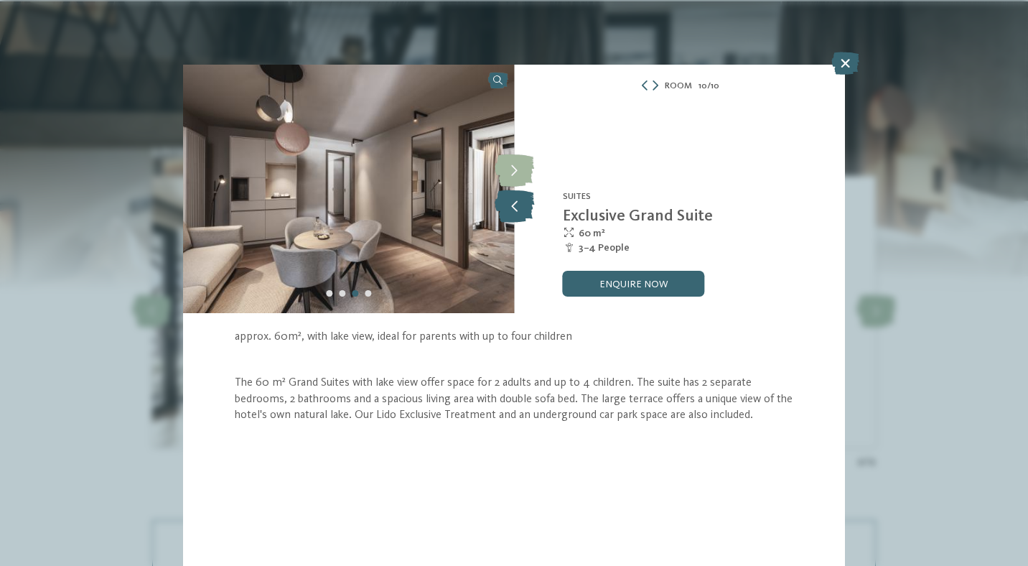
click at [514, 202] on icon at bounding box center [514, 206] width 39 height 32
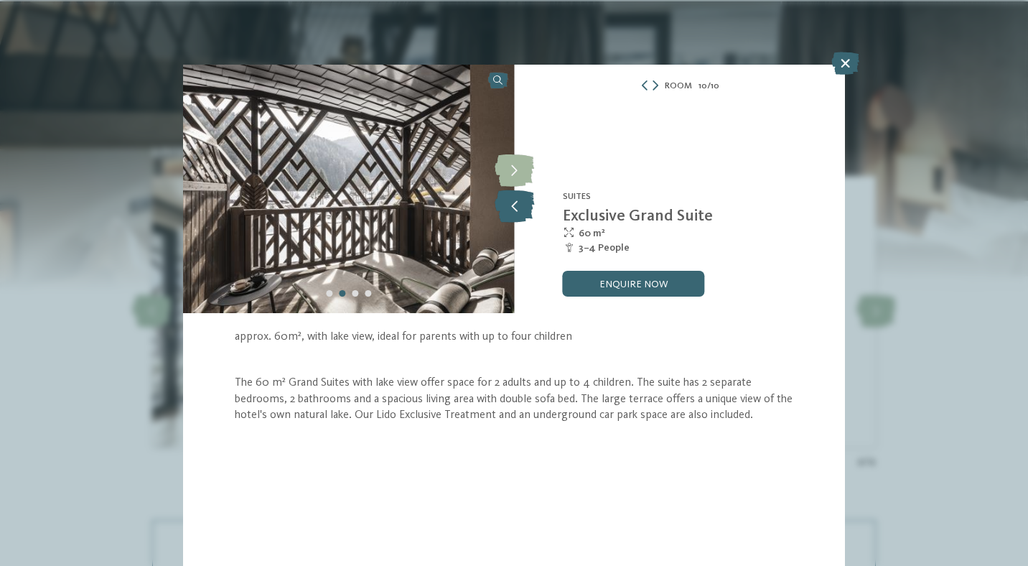
click at [512, 203] on icon at bounding box center [514, 206] width 39 height 32
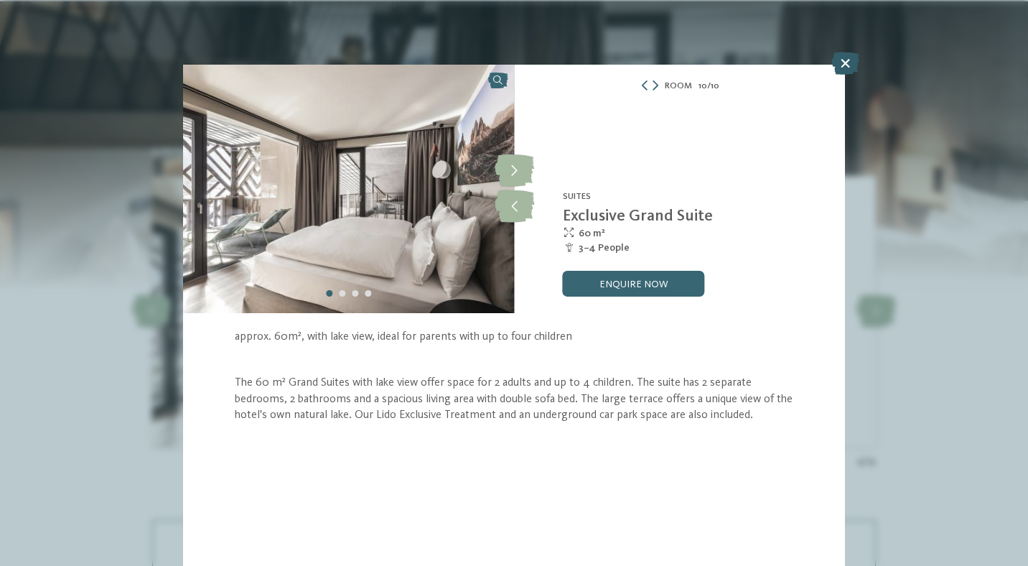
click at [844, 67] on icon at bounding box center [845, 63] width 28 height 23
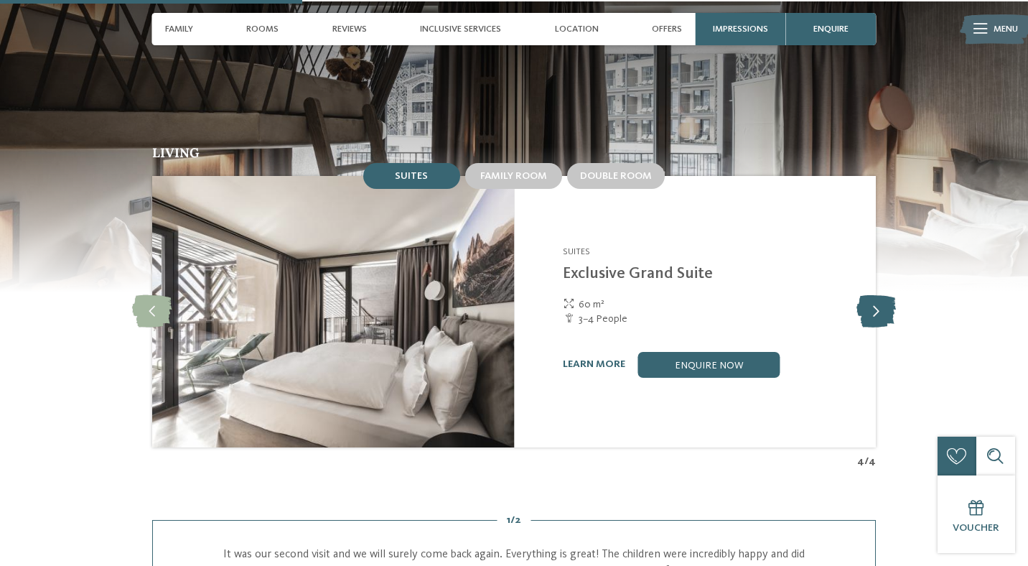
click at [877, 300] on icon at bounding box center [876, 311] width 39 height 32
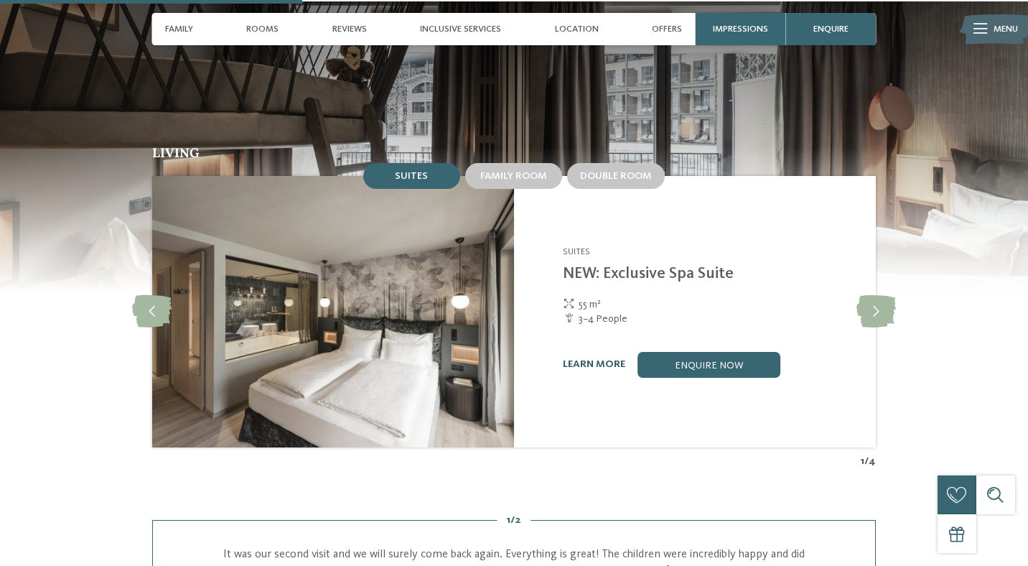
click at [592, 359] on link "learn more" at bounding box center [594, 364] width 62 height 10
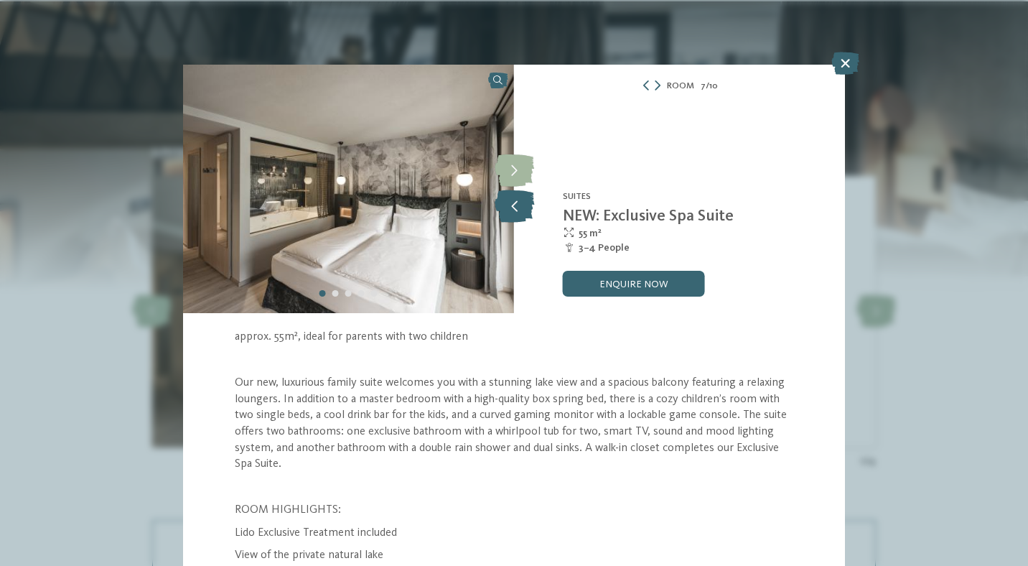
click at [515, 208] on icon at bounding box center [514, 206] width 39 height 32
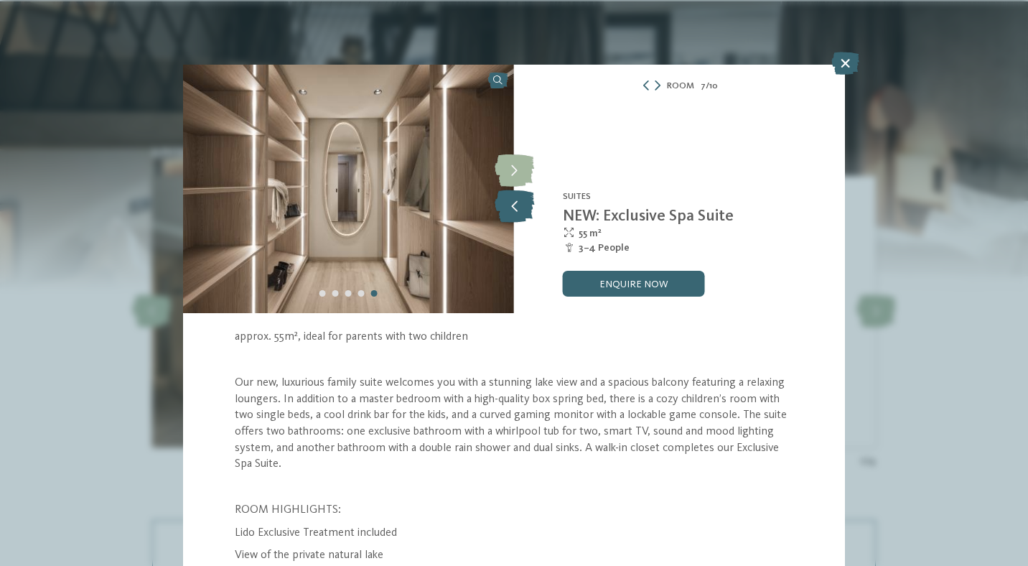
click at [513, 207] on icon at bounding box center [514, 206] width 39 height 32
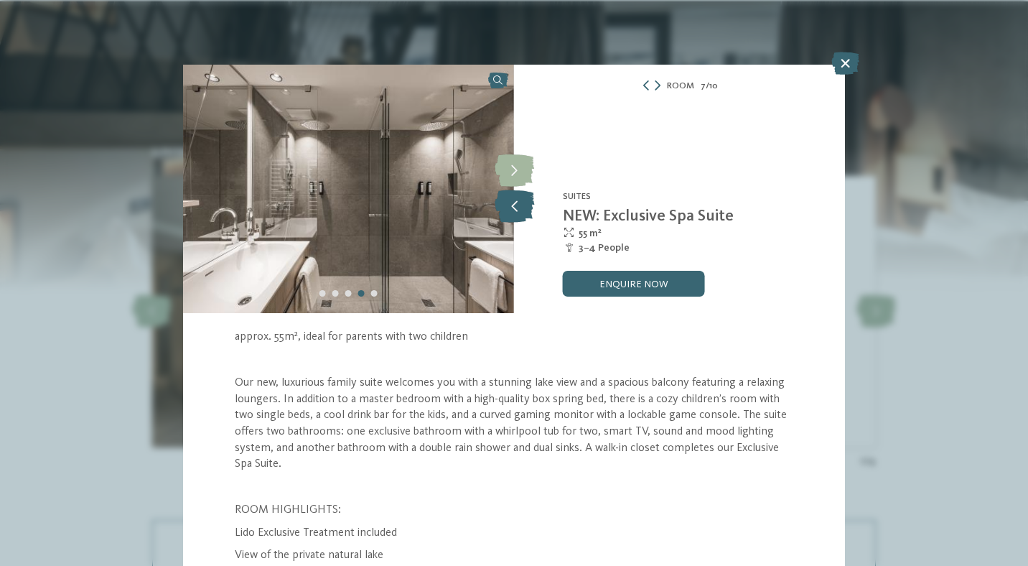
click at [513, 207] on icon at bounding box center [514, 206] width 39 height 32
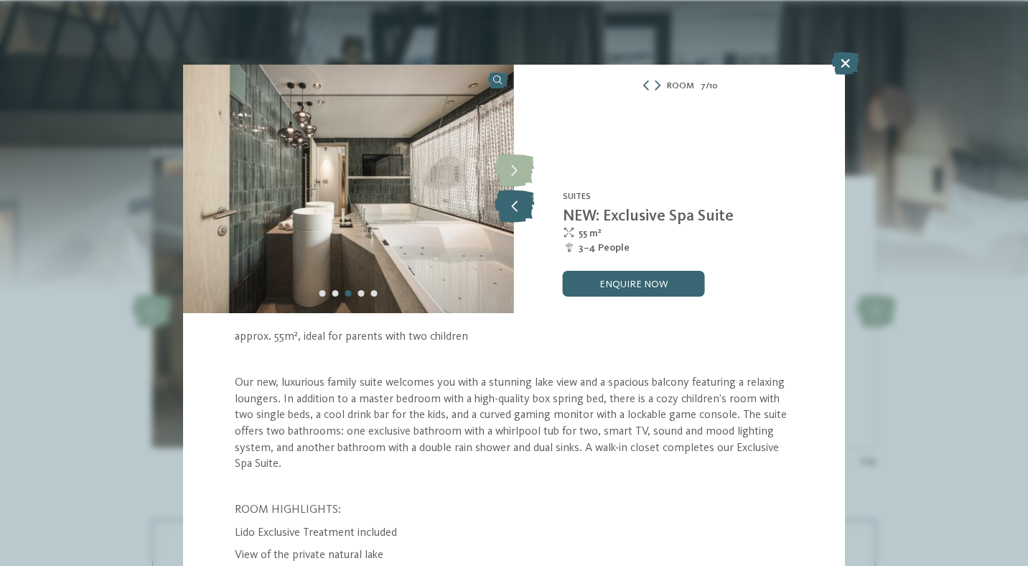
click at [513, 207] on icon at bounding box center [514, 206] width 39 height 32
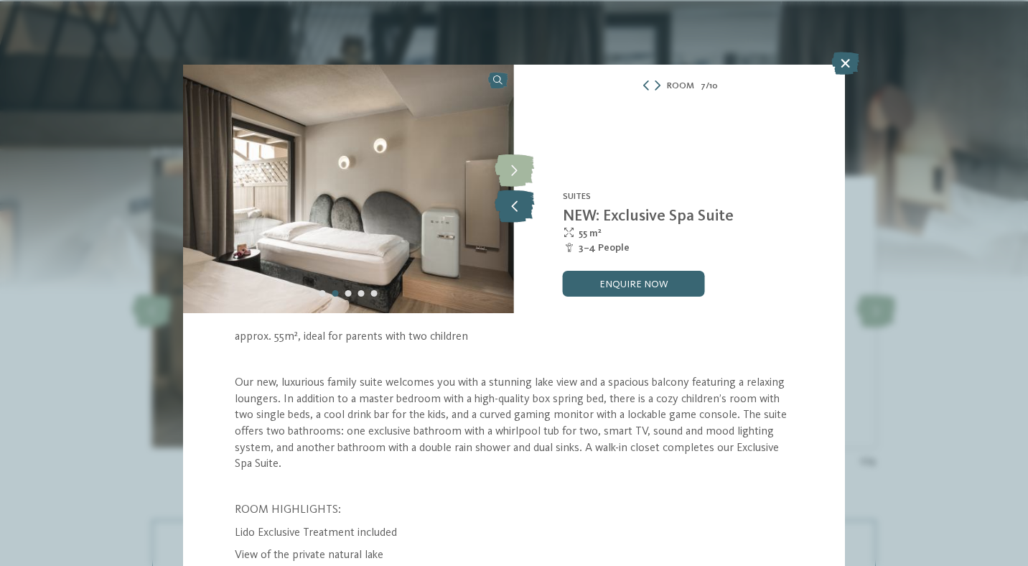
click at [513, 207] on icon at bounding box center [514, 206] width 39 height 32
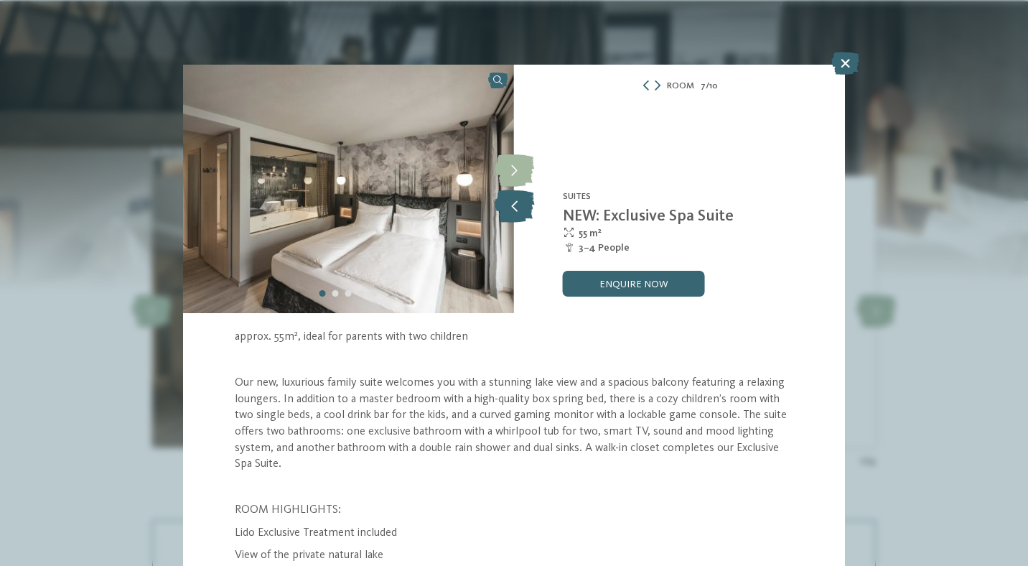
click at [513, 207] on icon at bounding box center [514, 206] width 39 height 32
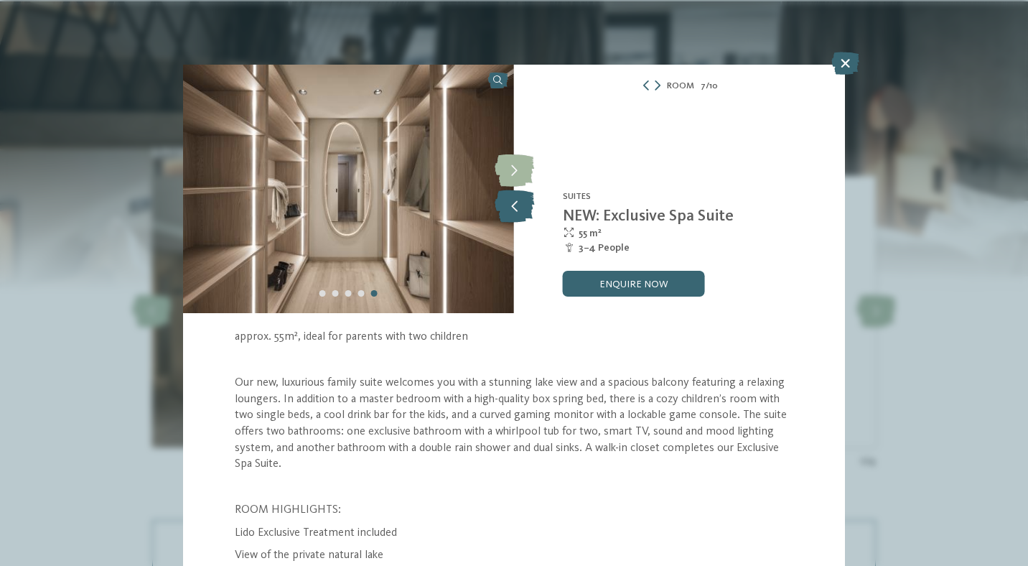
click at [513, 207] on icon at bounding box center [514, 206] width 39 height 32
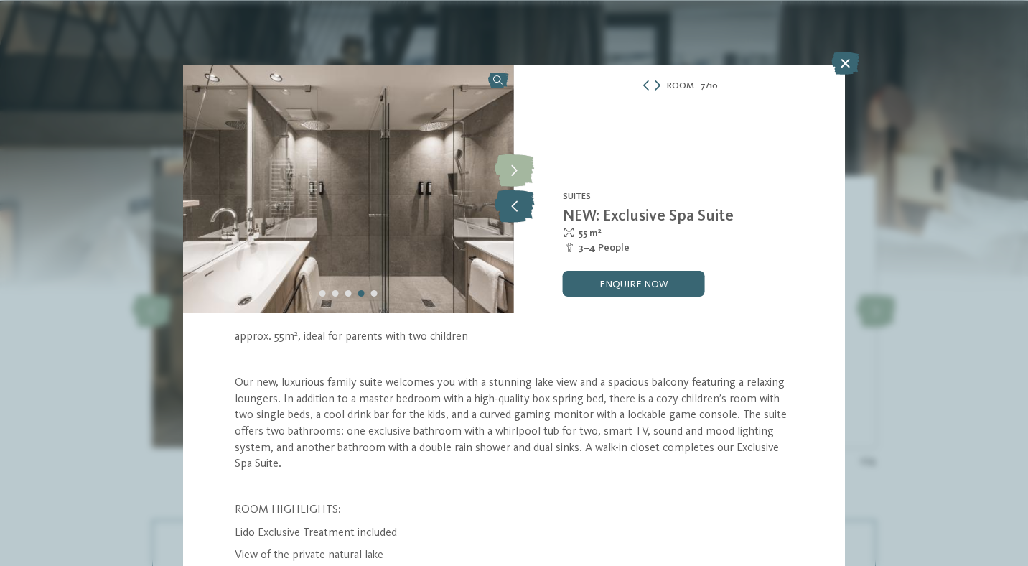
click at [513, 207] on icon at bounding box center [514, 206] width 39 height 32
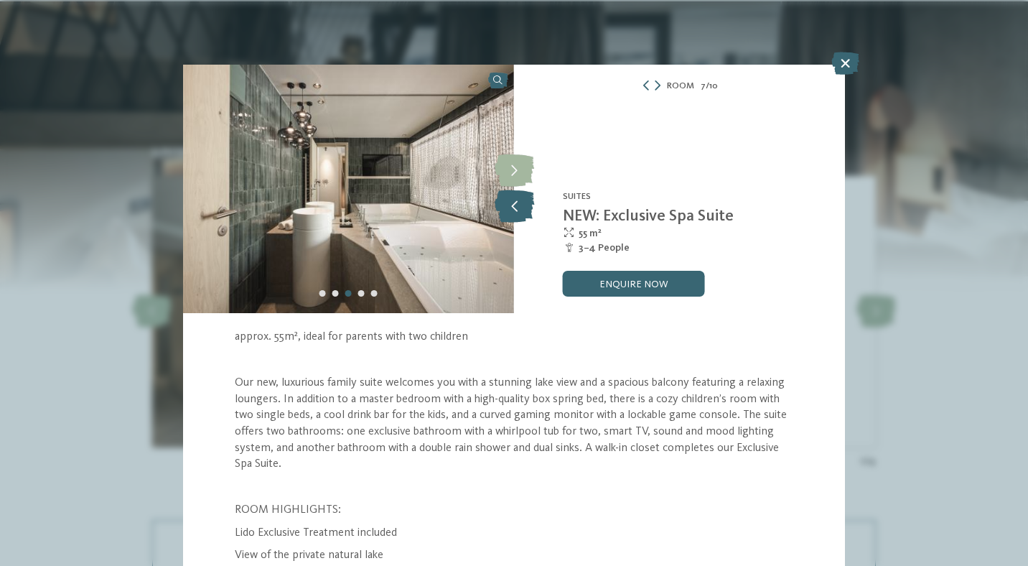
click at [513, 207] on icon at bounding box center [514, 206] width 39 height 32
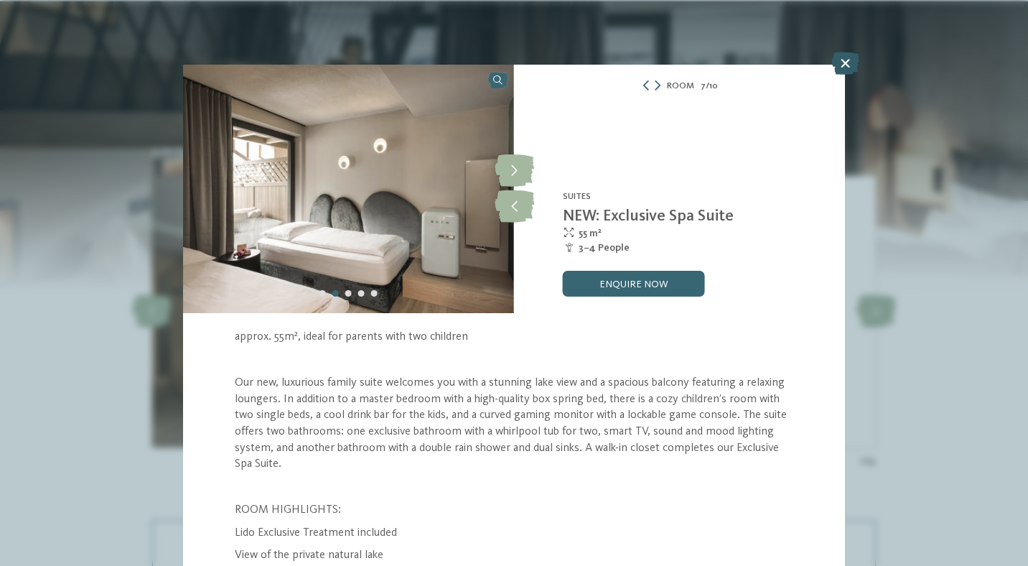
click at [849, 60] on icon at bounding box center [845, 63] width 28 height 23
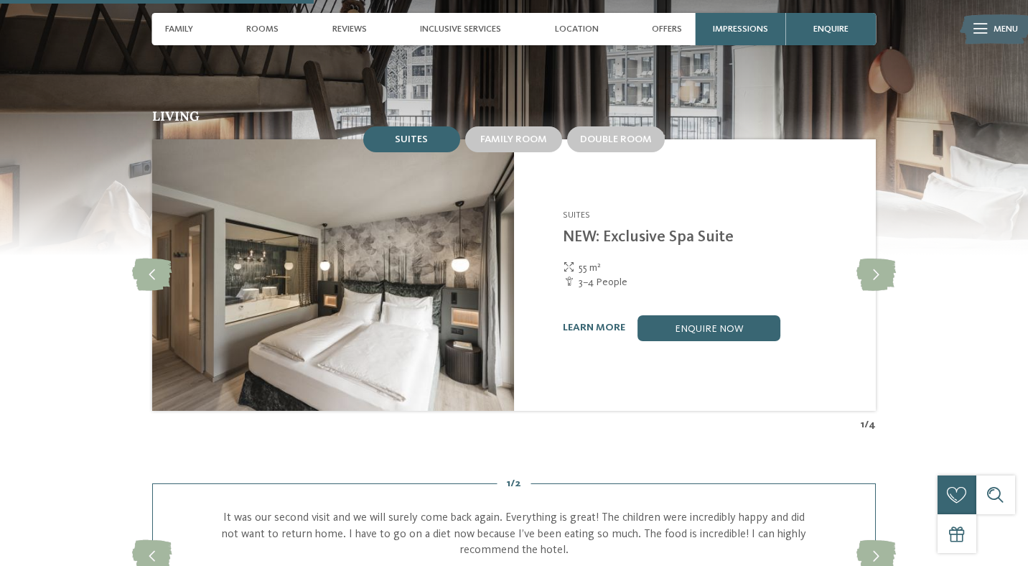
scroll to position [1391, 0]
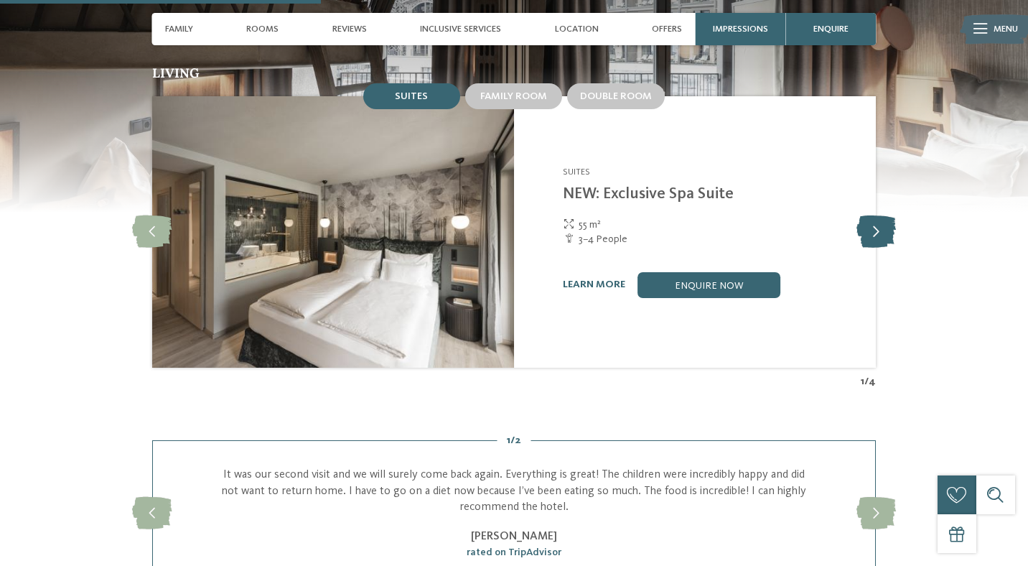
click at [873, 218] on icon at bounding box center [876, 231] width 39 height 32
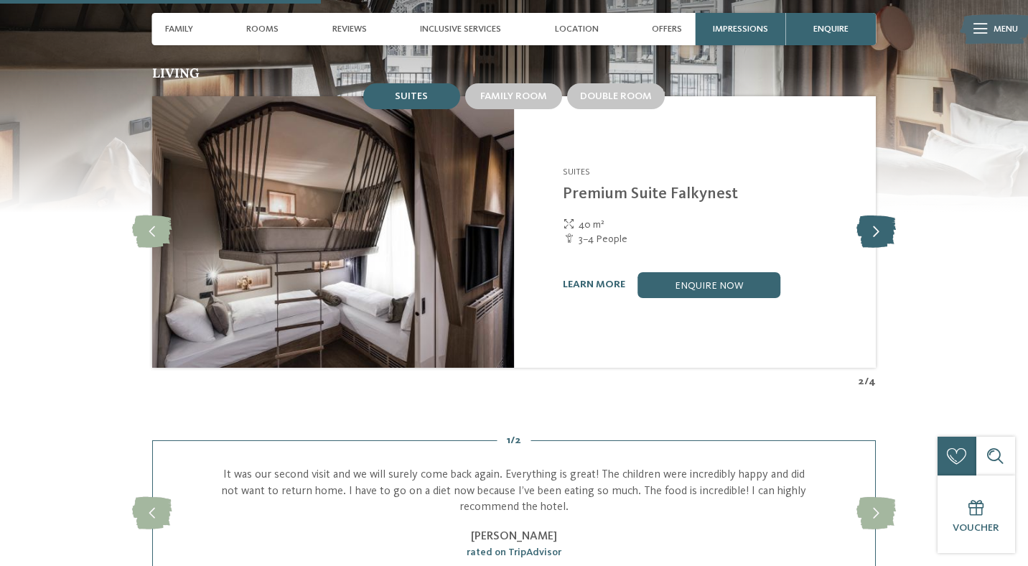
click at [873, 218] on icon at bounding box center [876, 231] width 39 height 32
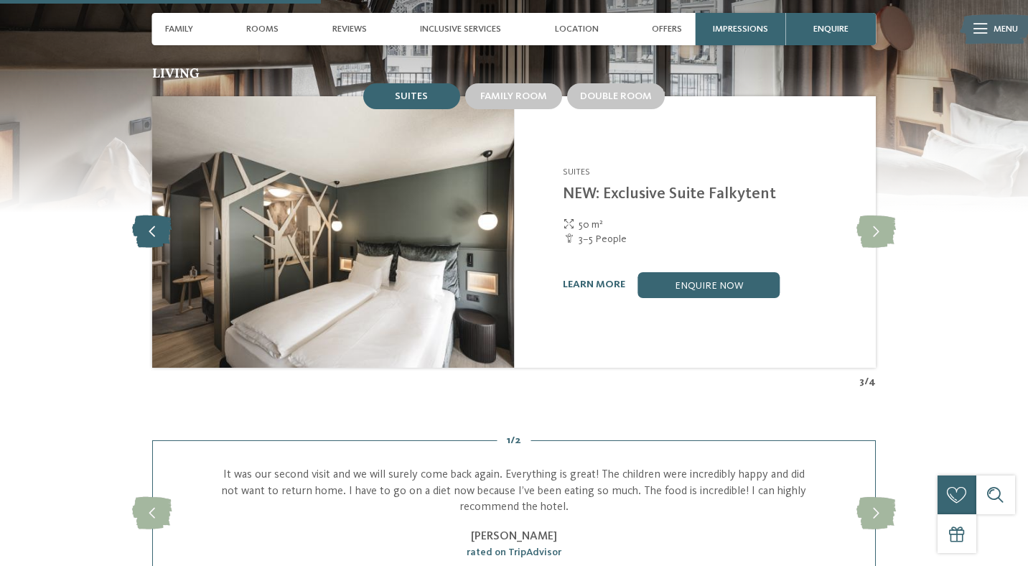
click at [145, 221] on icon at bounding box center [151, 231] width 39 height 32
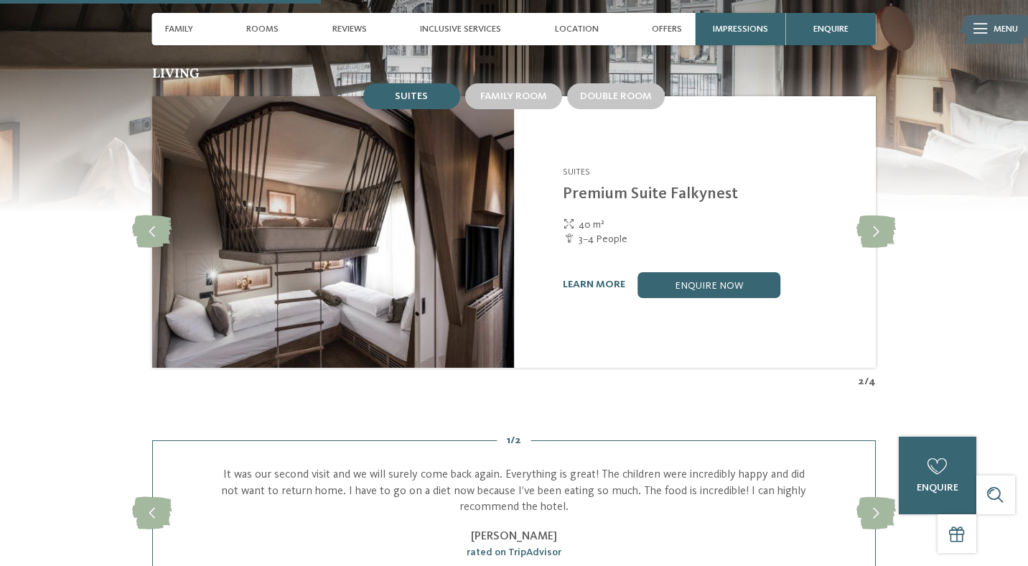
click at [583, 279] on div "learn more enquire now" at bounding box center [711, 285] width 297 height 26
click at [590, 279] on link "learn more" at bounding box center [594, 284] width 62 height 10
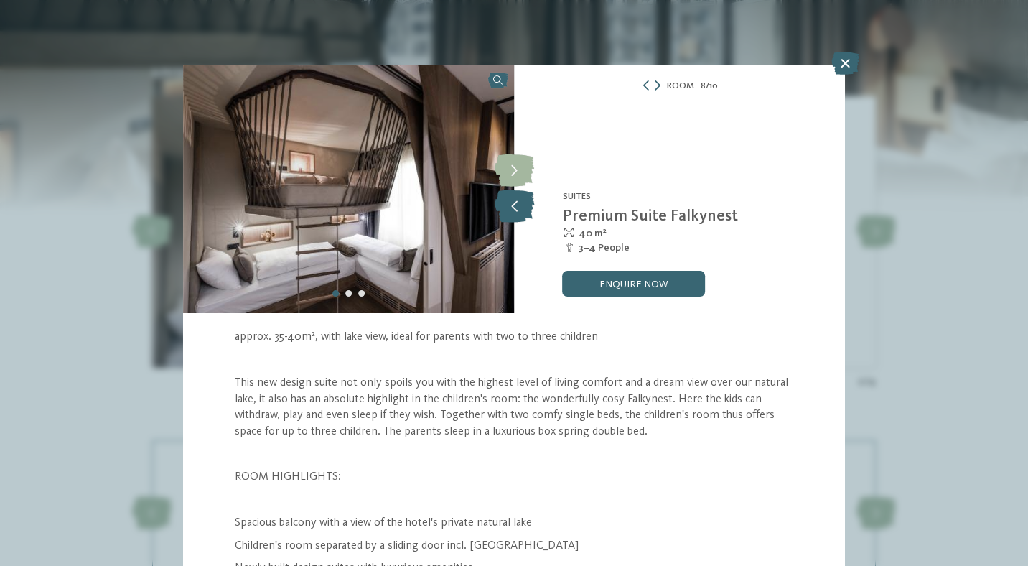
click at [521, 208] on icon at bounding box center [514, 206] width 39 height 32
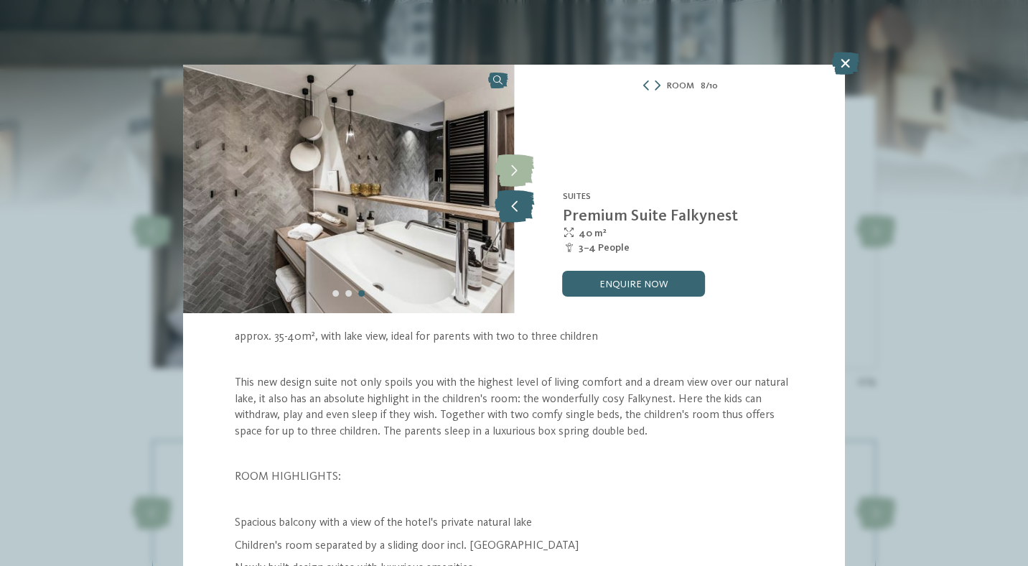
click at [521, 208] on icon at bounding box center [514, 206] width 39 height 32
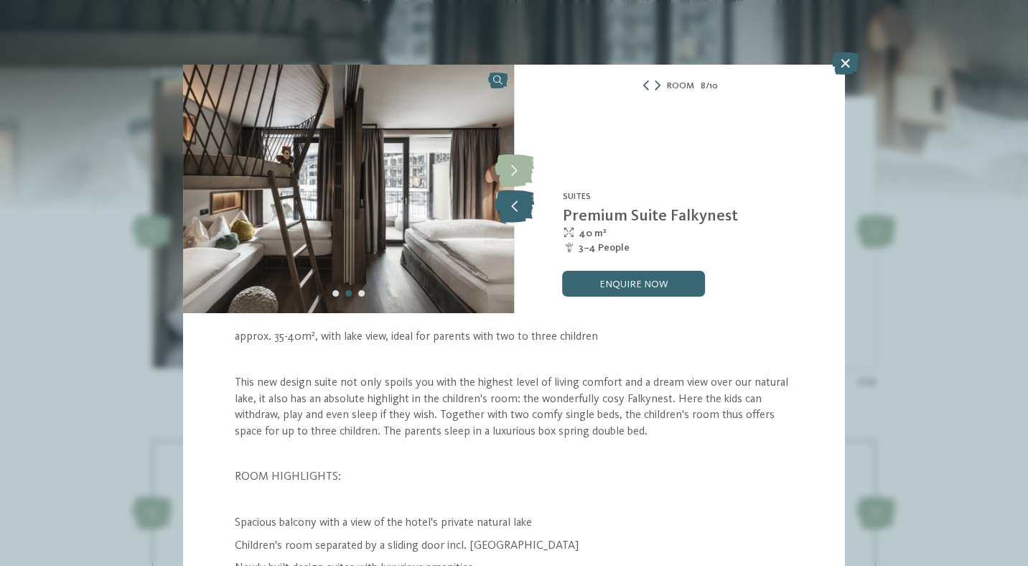
click at [521, 208] on icon at bounding box center [514, 206] width 39 height 32
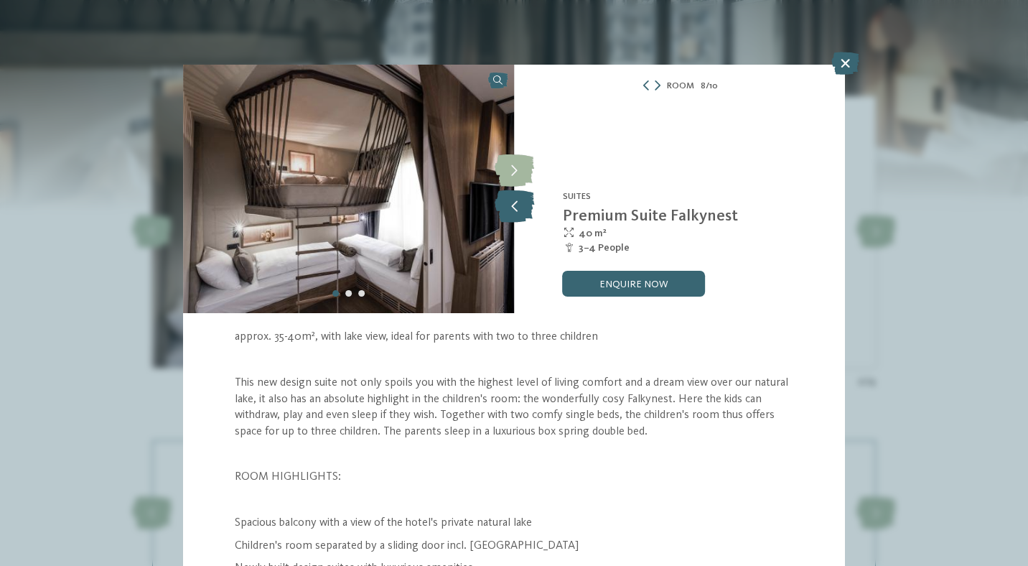
click at [521, 208] on icon at bounding box center [514, 206] width 39 height 32
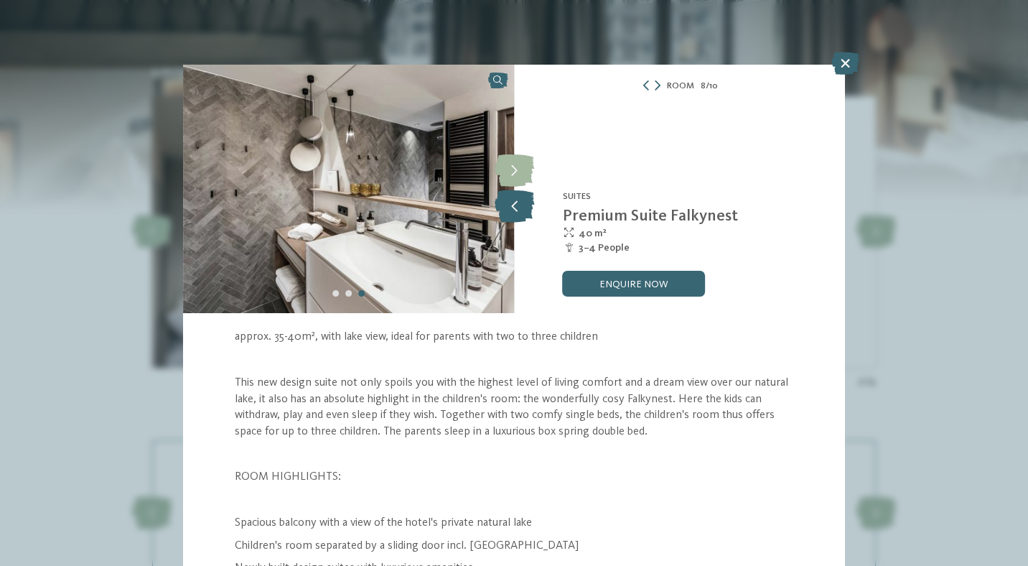
click at [521, 208] on icon at bounding box center [514, 206] width 39 height 32
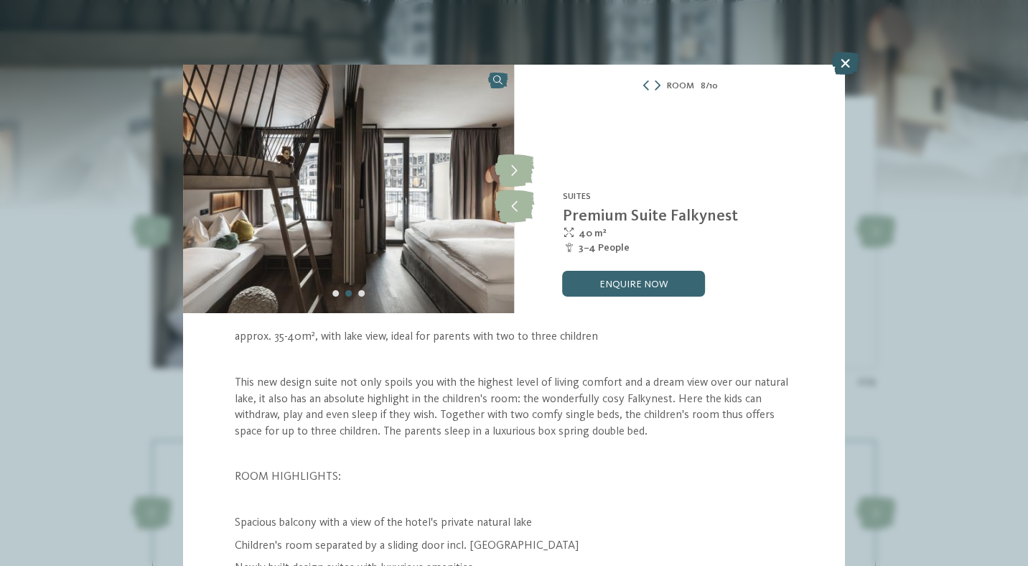
click at [853, 62] on icon at bounding box center [845, 63] width 28 height 23
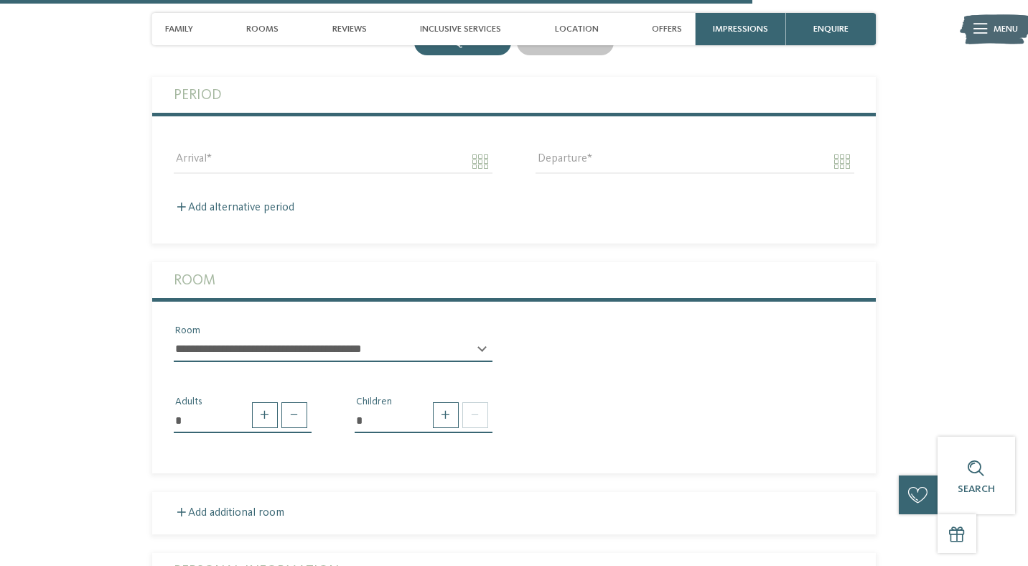
scroll to position [3265, 0]
click at [476, 337] on select "**********" at bounding box center [333, 349] width 319 height 24
select select "*****"
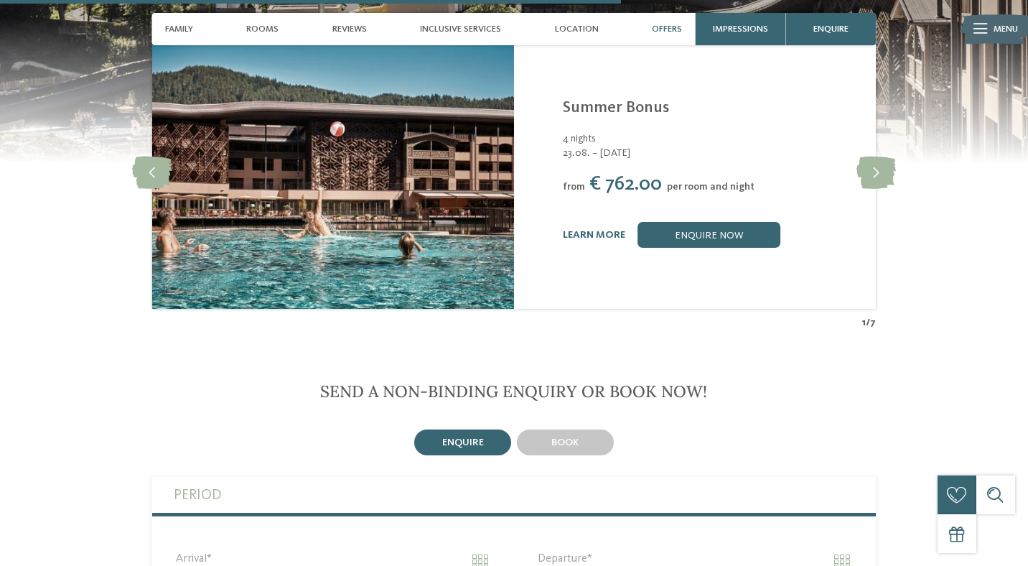
scroll to position [2769, 0]
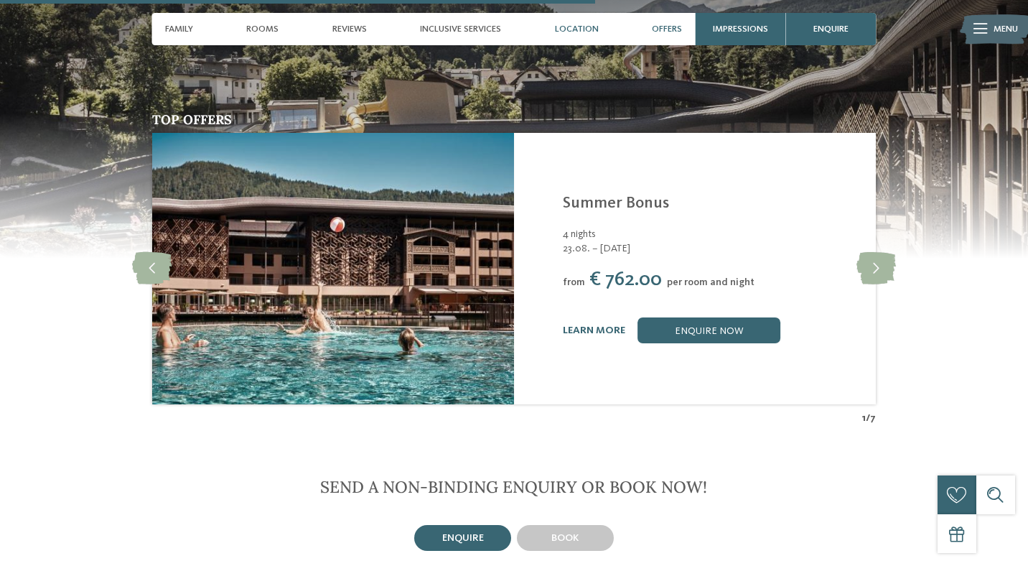
click at [579, 27] on span "Location" at bounding box center [577, 29] width 44 height 11
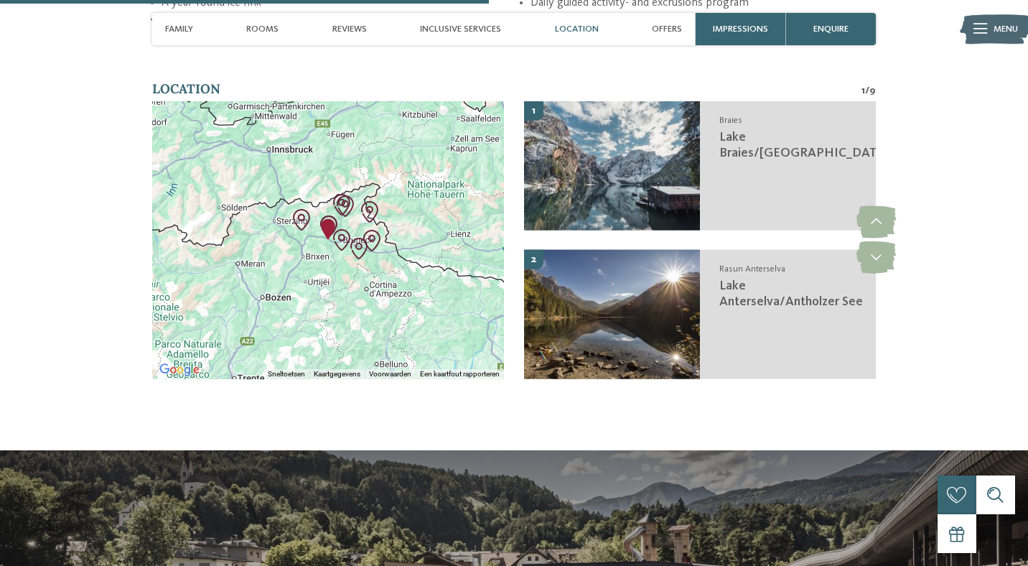
scroll to position [2275, 0]
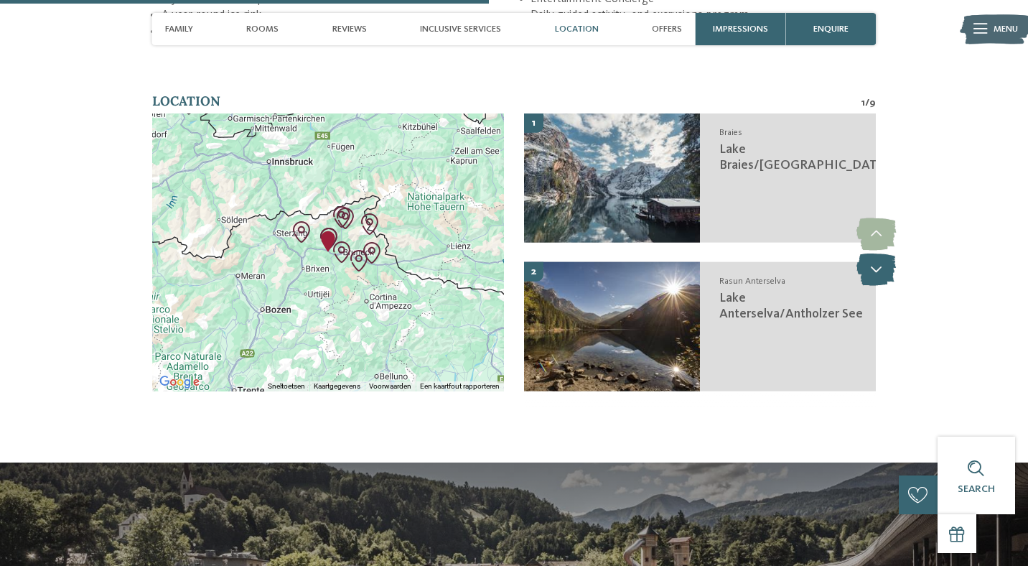
click at [882, 255] on icon at bounding box center [876, 269] width 39 height 32
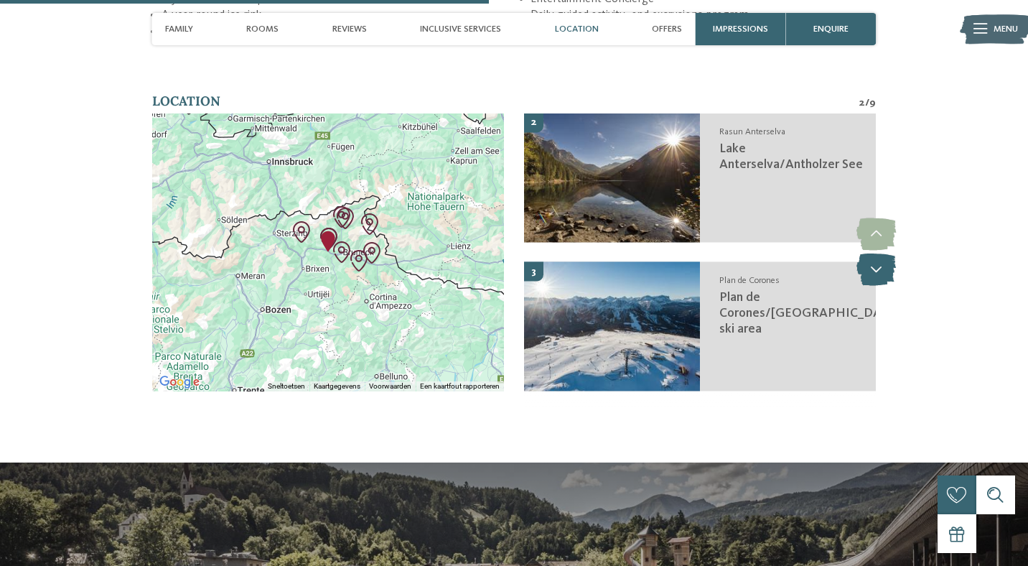
click at [882, 255] on icon at bounding box center [876, 269] width 39 height 32
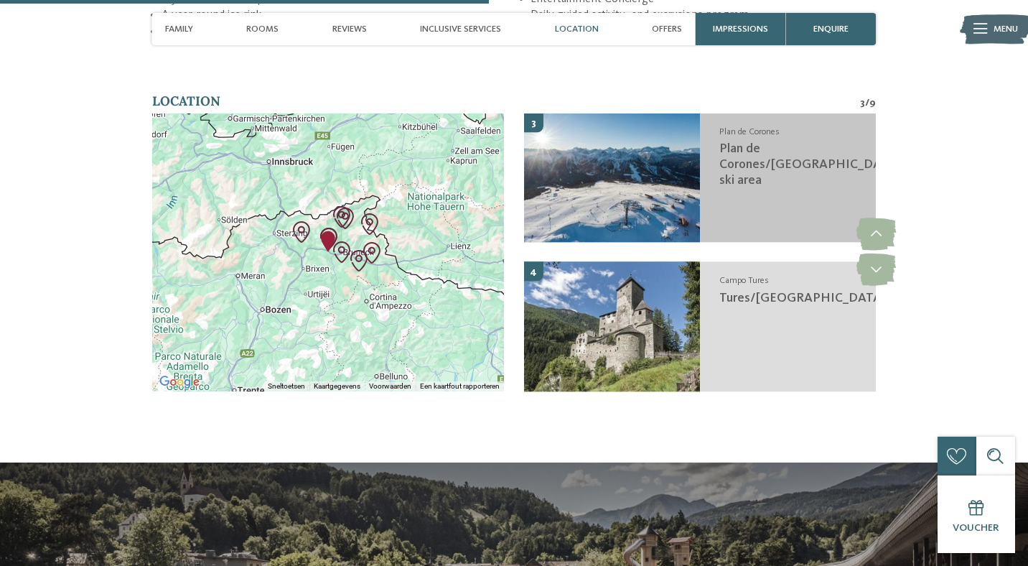
click at [724, 143] on span "Plan de Corones/Kronplatz ski area" at bounding box center [810, 165] width 182 height 44
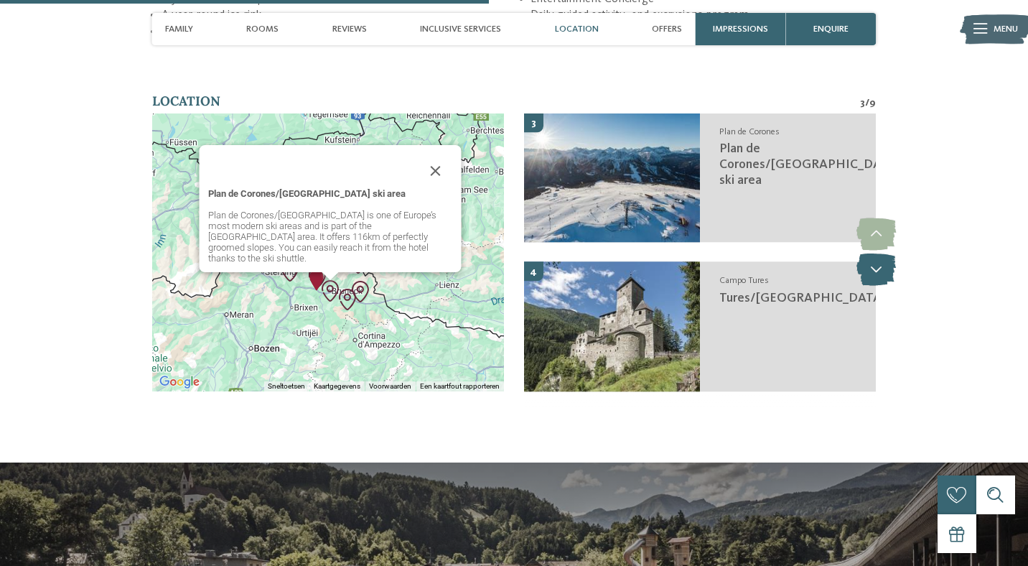
click at [885, 263] on icon at bounding box center [876, 269] width 39 height 32
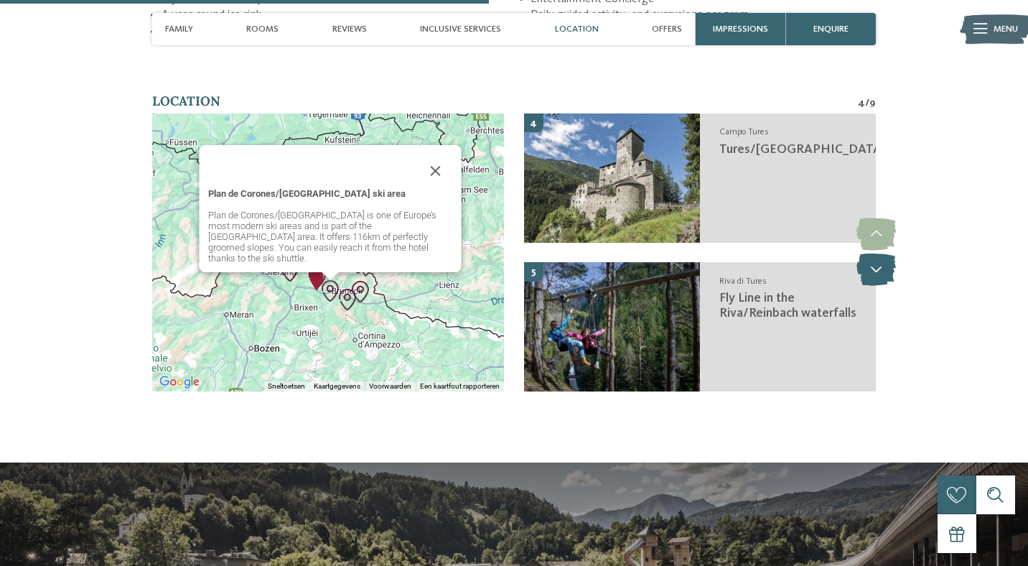
click at [885, 263] on icon at bounding box center [876, 269] width 39 height 32
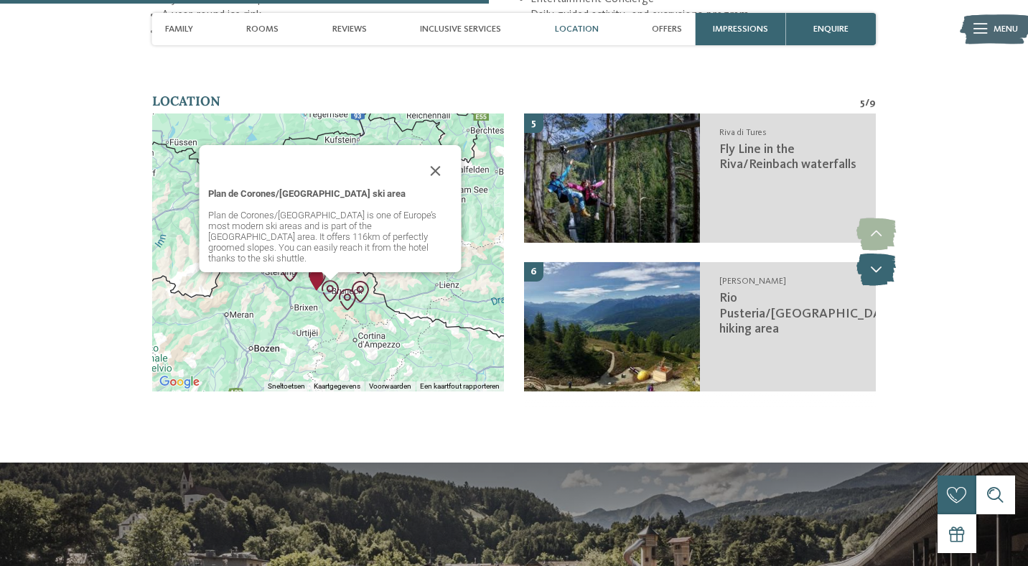
click at [885, 263] on icon at bounding box center [876, 269] width 39 height 32
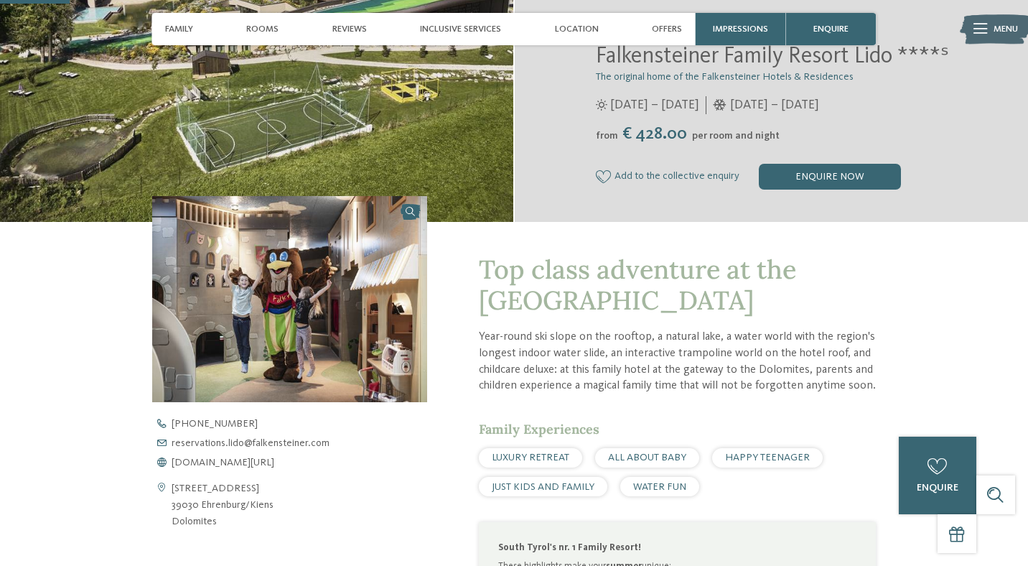
scroll to position [0, 0]
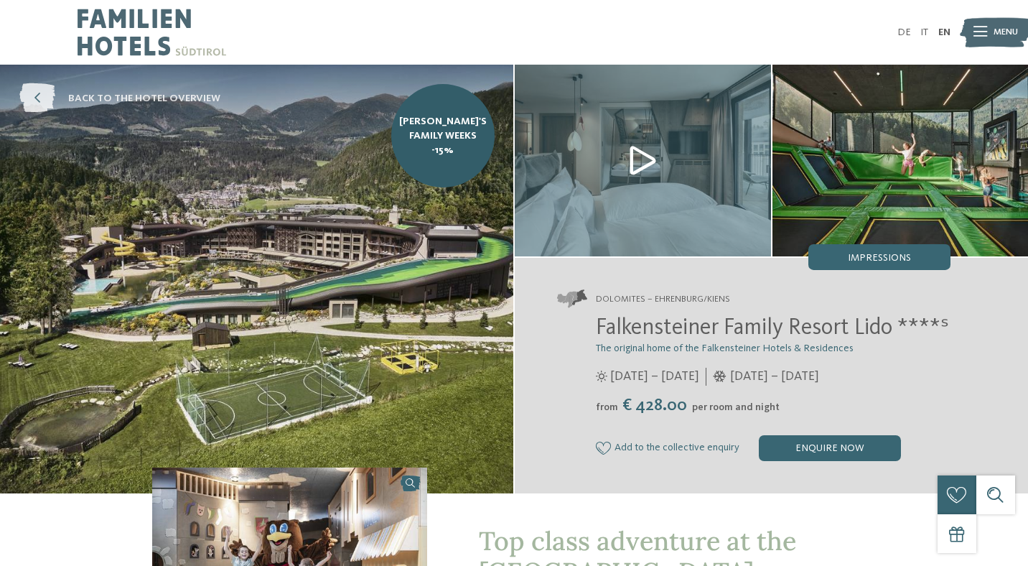
click at [42, 101] on icon at bounding box center [37, 98] width 36 height 29
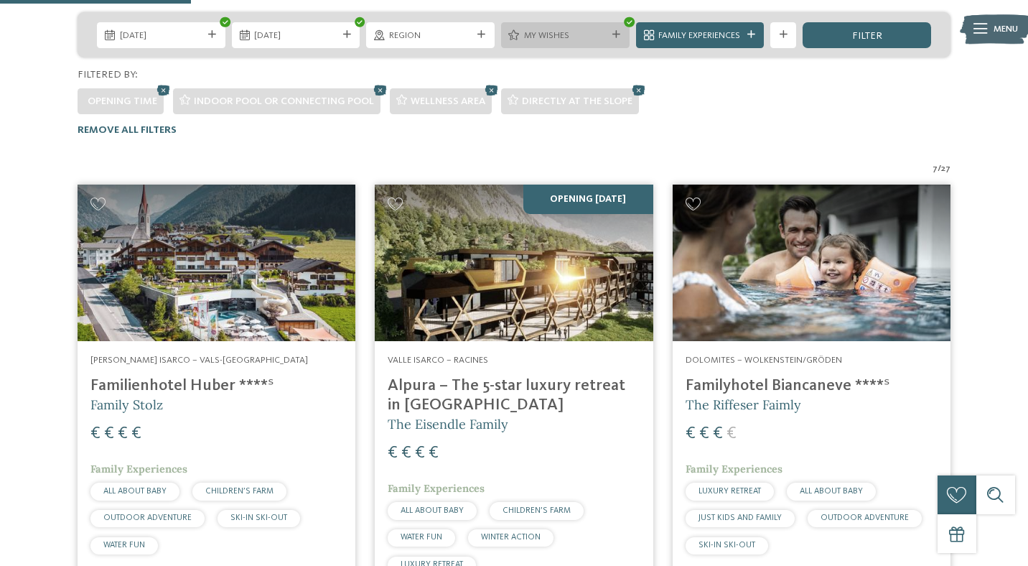
scroll to position [385, 0]
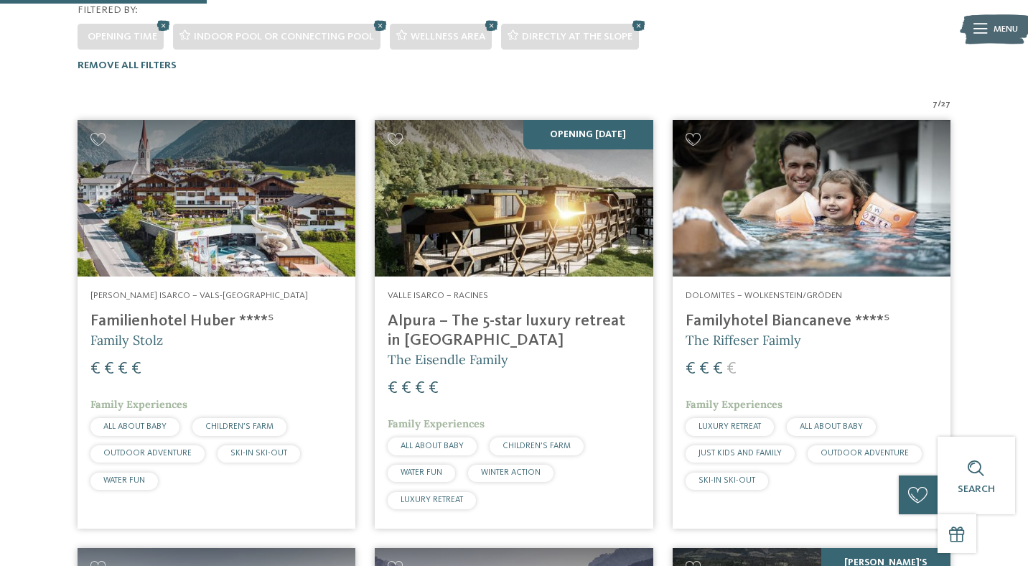
click at [486, 312] on h4 "Alpura – The 5-star luxury retreat in [GEOGRAPHIC_DATA]" at bounding box center [514, 331] width 252 height 39
click at [452, 312] on h4 "Alpura – The 5-star luxury retreat in [GEOGRAPHIC_DATA]" at bounding box center [514, 331] width 252 height 39
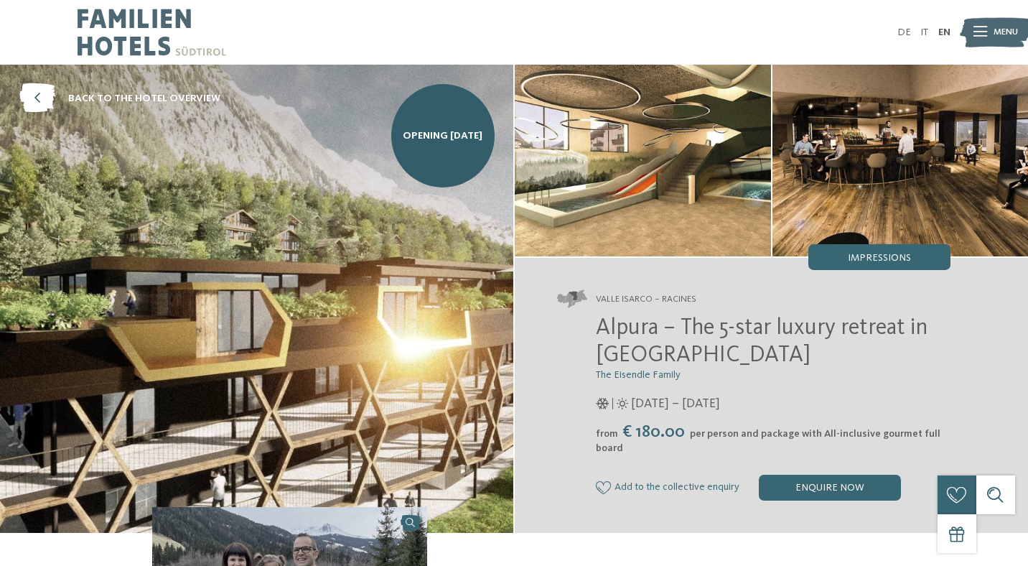
click at [143, 37] on img at bounding box center [152, 32] width 149 height 65
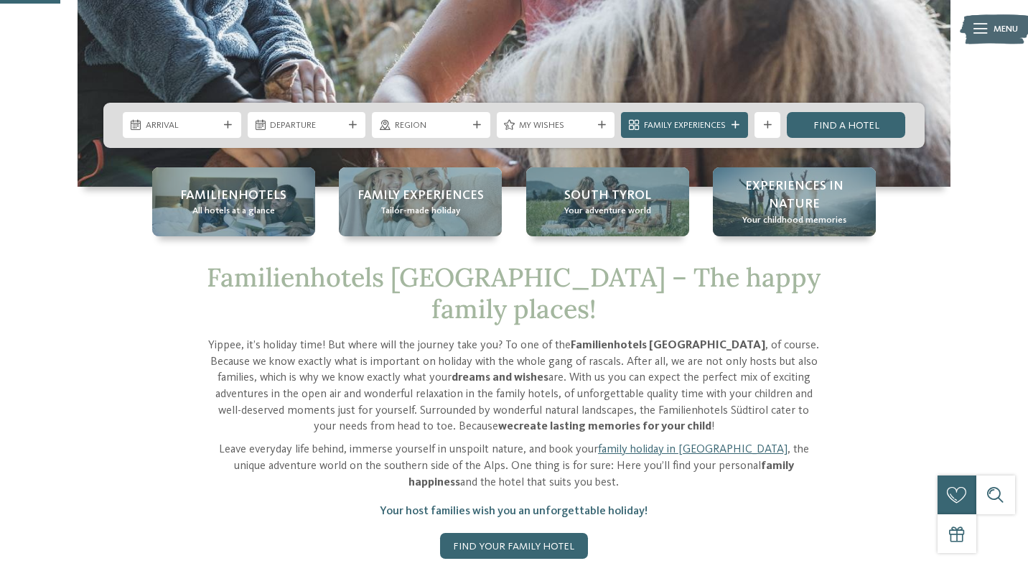
scroll to position [349, 0]
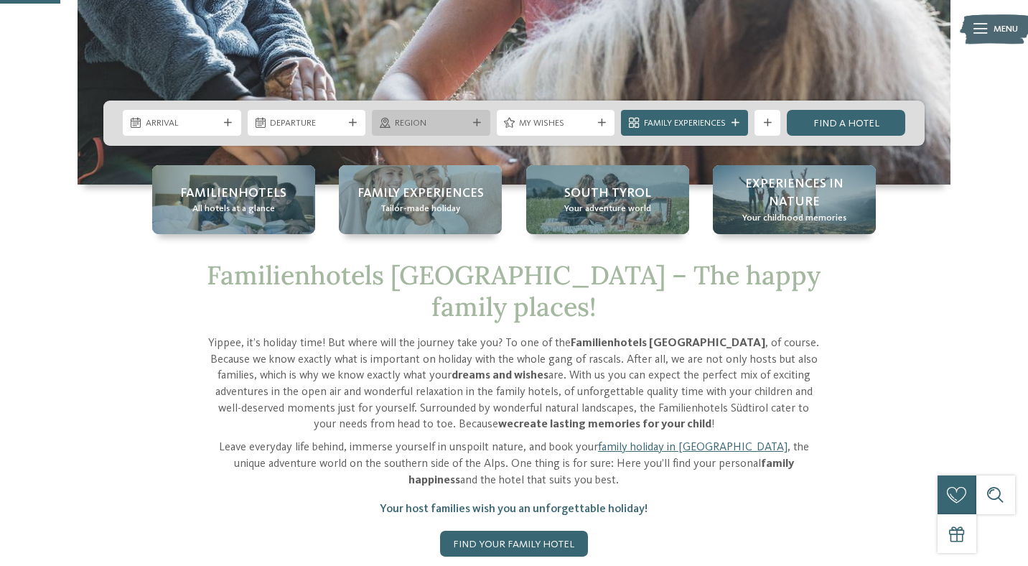
click at [471, 119] on div at bounding box center [477, 123] width 13 height 8
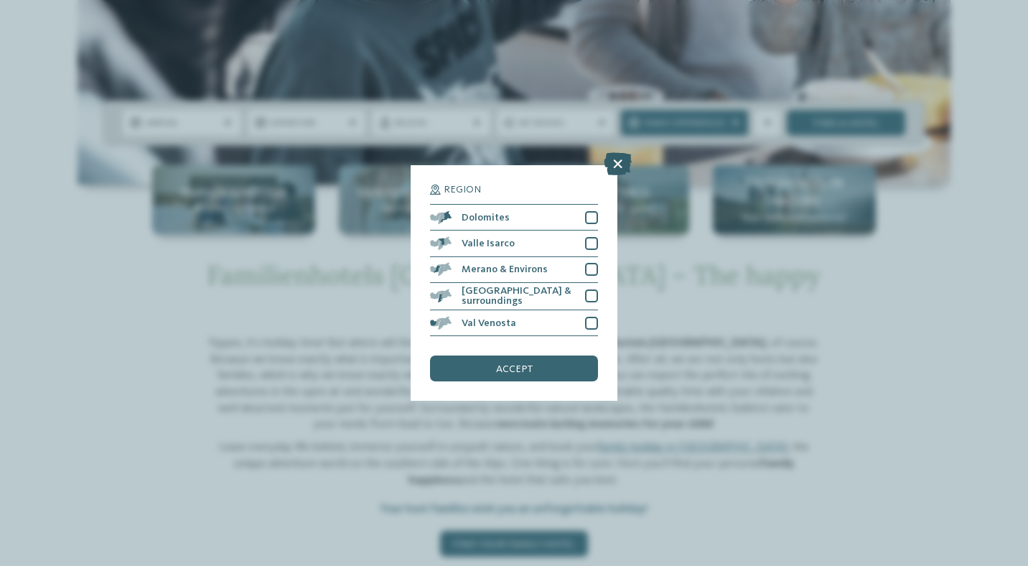
click at [619, 167] on icon at bounding box center [618, 163] width 28 height 23
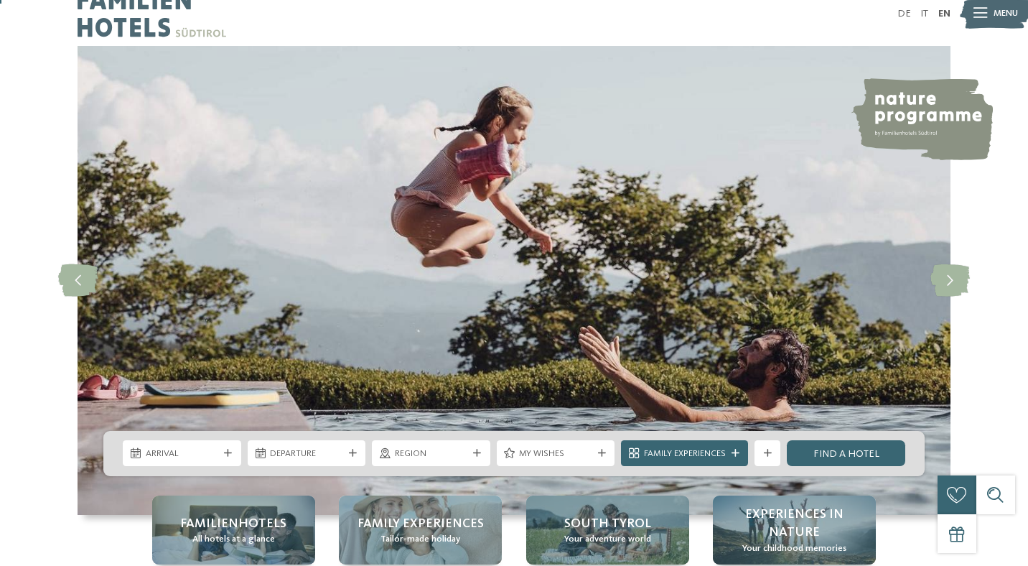
scroll to position [0, 0]
